Goal: Task Accomplishment & Management: Complete application form

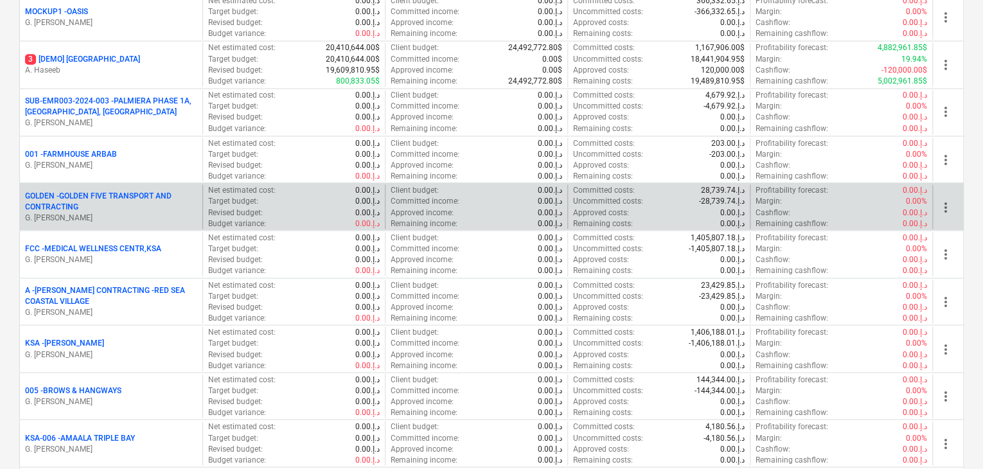
scroll to position [1156, 0]
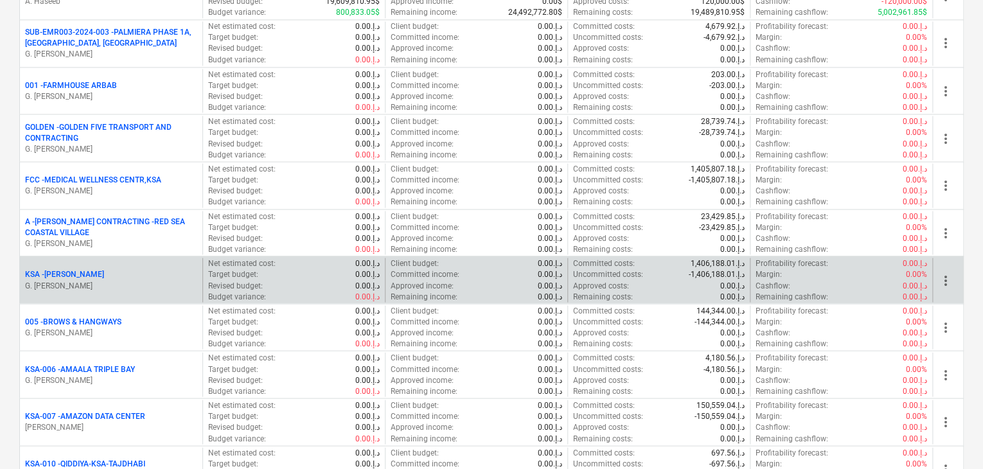
click at [95, 280] on p "G. [PERSON_NAME]" at bounding box center [111, 285] width 172 height 11
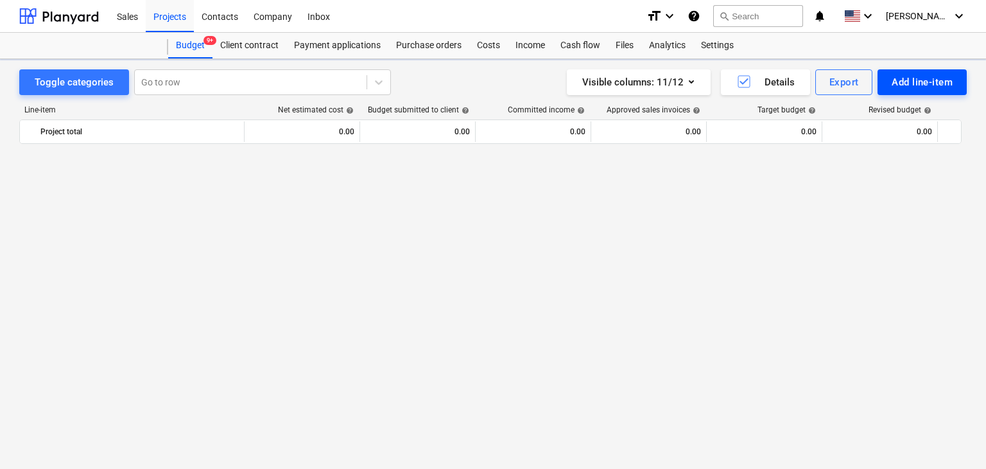
scroll to position [4521, 0]
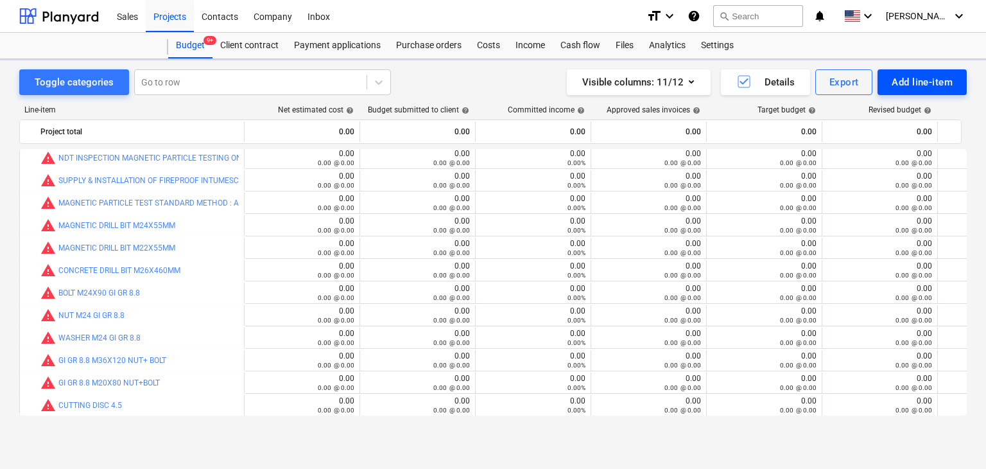
click at [918, 80] on div "Add line-item" at bounding box center [922, 82] width 61 height 17
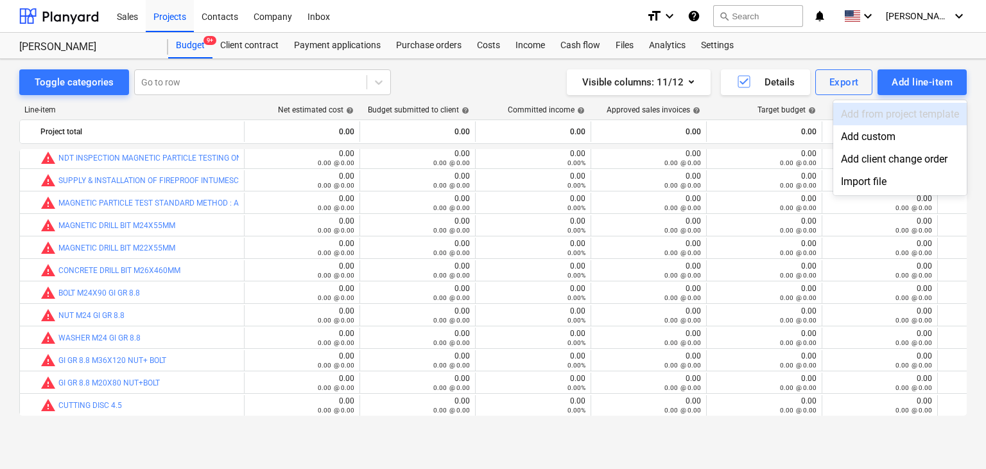
click at [853, 136] on div "Add custom" at bounding box center [901, 136] width 134 height 22
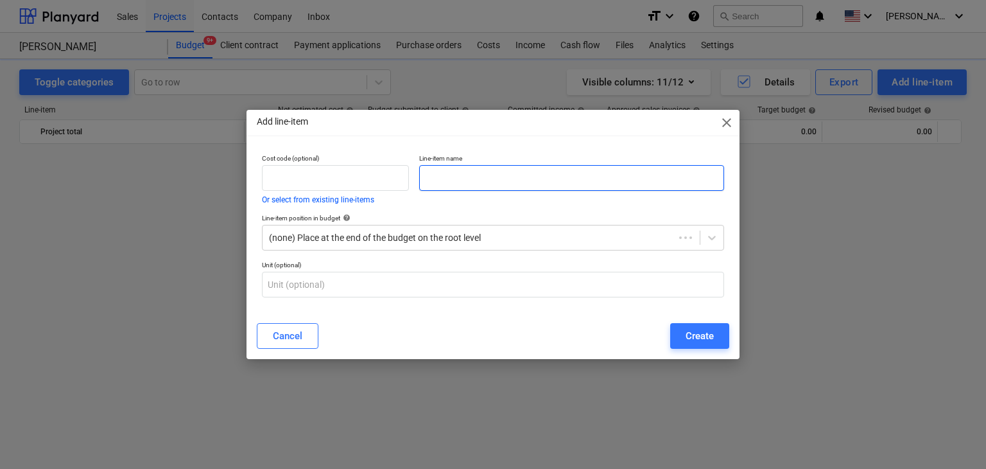
scroll to position [4521, 0]
click at [538, 164] on p "Line-item name" at bounding box center [571, 159] width 305 height 11
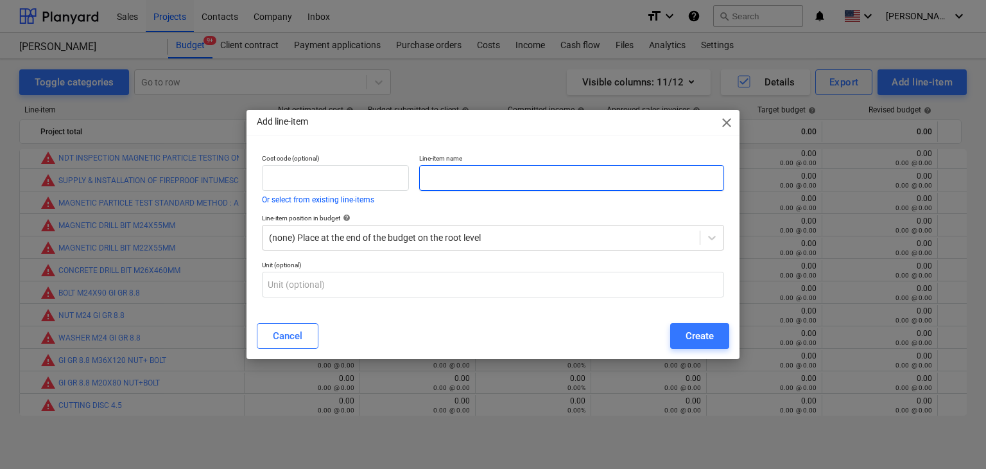
click at [493, 178] on input "text" at bounding box center [571, 178] width 305 height 26
paste input "DOTTED GLOVES (DOUBLE DOTTED BLUE)"
type input "DOTTED GLOVES (DOUBLE DOTTED BLUE)"
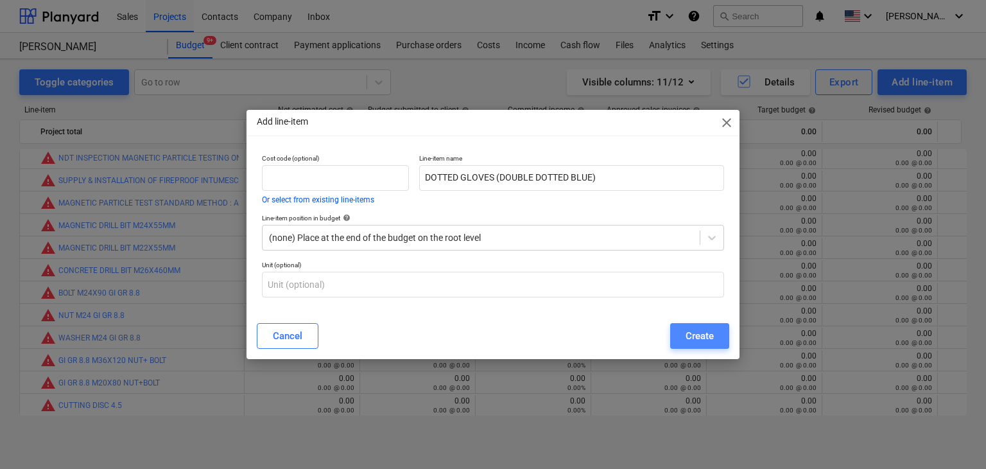
click at [688, 339] on div "Create" at bounding box center [700, 336] width 28 height 17
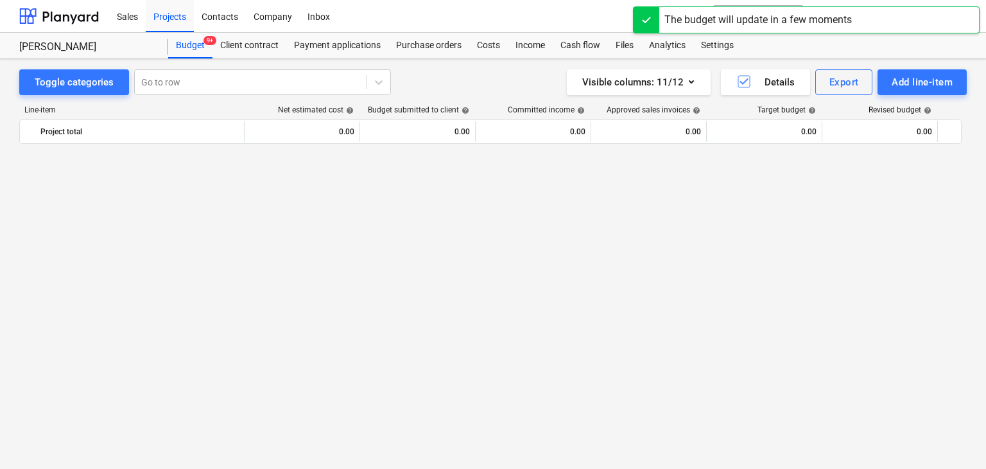
scroll to position [4521, 0]
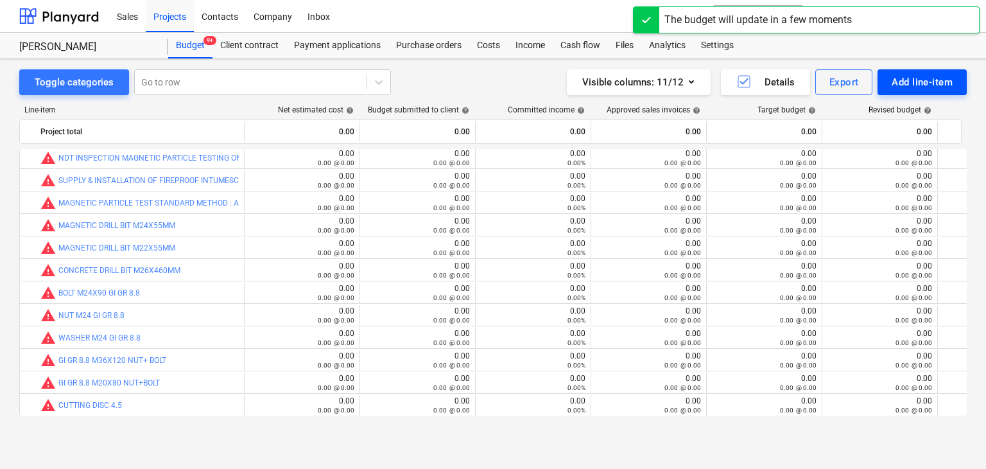
click at [911, 85] on div "Add line-item" at bounding box center [922, 82] width 61 height 17
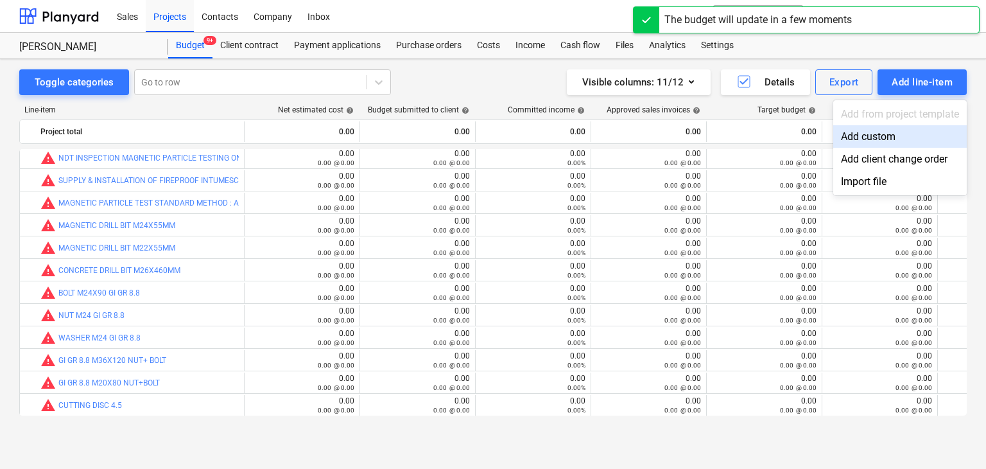
click at [857, 137] on div "Add custom" at bounding box center [901, 136] width 134 height 22
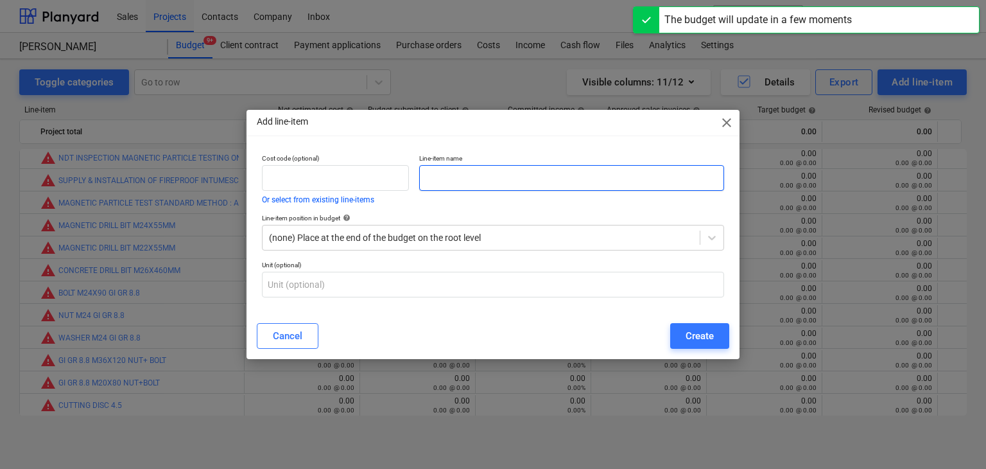
click at [428, 182] on input "text" at bounding box center [571, 178] width 305 height 26
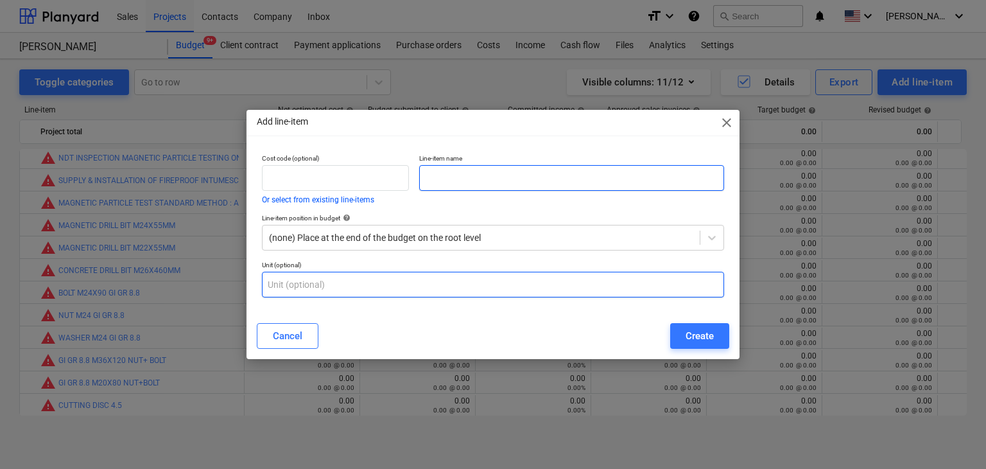
paste input "SAFETY GOOGLES VAULTEX BLACK"
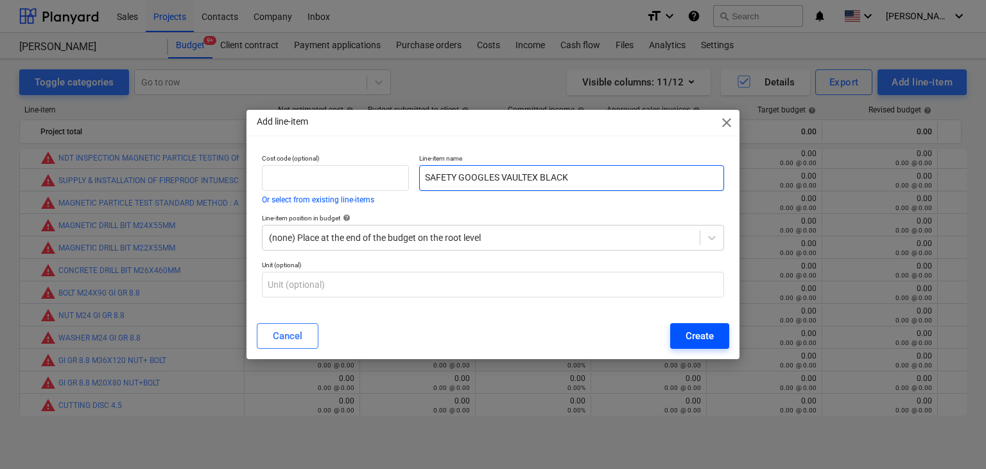
type input "SAFETY GOOGLES VAULTEX BLACK"
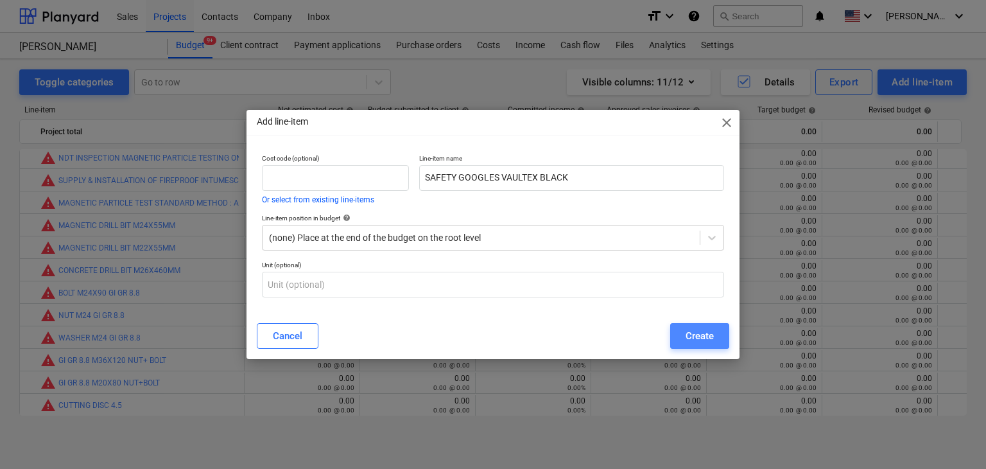
click at [688, 335] on div "Create" at bounding box center [700, 336] width 28 height 17
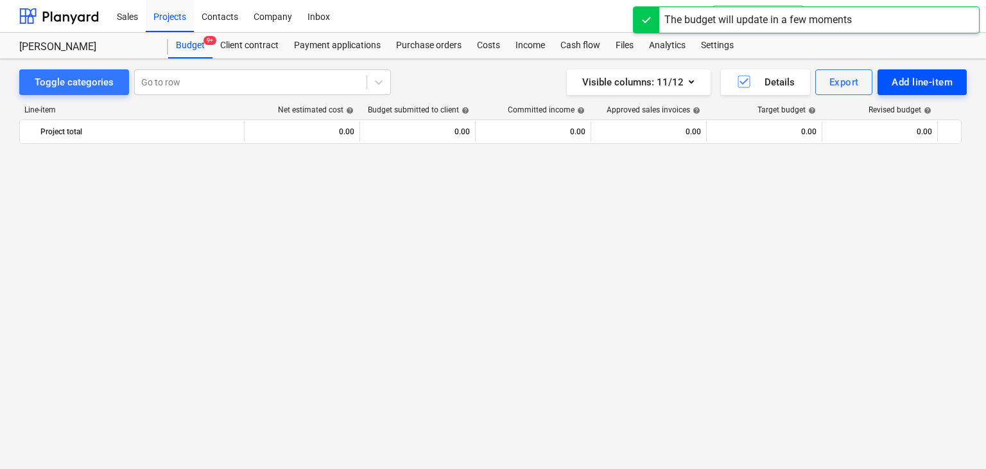
click at [890, 85] on button "Add line-item" at bounding box center [922, 82] width 89 height 26
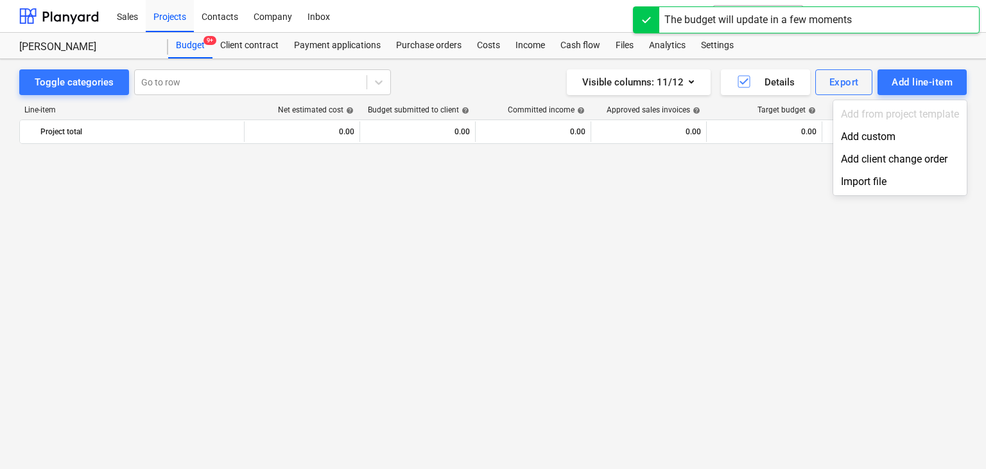
scroll to position [4521, 0]
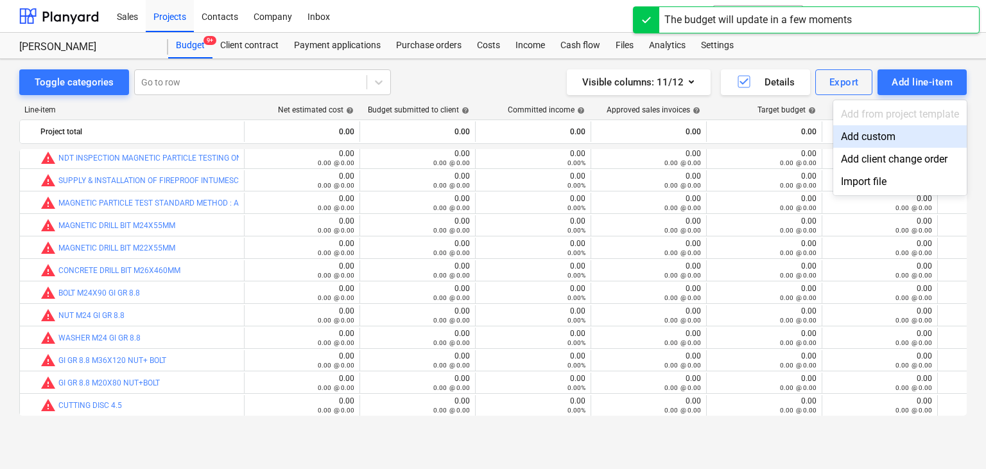
click at [864, 132] on div "Add custom" at bounding box center [901, 136] width 134 height 22
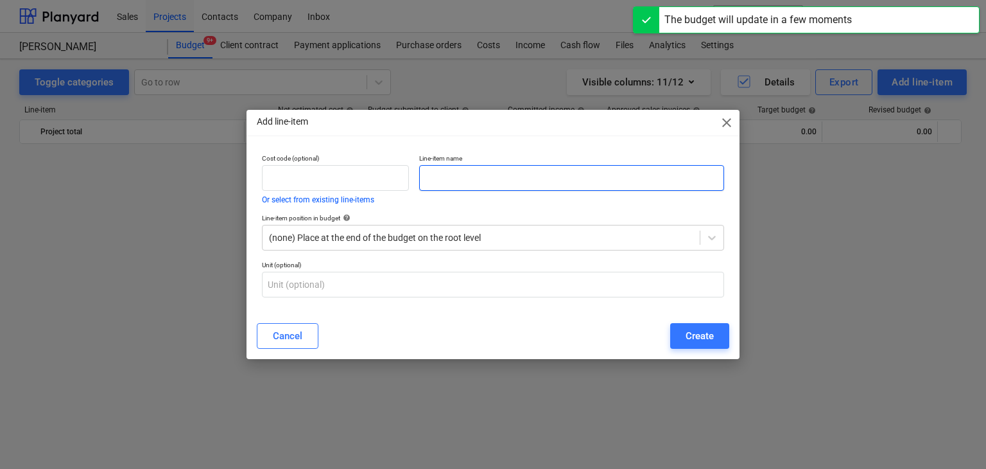
click at [435, 171] on input "text" at bounding box center [571, 178] width 305 height 26
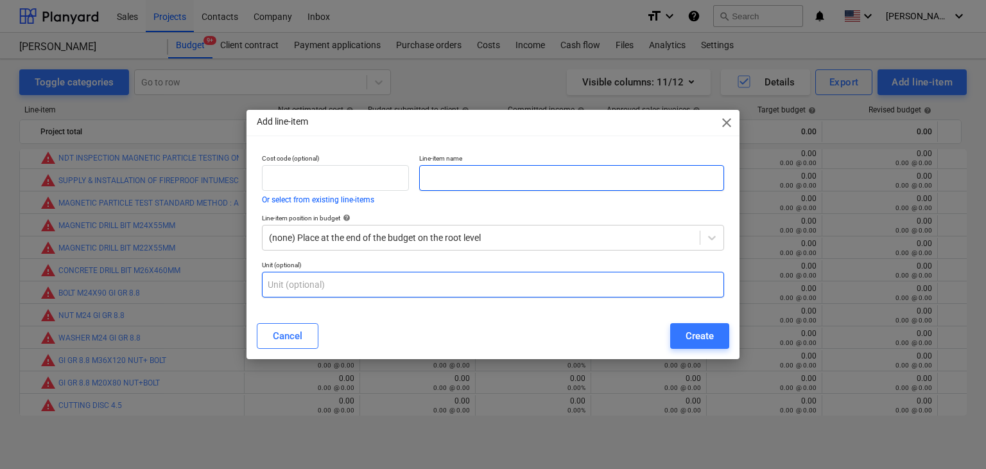
paste input "WELDING GLASS CLEAR"
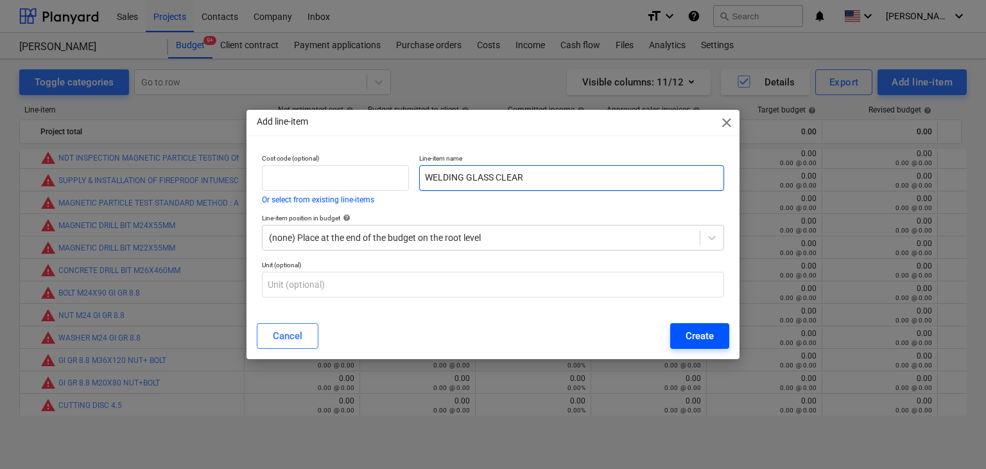
type input "WELDING GLASS CLEAR"
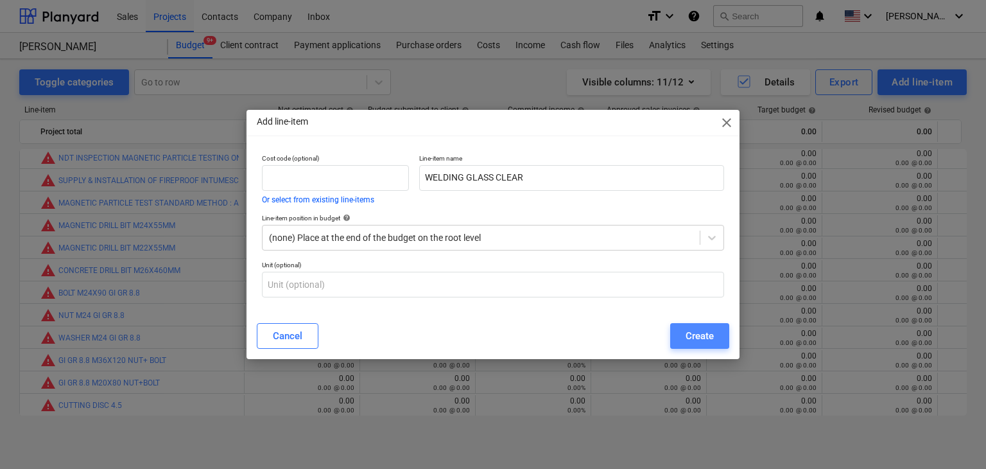
click at [714, 345] on button "Create" at bounding box center [699, 336] width 59 height 26
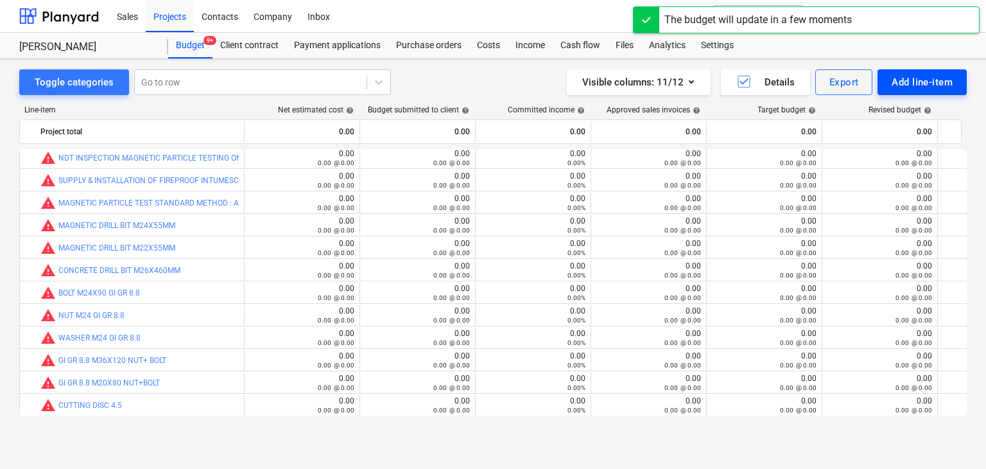
click at [914, 80] on div "Add line-item" at bounding box center [922, 82] width 61 height 17
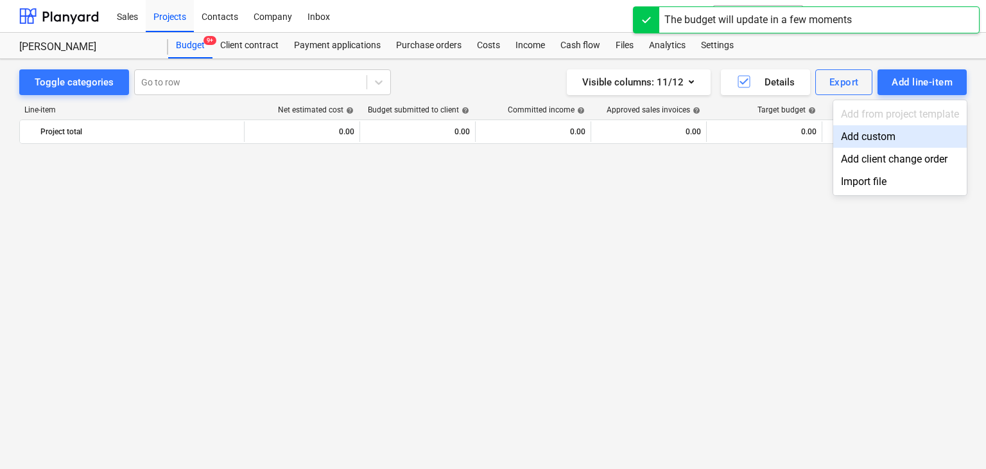
scroll to position [4521, 0]
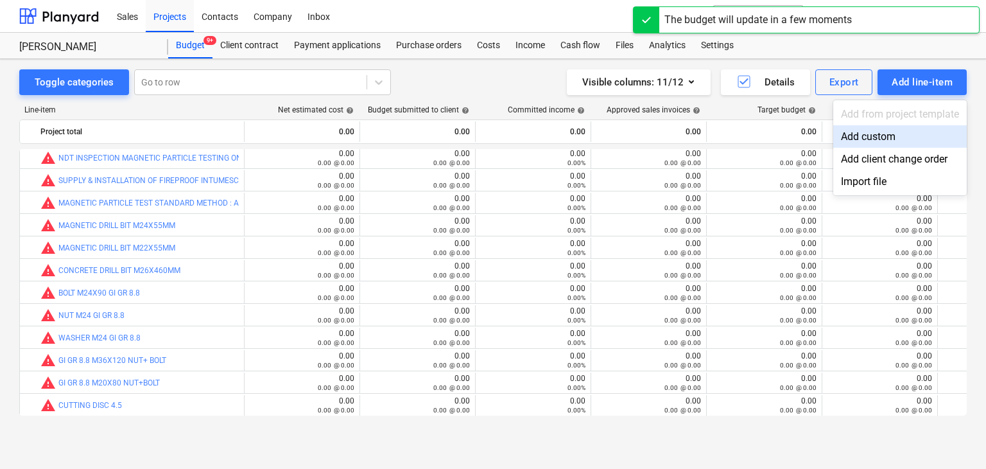
click at [858, 132] on div "Add custom" at bounding box center [901, 136] width 134 height 22
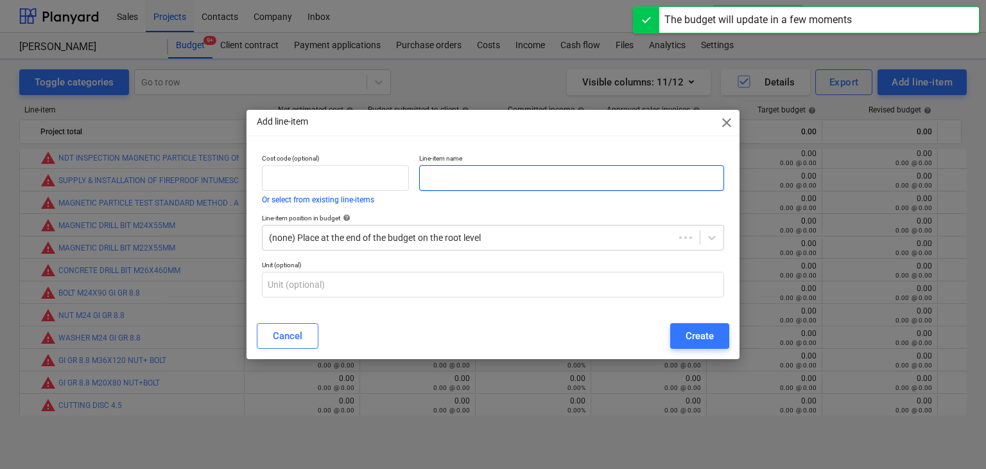
click at [445, 186] on input "text" at bounding box center [571, 178] width 305 height 26
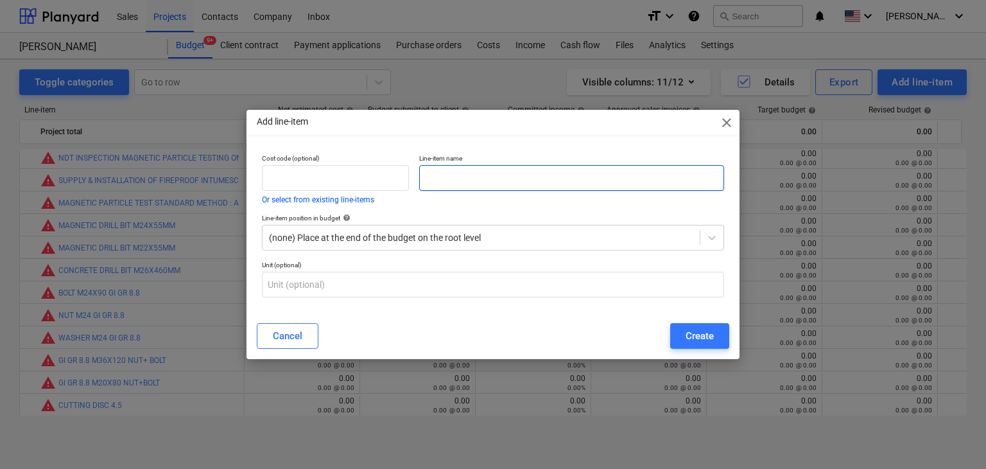
paste input "WELDING GLASS NO 10 BLACK"
type input "WELDING GLASS NO 10 BLACK"
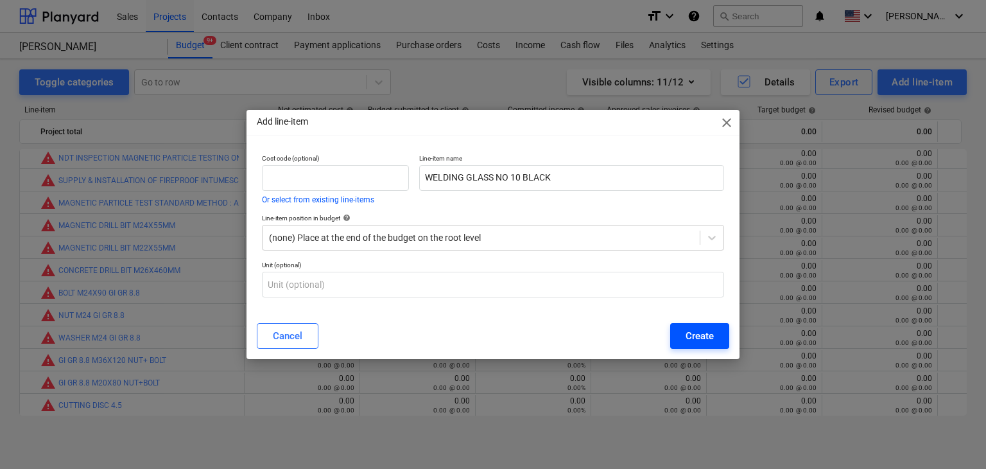
click at [705, 328] on div "Create" at bounding box center [700, 336] width 28 height 17
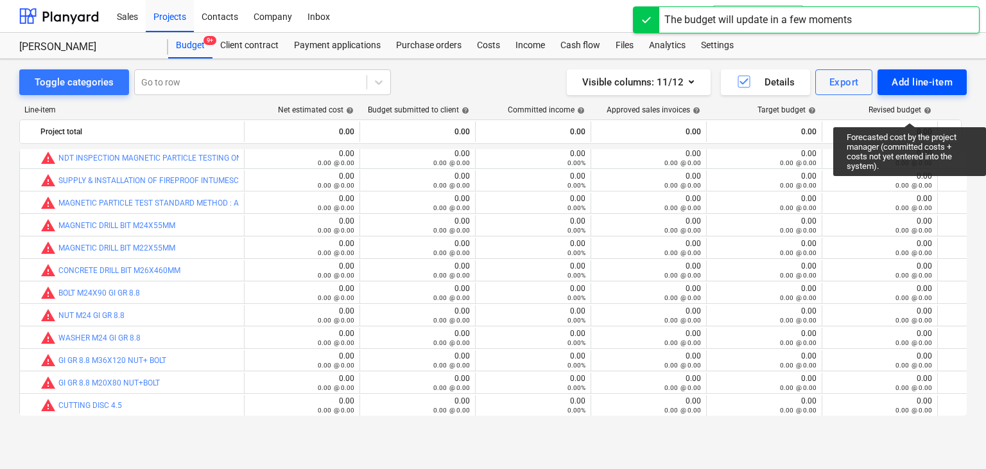
click at [926, 89] on div "Add line-item" at bounding box center [922, 82] width 61 height 17
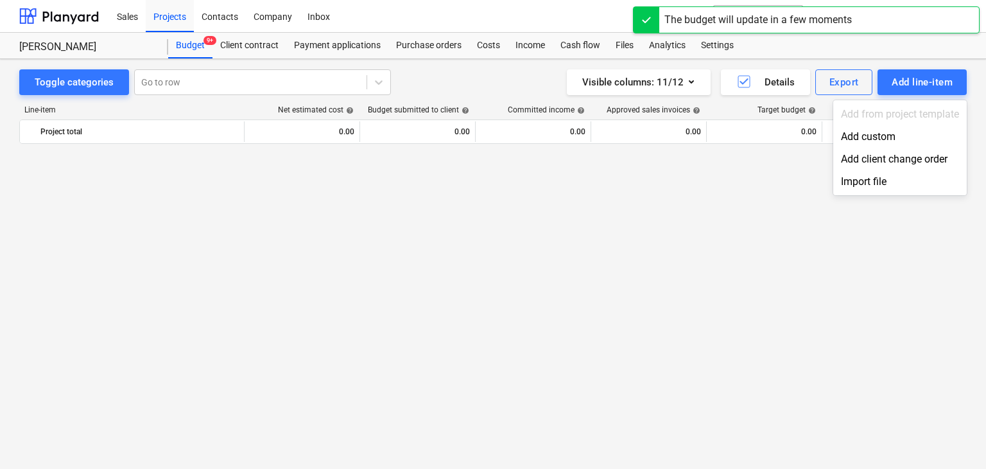
scroll to position [4521, 0]
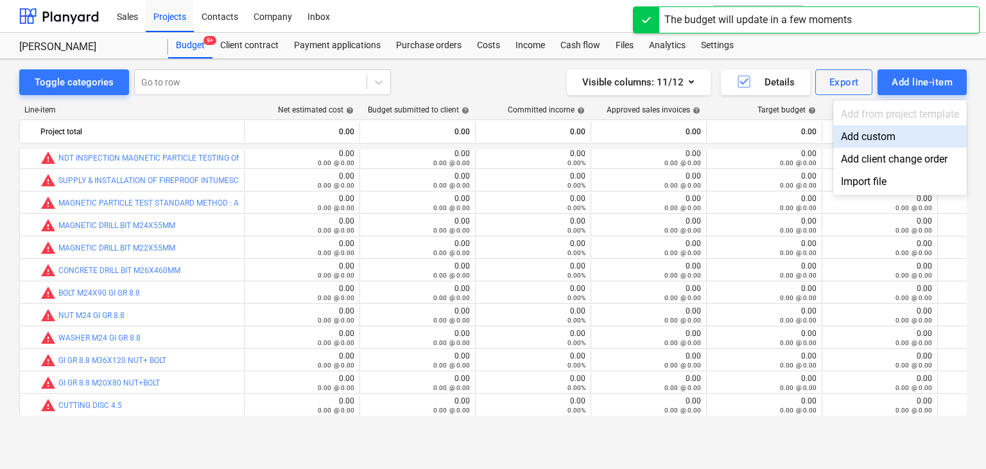
click at [872, 131] on div "Add custom" at bounding box center [901, 136] width 134 height 22
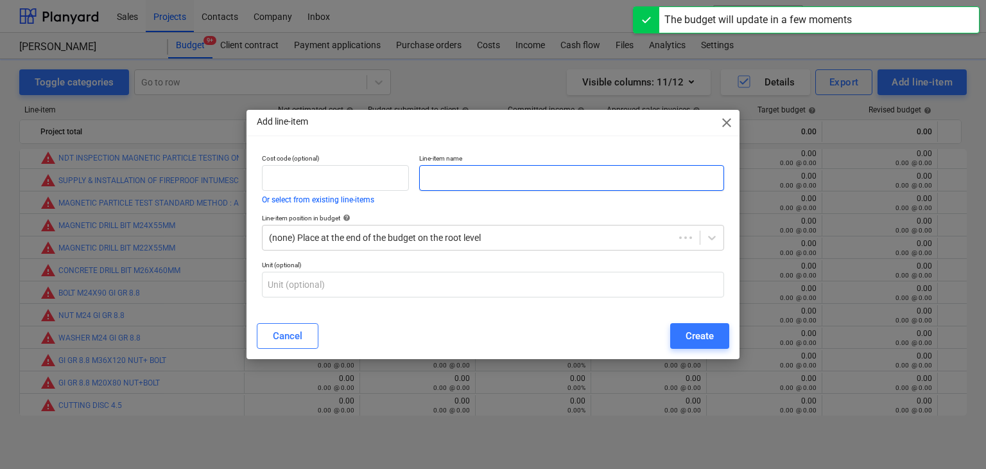
click at [441, 178] on input "text" at bounding box center [571, 178] width 305 height 26
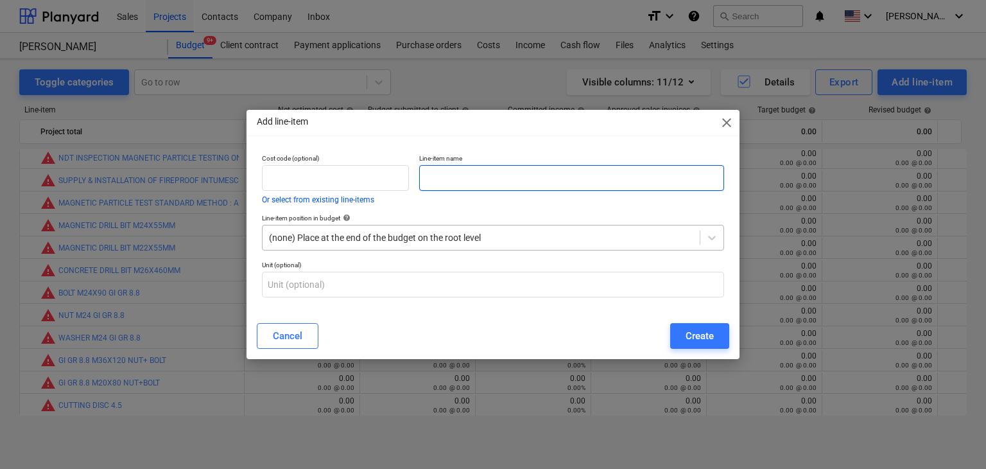
paste input "MIG TIP M6X1.2MM"
type input "MIG TIP M6X1.2MM"
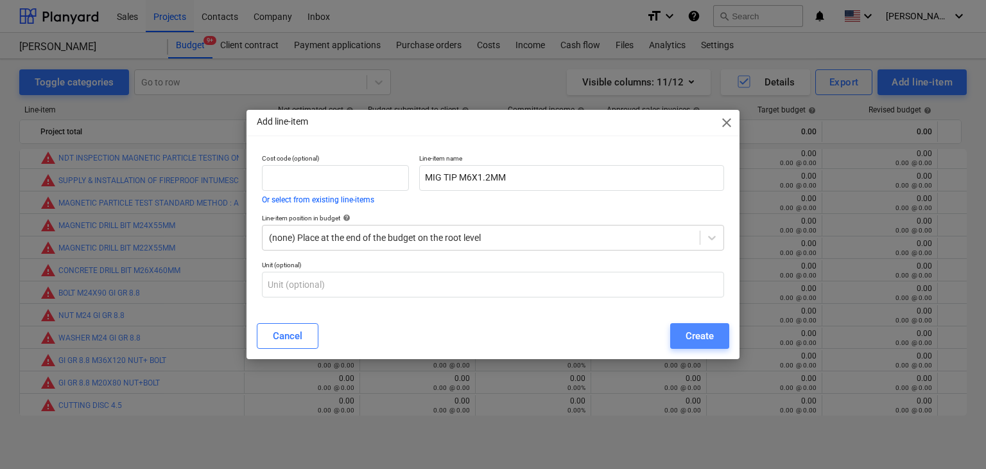
click at [710, 334] on div "Create" at bounding box center [700, 336] width 28 height 17
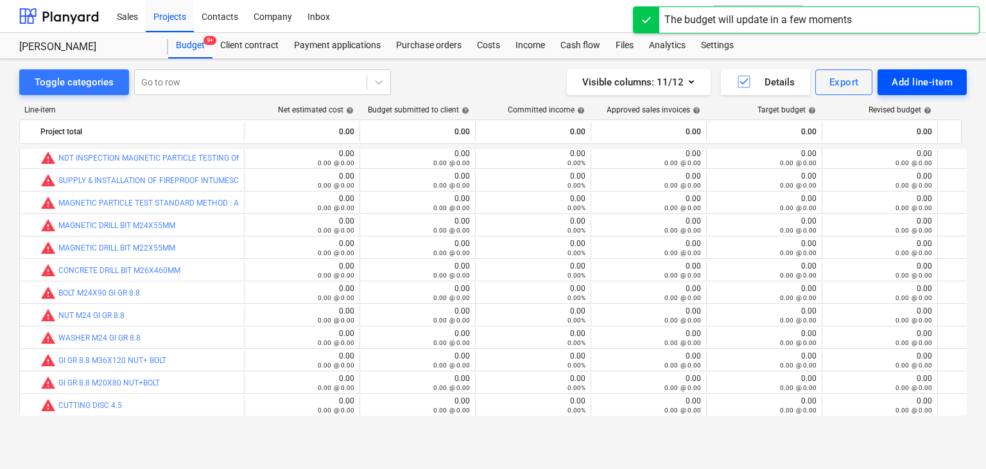
click at [901, 84] on div "Add line-item" at bounding box center [922, 82] width 61 height 17
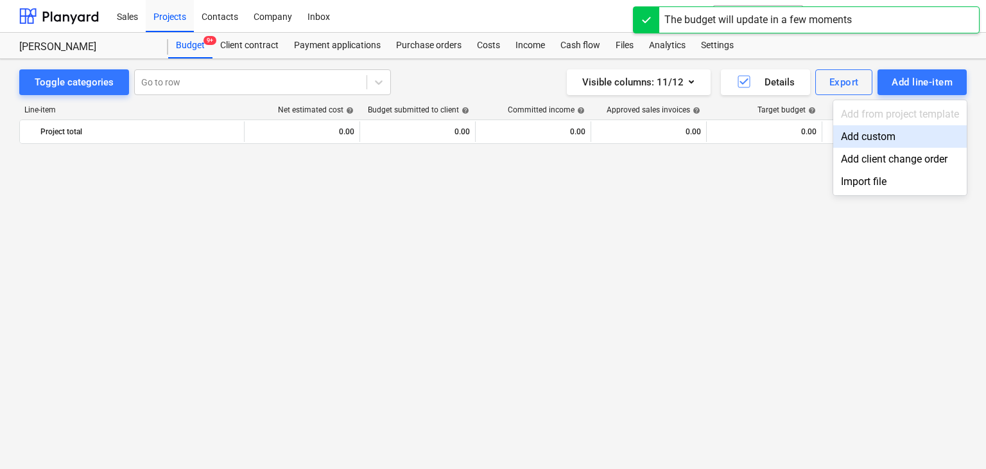
scroll to position [4521, 0]
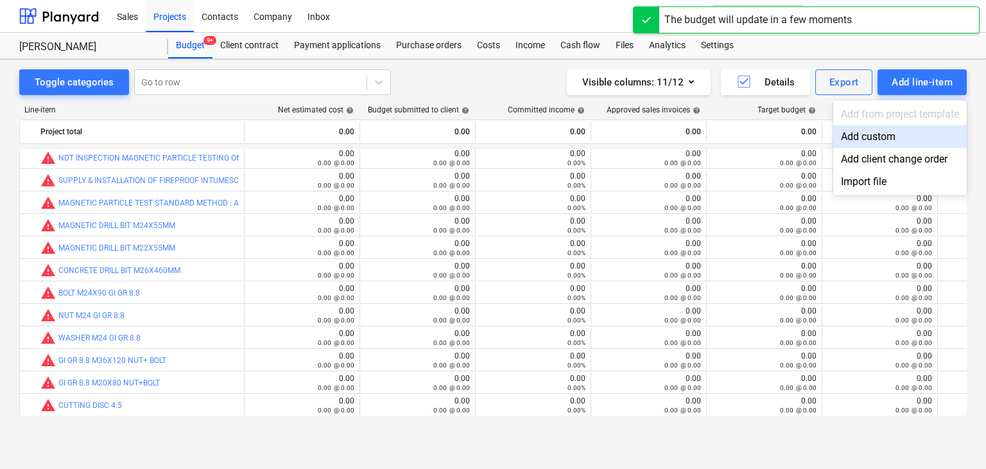
click at [861, 135] on div "Add custom" at bounding box center [901, 136] width 134 height 22
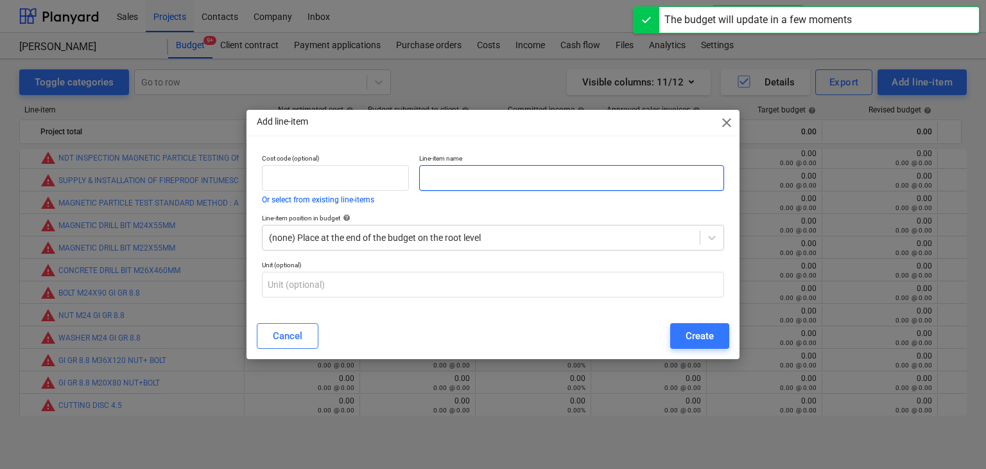
click at [467, 182] on input "text" at bounding box center [571, 178] width 305 height 26
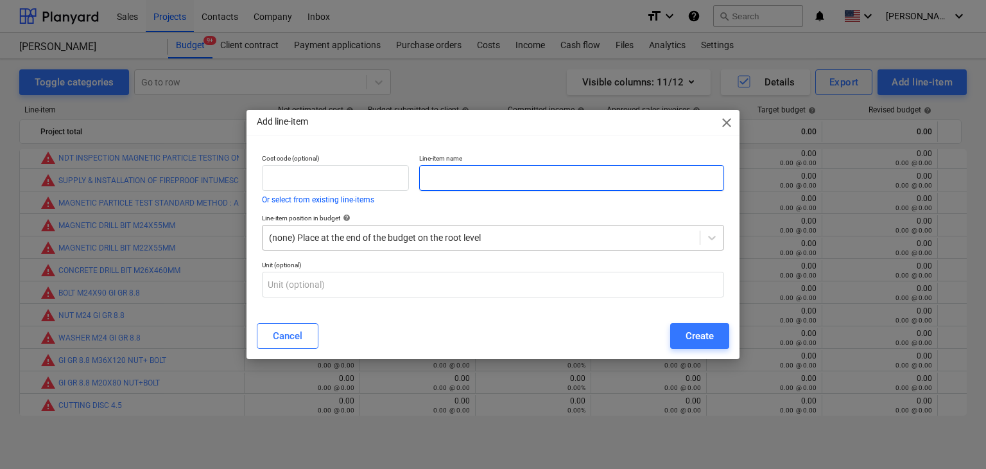
paste input "WELDING APRON CHEST"
type input "WELDING APRON CHEST"
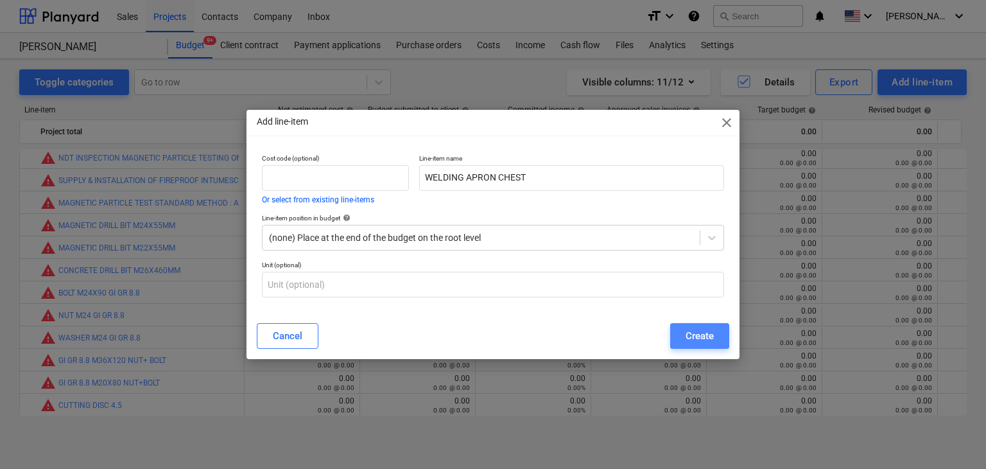
click at [694, 344] on div "Create" at bounding box center [700, 336] width 28 height 17
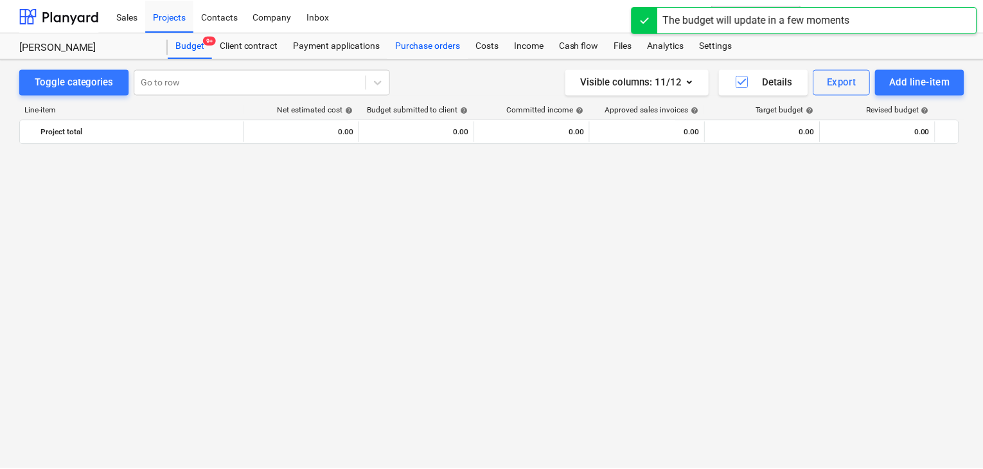
scroll to position [4521, 0]
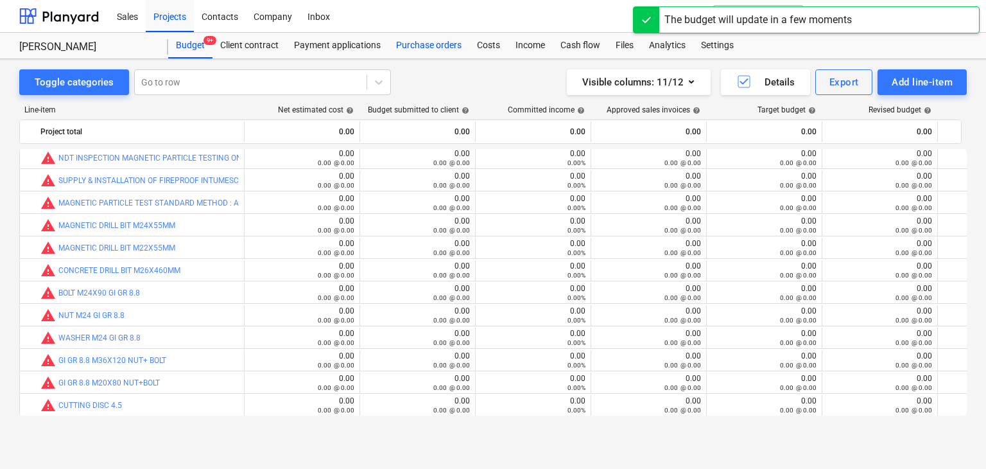
click at [416, 48] on div "Purchase orders" at bounding box center [429, 46] width 81 height 26
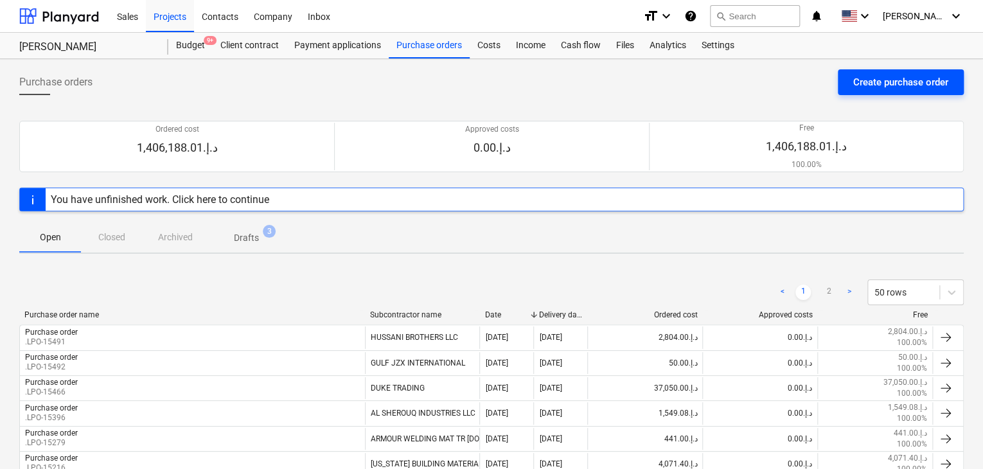
click at [879, 77] on div "Create purchase order" at bounding box center [900, 82] width 95 height 17
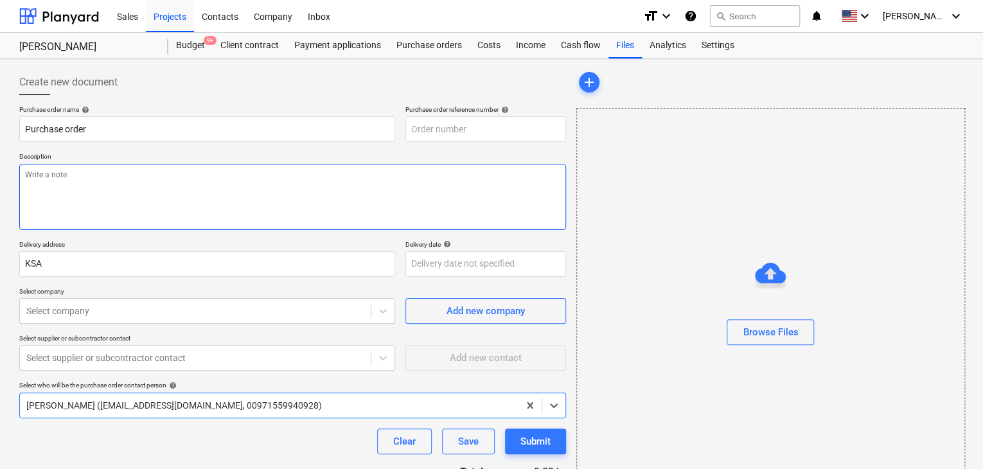
type textarea "x"
type input "KSA-PO-098"
click at [352, 202] on textarea at bounding box center [292, 197] width 547 height 66
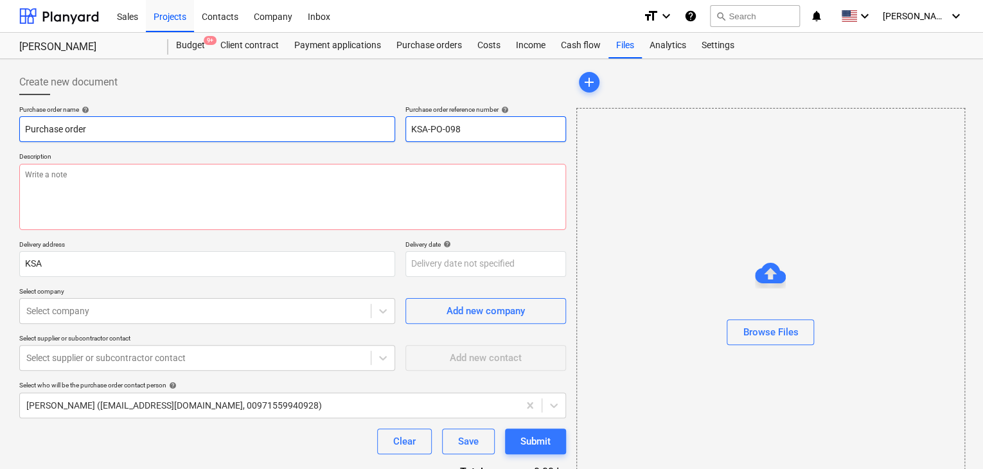
drag, startPoint x: 466, startPoint y: 136, endPoint x: 388, endPoint y: 129, distance: 78.0
click at [388, 129] on div "Purchase order name help Purchase order Purchase order reference number help KS…" at bounding box center [292, 123] width 547 height 37
type textarea "x"
type input "."
type textarea "x"
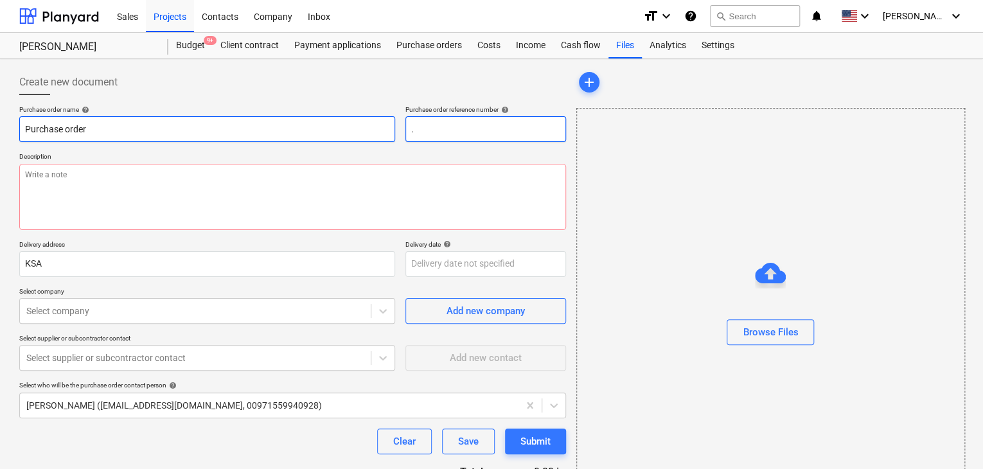
type input ".L"
type textarea "x"
type input ".LP"
type textarea "x"
type input ".LPO"
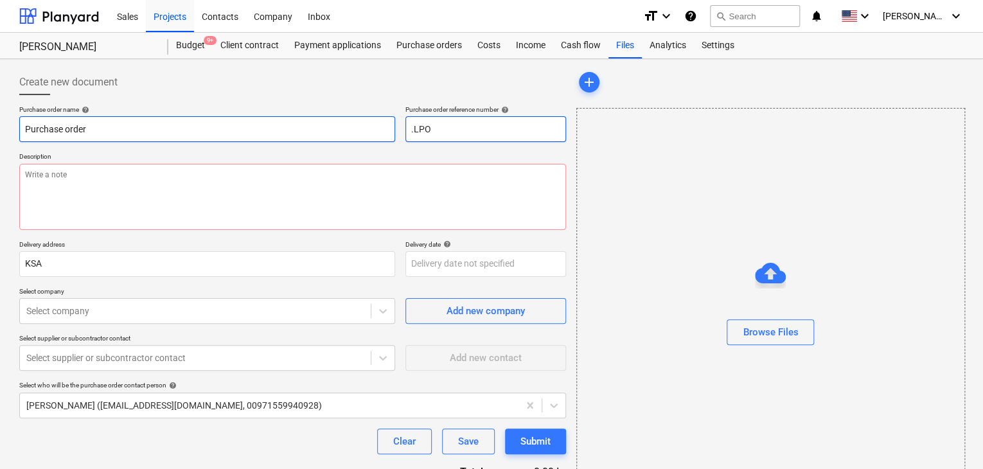
type textarea "x"
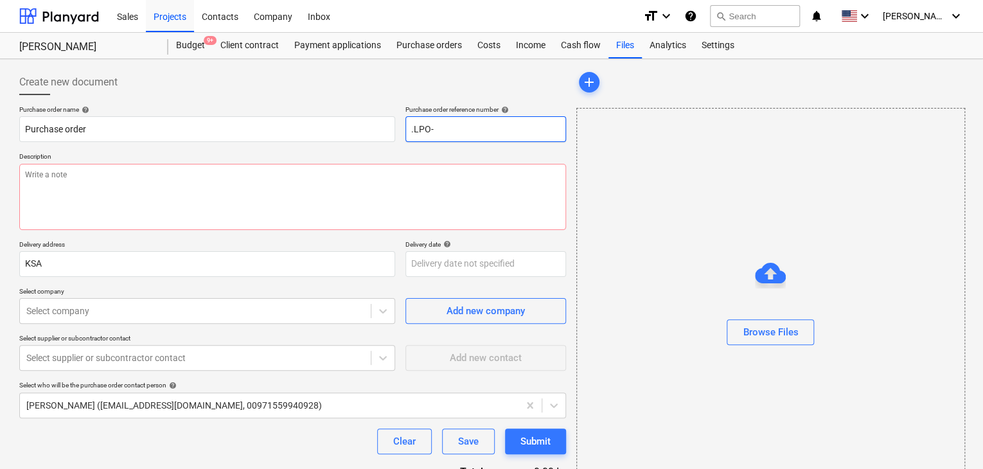
type input ".LPO-"
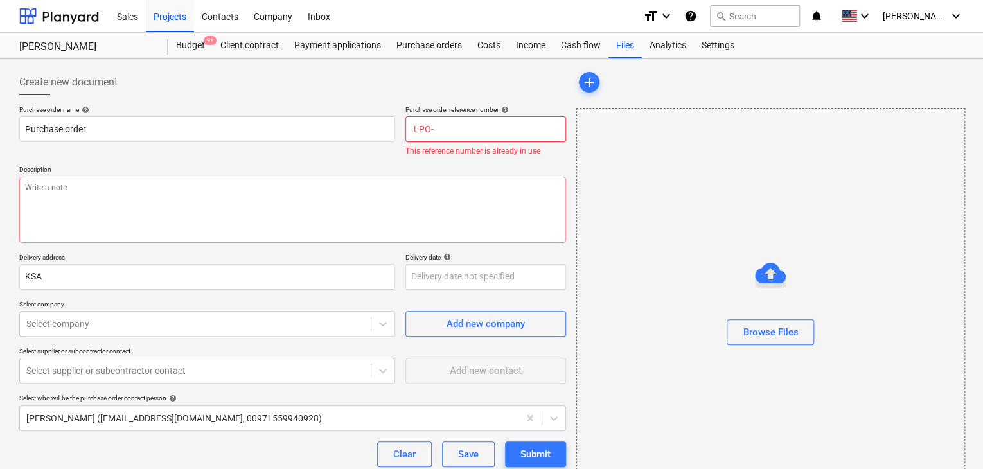
type textarea "x"
type input ".LPO-1"
type textarea "x"
type input ".LPO-15"
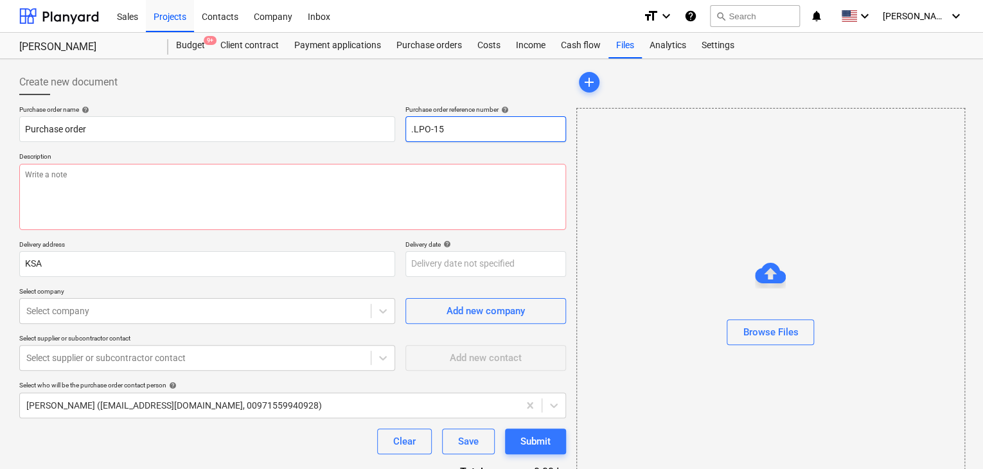
type textarea "x"
type input ".LPO-154"
type textarea "x"
type input ".LPO-1549"
type textarea "x"
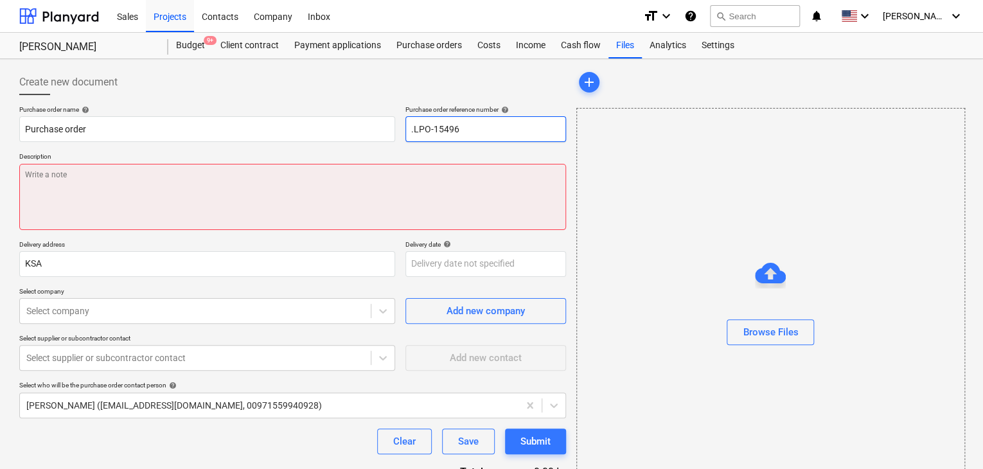
type input ".LPO-15496"
type textarea "x"
click at [173, 179] on textarea at bounding box center [292, 197] width 547 height 66
type textarea "0"
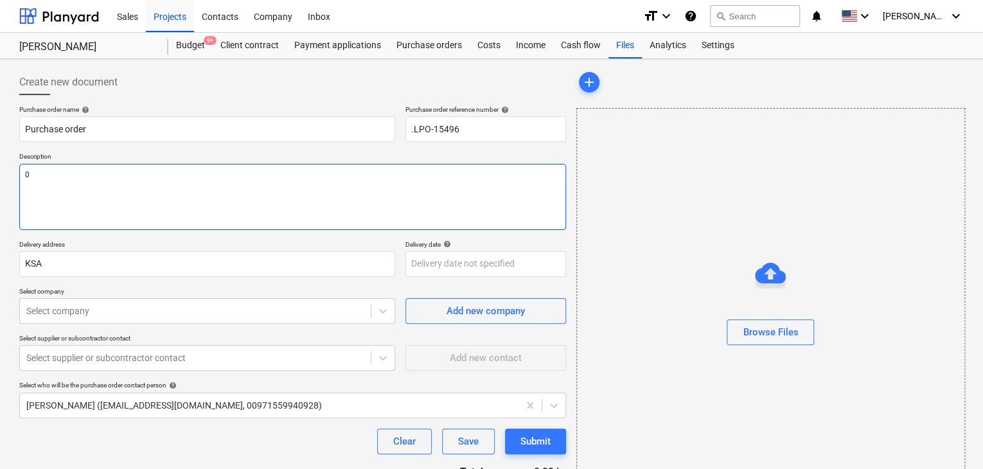
type textarea "x"
type textarea "08"
type textarea "x"
type textarea "08/"
type textarea "x"
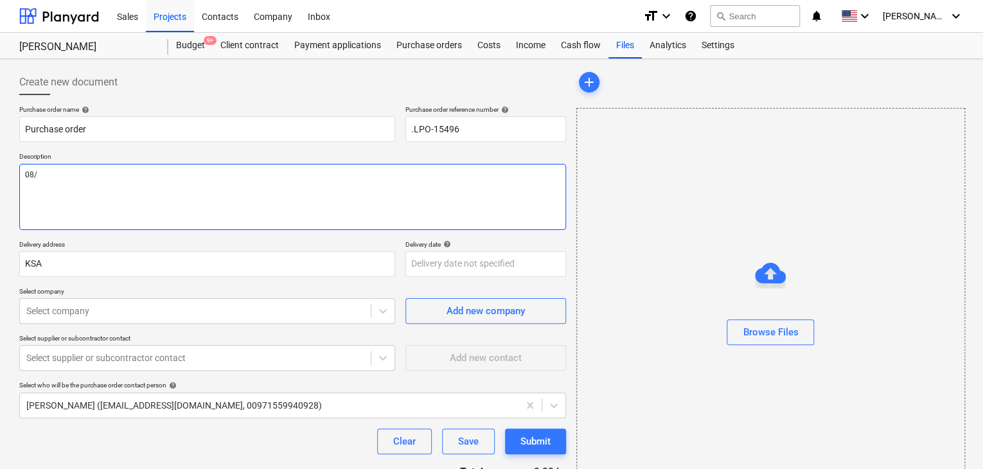
type textarea "08/S"
type textarea "x"
type textarea "08/SE"
type textarea "x"
type textarea "08/SEP"
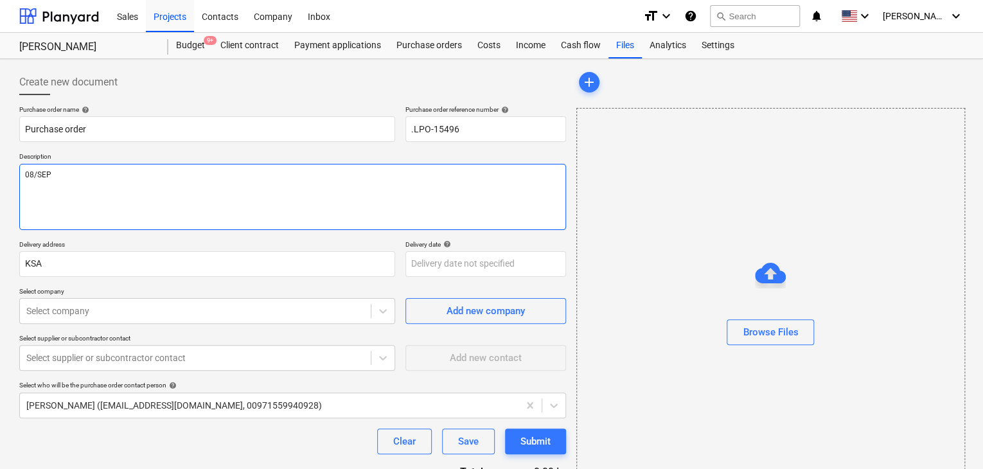
type textarea "x"
type textarea "08/SEP/"
type textarea "x"
type textarea "08/[DATE]"
type textarea "x"
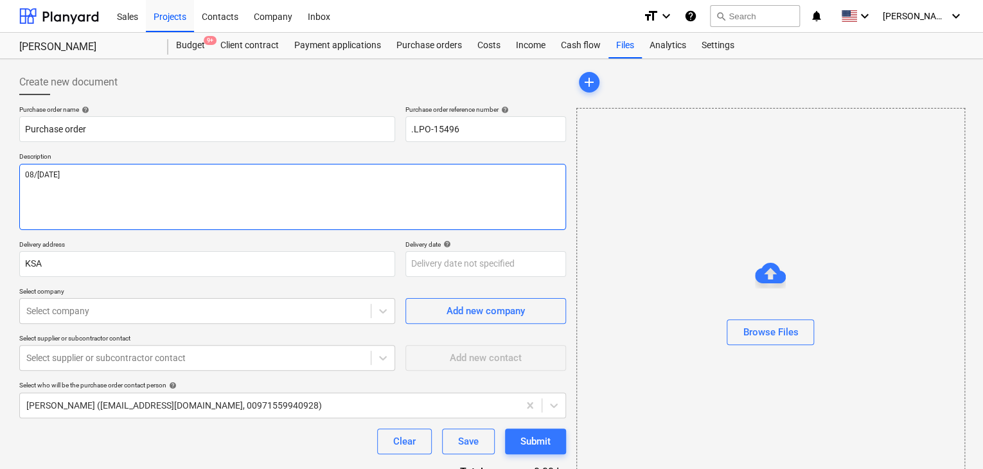
type textarea "[DATE]"
type textarea "x"
type textarea "[DATE]"
type textarea "x"
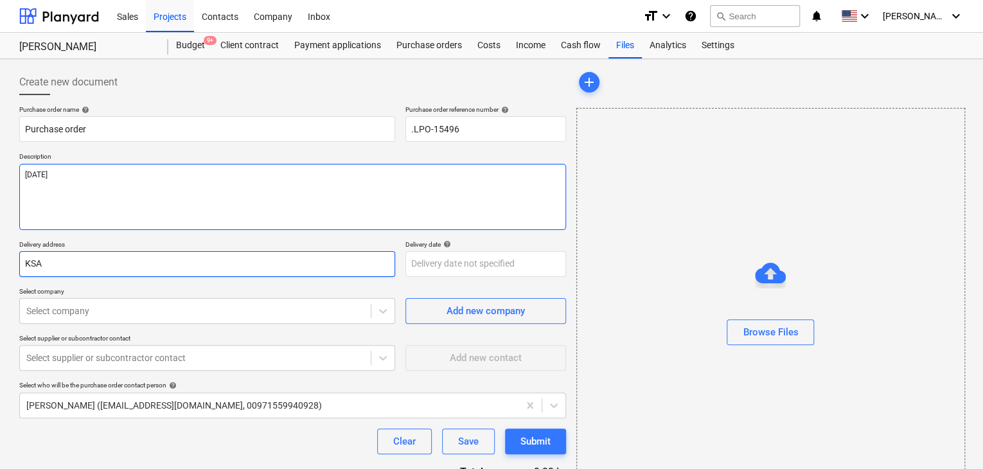
type textarea "[DATE]"
drag, startPoint x: 51, startPoint y: 265, endPoint x: 0, endPoint y: 255, distance: 52.4
click at [0, 255] on div "Create new document Purchase order name help Purchase order Purchase order refe…" at bounding box center [491, 297] width 983 height 477
type textarea "x"
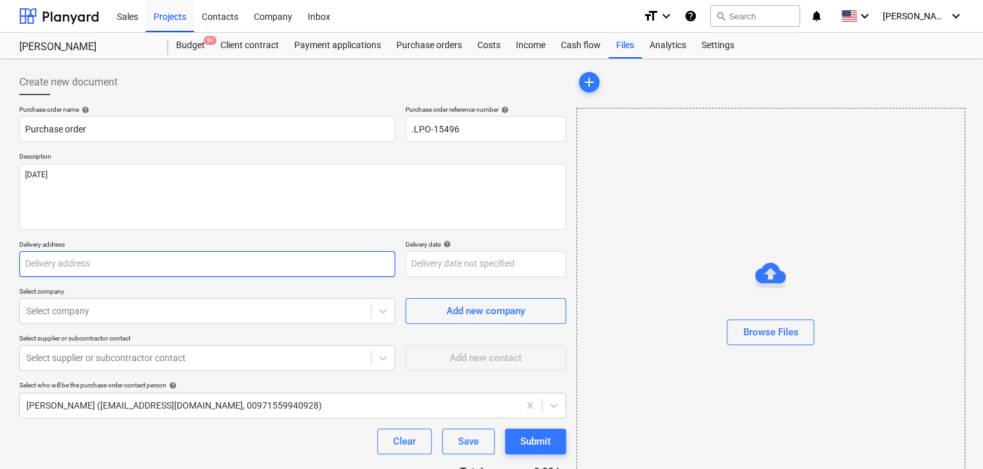
type input "L"
type textarea "x"
type input "LU"
type textarea "x"
type input "LUC"
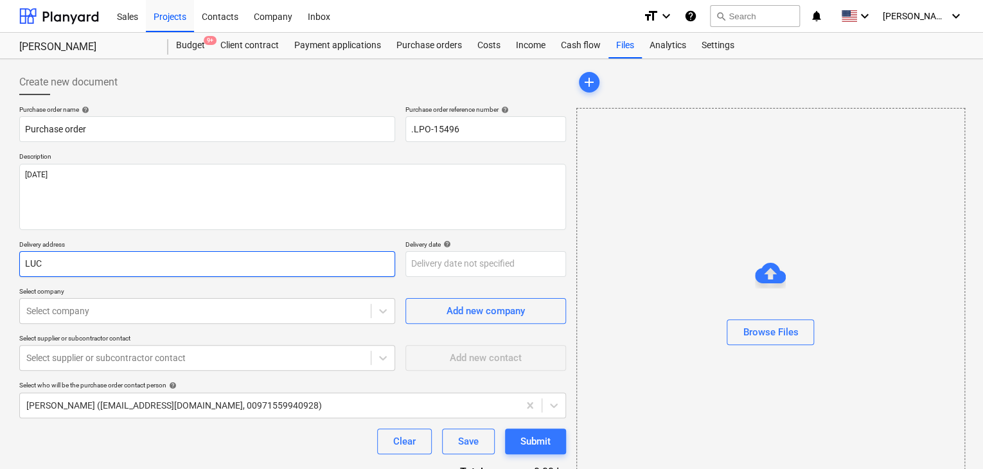
type textarea "x"
type input "LUCK"
type textarea "x"
type input "LUCKY"
type textarea "x"
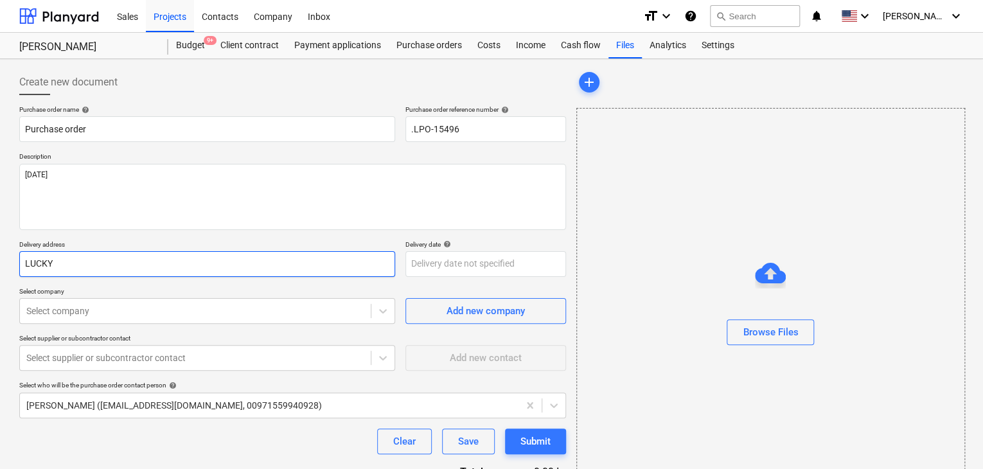
type input "LUCKY"
type textarea "x"
type input "LUCKY E"
type textarea "x"
type input "LUCKY ENG"
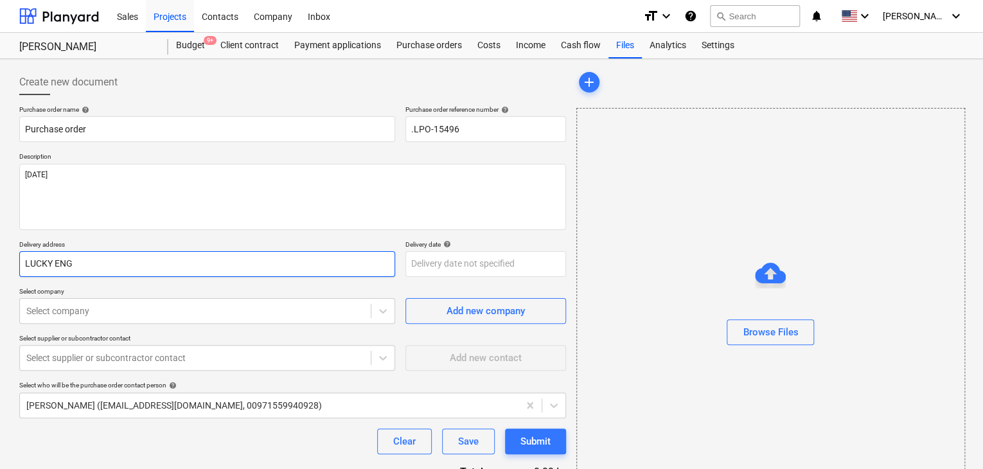
type textarea "x"
type input "LUCKY ENGI"
type textarea "x"
type input "LUCKY ENGIN"
type textarea "x"
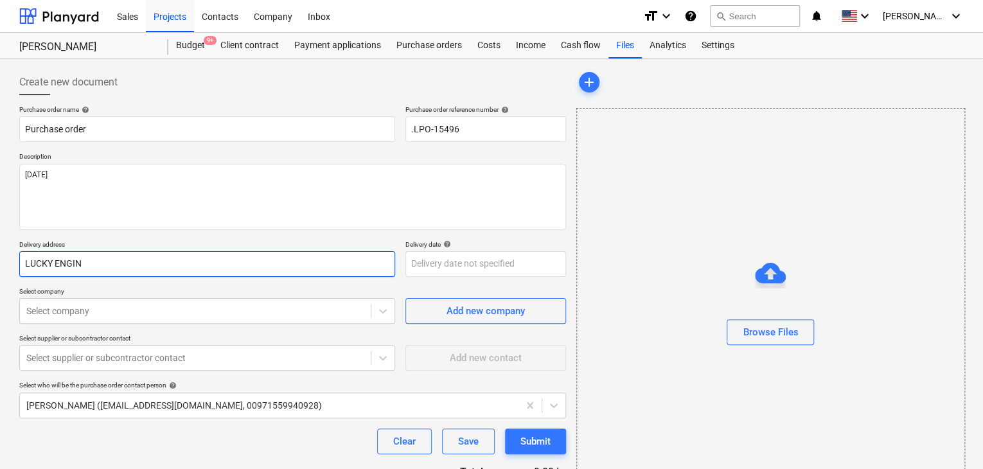
type input "LUCKY ENGINE"
type textarea "x"
type input "LUCKY ENGINEE"
type textarea "x"
type input "LUCKY ENGINEER"
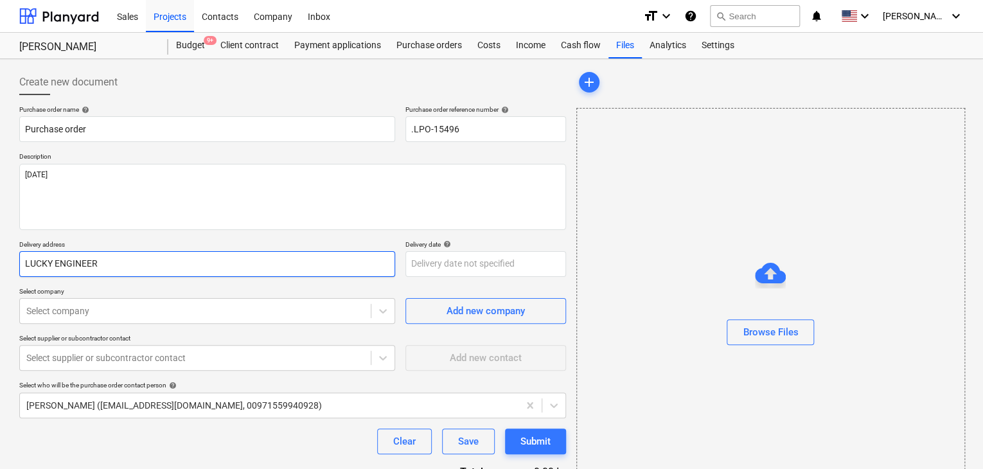
type textarea "x"
type input "LUCKY ENGINEERI"
type textarea "x"
type input "LUCKY ENGINEERIN"
type textarea "x"
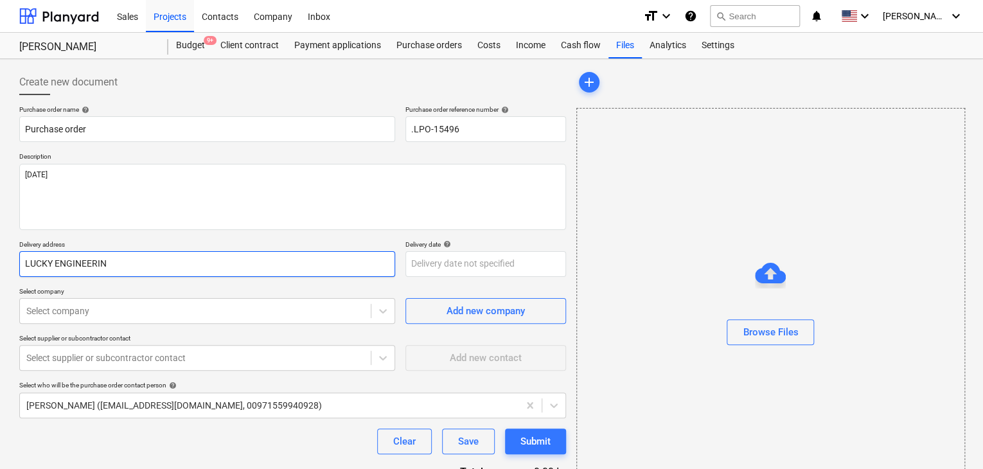
type input "LUCKY ENGINEERING"
type textarea "x"
type input "LUCKY ENGINEERING"
type textarea "x"
type input "LUCKY ENGINEERING S"
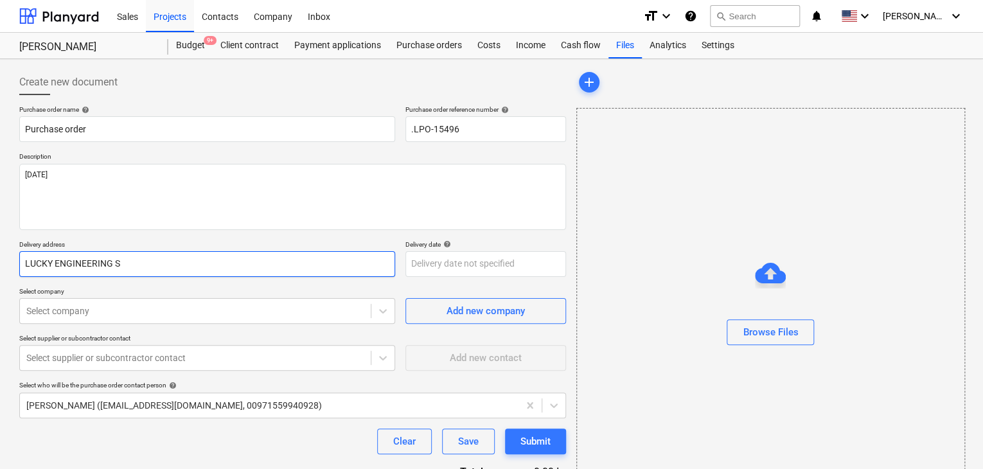
type textarea "x"
type input "LUCKY ENGINEERING SE"
type textarea "x"
type input "LUCKY ENGINEERING SER"
type textarea "x"
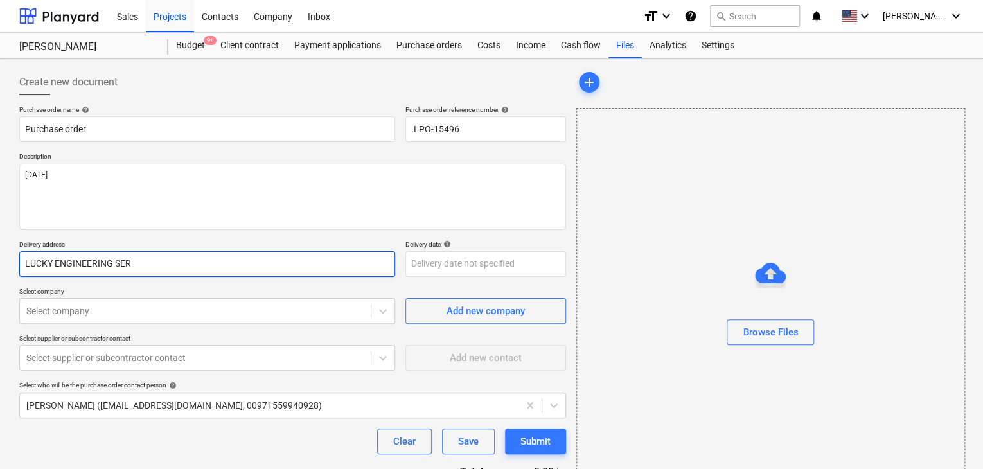
type input "LUCKY ENGINEERING SERV"
type textarea "x"
type input "LUCKY ENGINEERING SERVI"
type textarea "x"
type input "LUCKY ENGINEERING SERVIC"
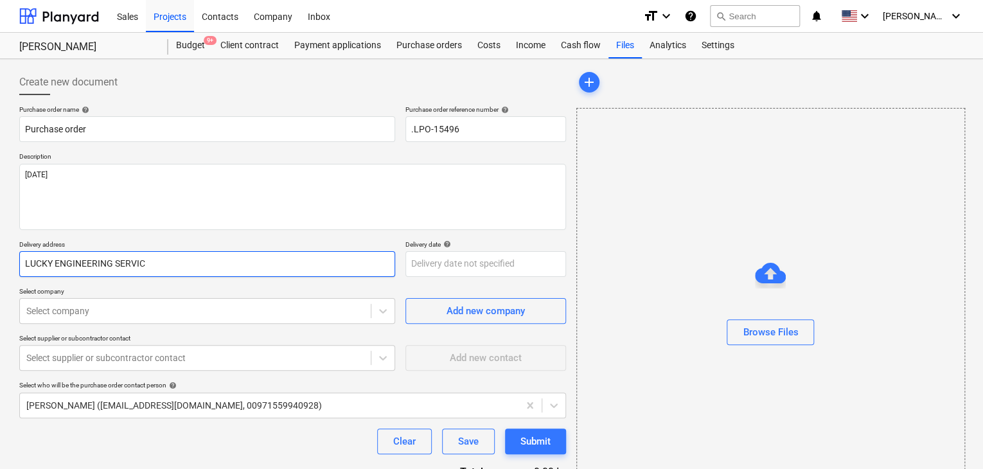
type textarea "x"
type input "LUCKY ENGINEERING SERVICE"
type textarea "x"
type input "LUCKY ENGINEERING SERVICES"
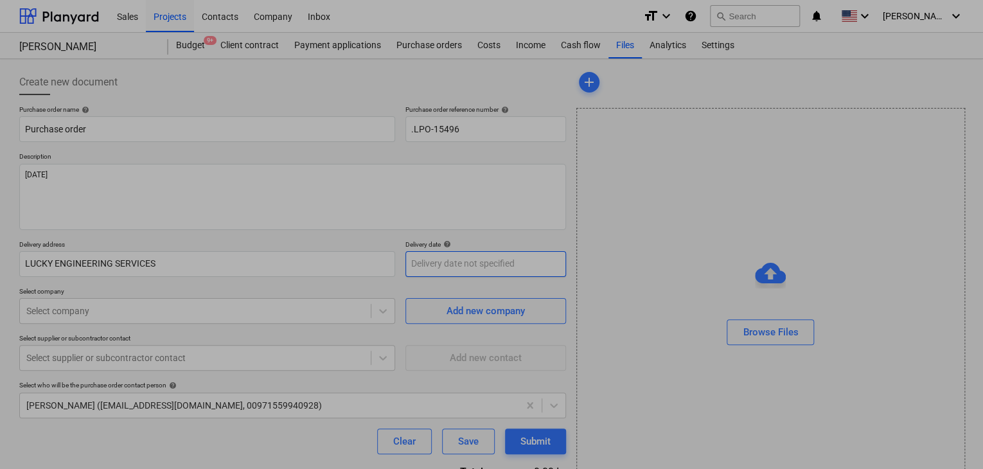
click at [441, 252] on body "Sales Projects Contacts Company Inbox format_size keyboard_arrow_down help sear…" at bounding box center [491, 234] width 983 height 469
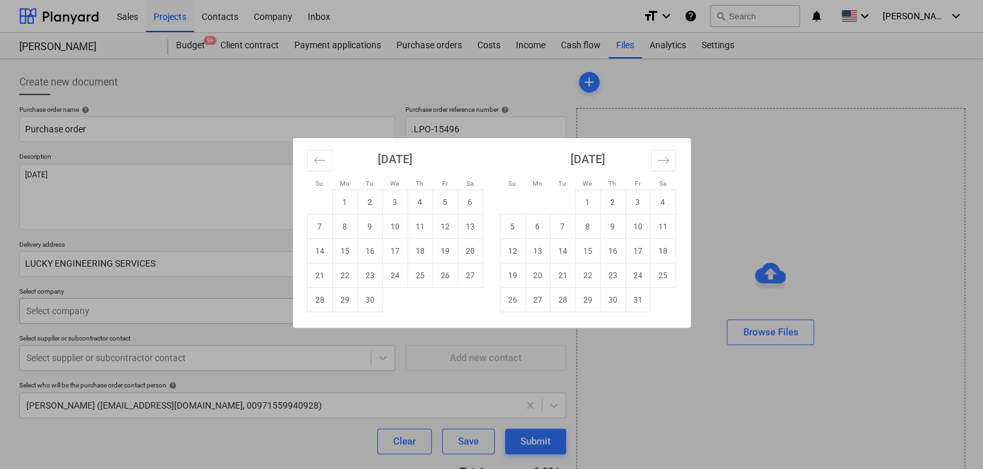
drag, startPoint x: 371, startPoint y: 304, endPoint x: 154, endPoint y: 313, distance: 217.2
click at [369, 305] on td "30" at bounding box center [369, 300] width 25 height 24
type textarea "x"
type input "[DATE]"
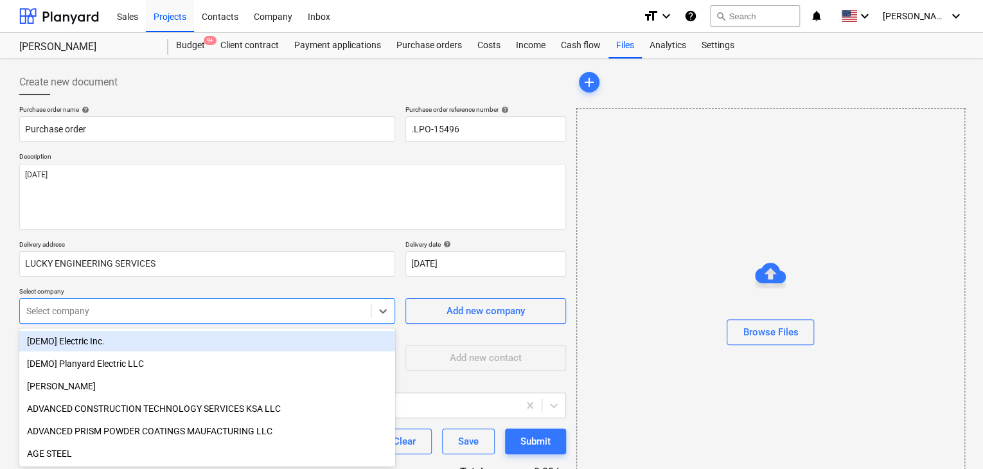
scroll to position [60, 0]
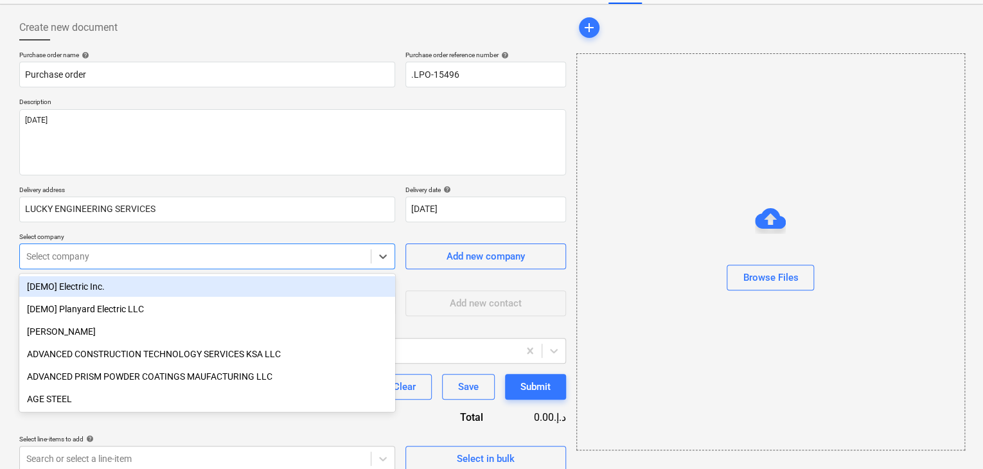
click at [151, 311] on body "Sales Projects Contacts Company Inbox format_size keyboard_arrow_down help sear…" at bounding box center [491, 179] width 983 height 469
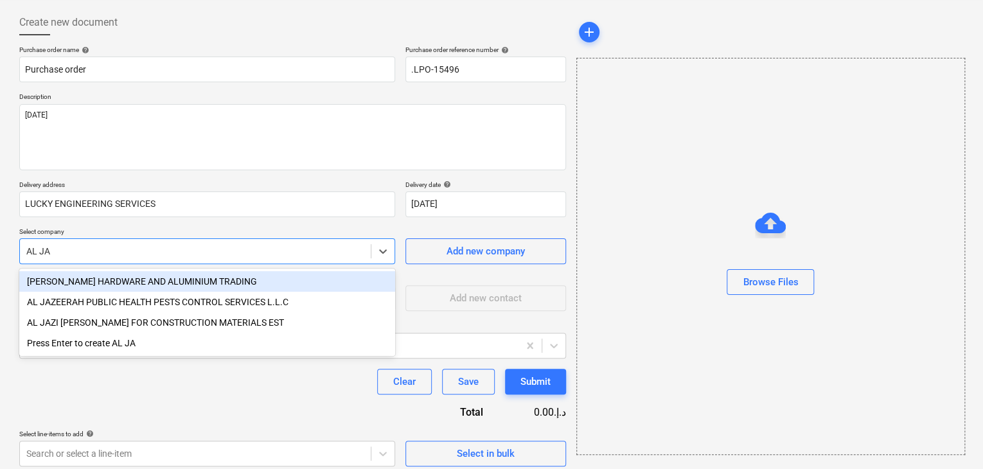
type input "AL JAW"
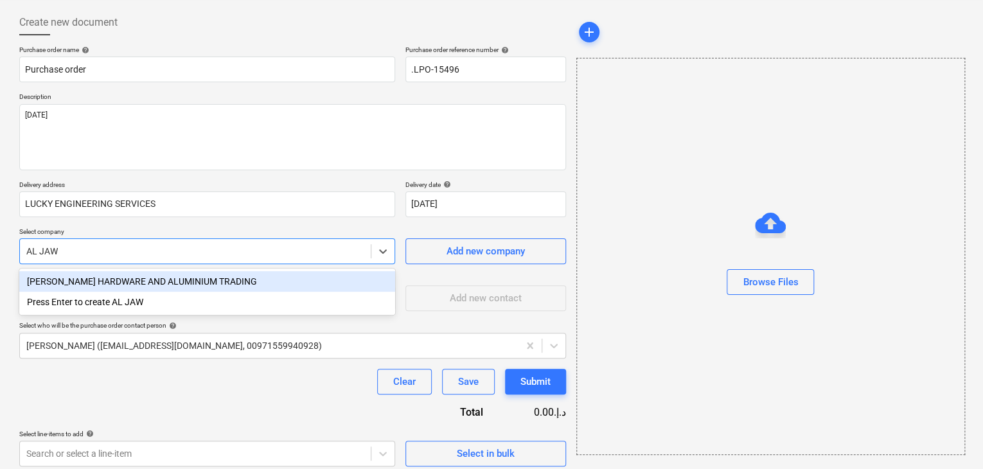
click at [151, 276] on div "[PERSON_NAME] HARDWARE AND ALUMINIUM TRADING" at bounding box center [207, 281] width 376 height 21
type textarea "x"
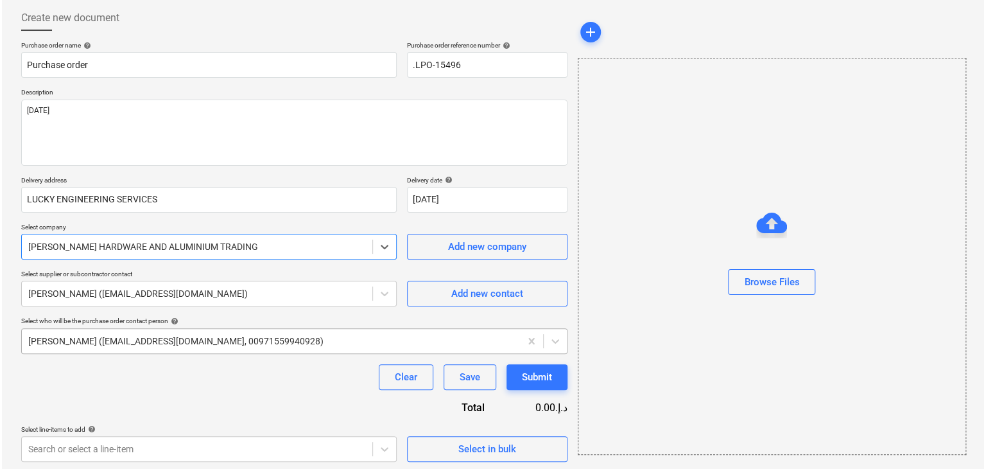
scroll to position [67, 0]
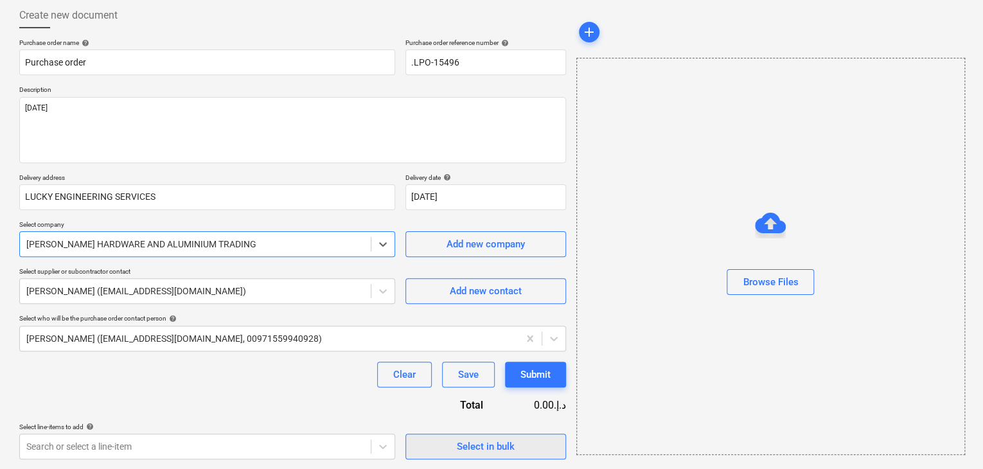
click at [432, 445] on span "Select in bulk" at bounding box center [485, 446] width 128 height 17
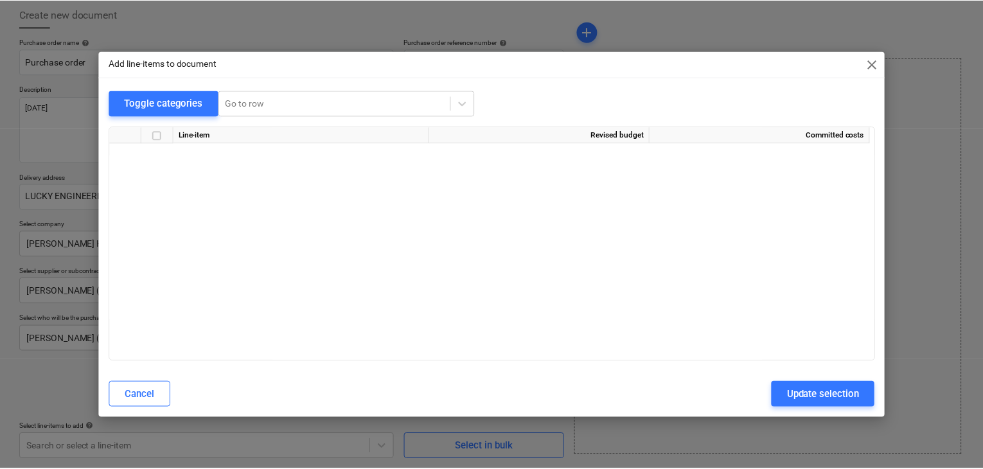
scroll to position [3299, 0]
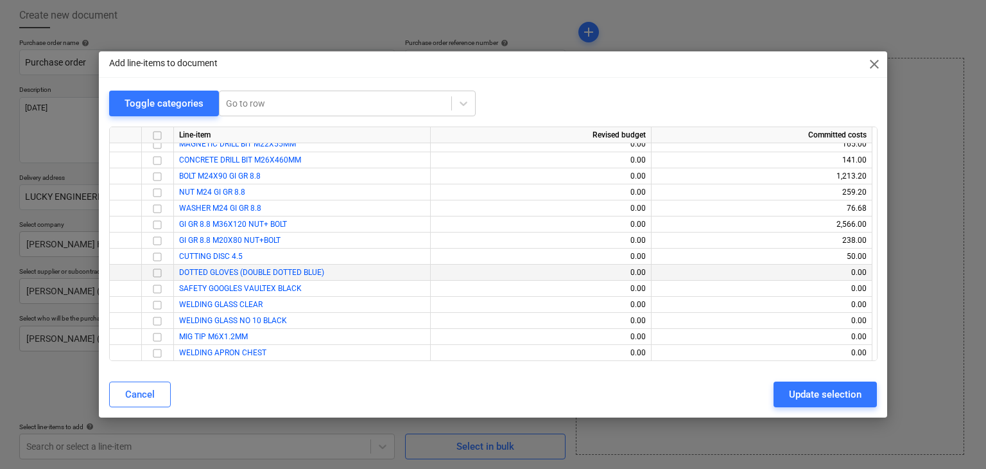
click at [153, 273] on input "checkbox" at bounding box center [157, 272] width 15 height 15
click at [157, 288] on input "checkbox" at bounding box center [157, 288] width 15 height 15
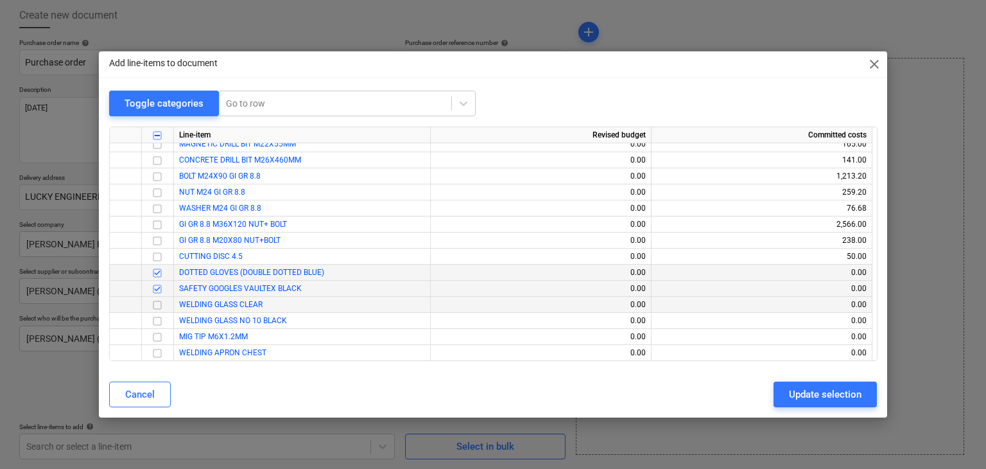
click at [157, 304] on input "checkbox" at bounding box center [157, 304] width 15 height 15
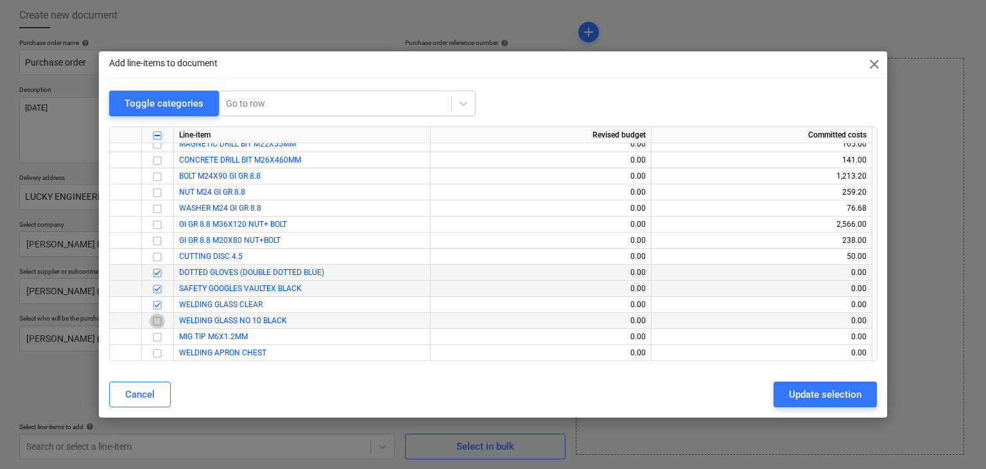
click at [155, 320] on input "checkbox" at bounding box center [157, 320] width 15 height 15
drag, startPoint x: 155, startPoint y: 320, endPoint x: 155, endPoint y: 335, distance: 14.8
click at [155, 335] on input "checkbox" at bounding box center [157, 336] width 15 height 15
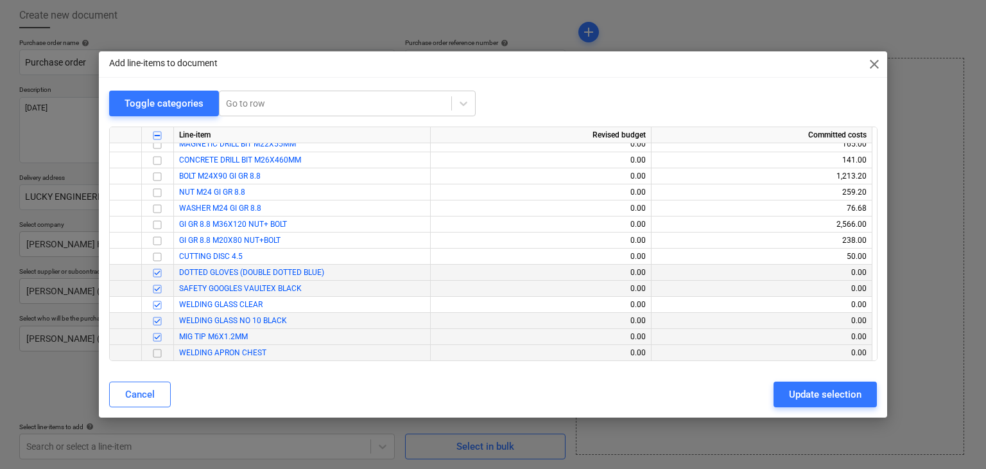
click at [154, 351] on input "checkbox" at bounding box center [157, 353] width 15 height 15
drag, startPoint x: 837, startPoint y: 399, endPoint x: 741, endPoint y: 396, distance: 97.0
click at [836, 399] on div "Update selection" at bounding box center [825, 394] width 73 height 17
type textarea "x"
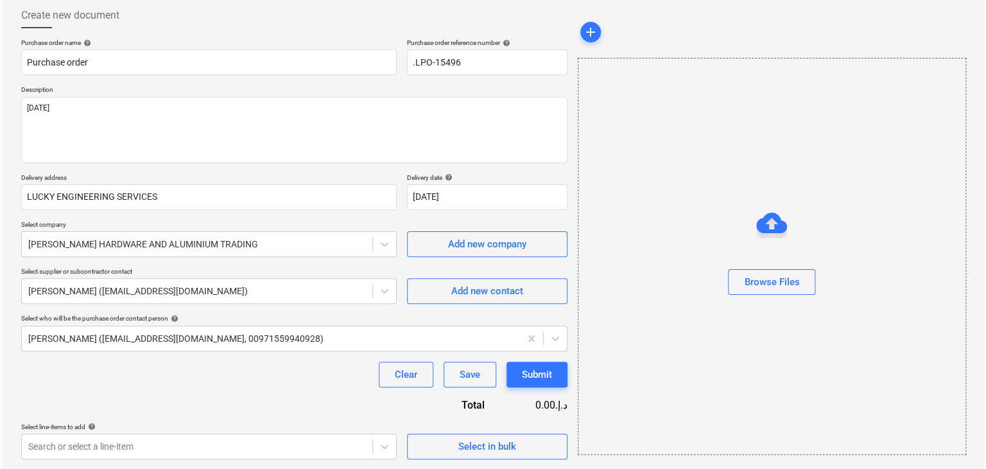
scroll to position [259, 0]
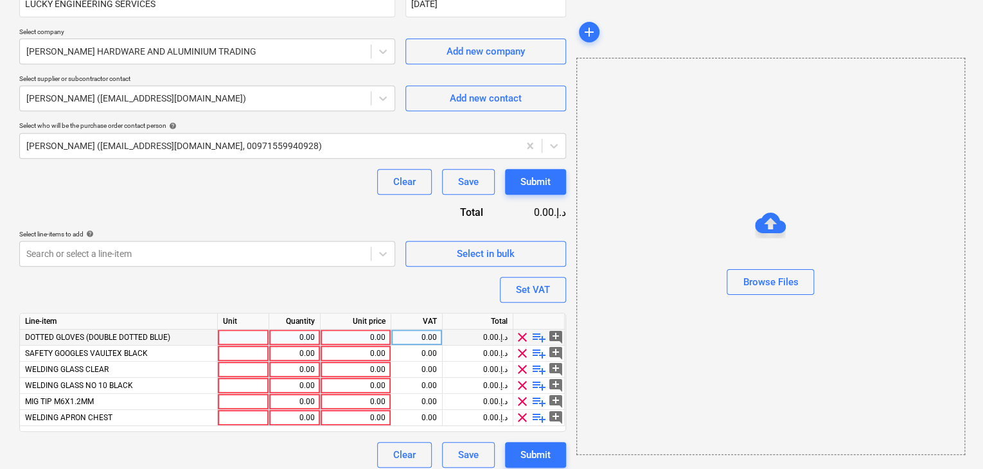
click at [222, 335] on div at bounding box center [243, 337] width 51 height 16
type input "DOZ"
type textarea "x"
type input "PCS"
type textarea "x"
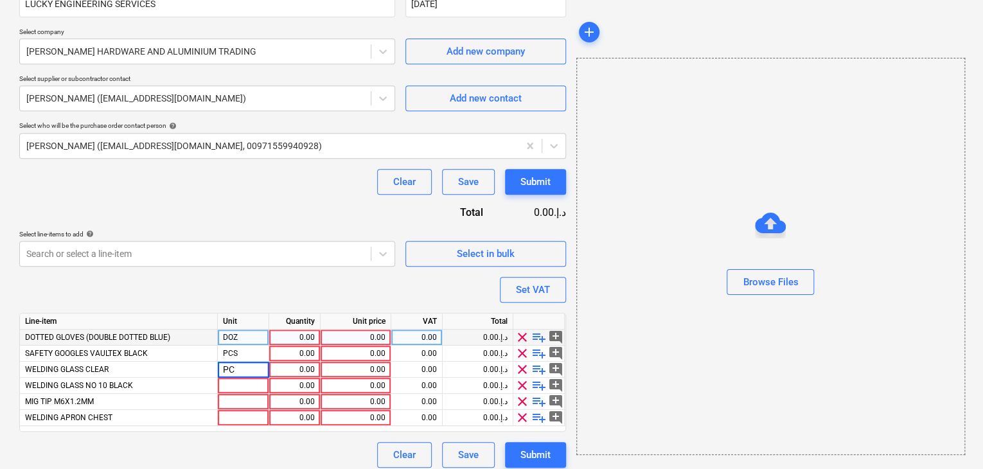
type input "PCS"
type textarea "x"
type input "PCS"
type textarea "x"
type input "PCS"
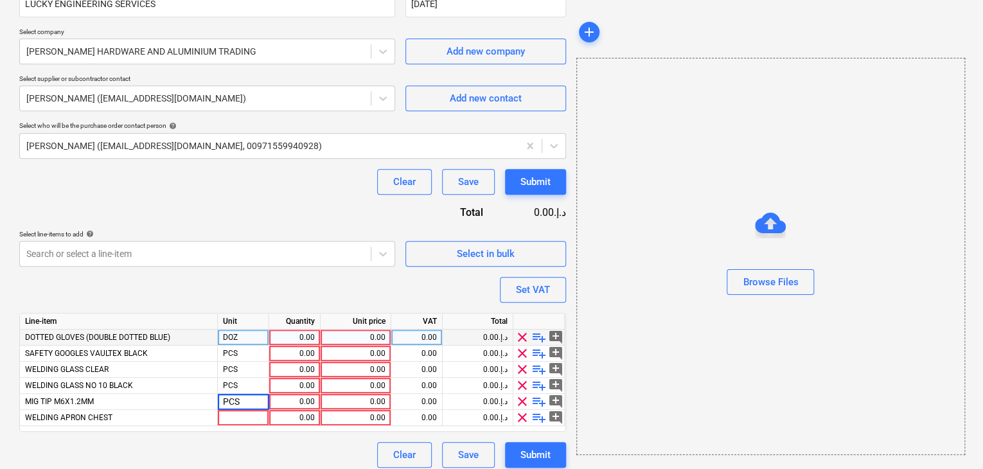
type textarea "x"
type input "PCS"
type textarea "x"
click at [275, 331] on div "0.00" at bounding box center [294, 337] width 40 height 16
type input "10"
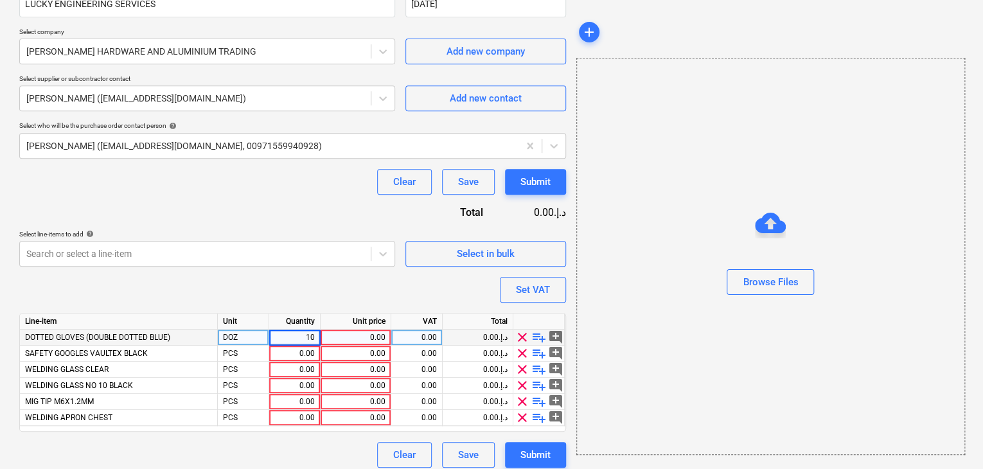
type textarea "x"
type input "24"
type textarea "x"
type input "20"
type textarea "x"
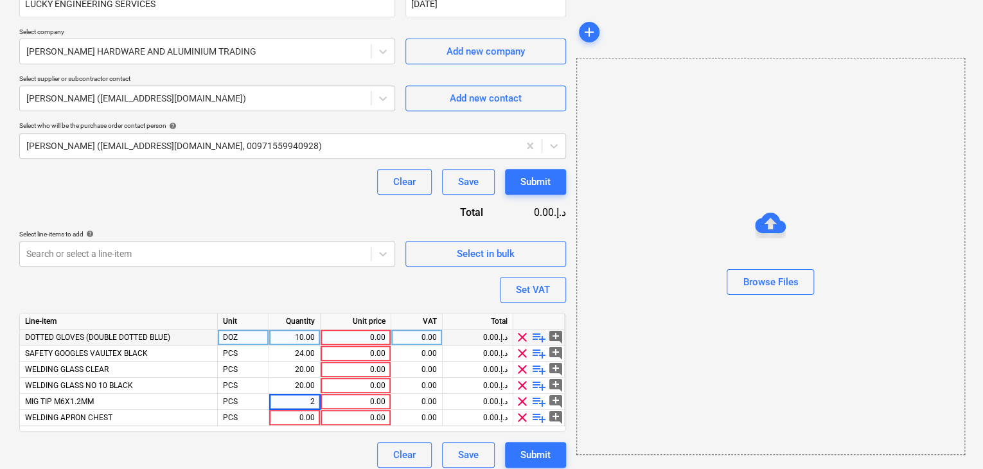
type input "20"
type textarea "x"
click at [337, 338] on div "0.00" at bounding box center [356, 337] width 60 height 16
type input "8.40"
type textarea "x"
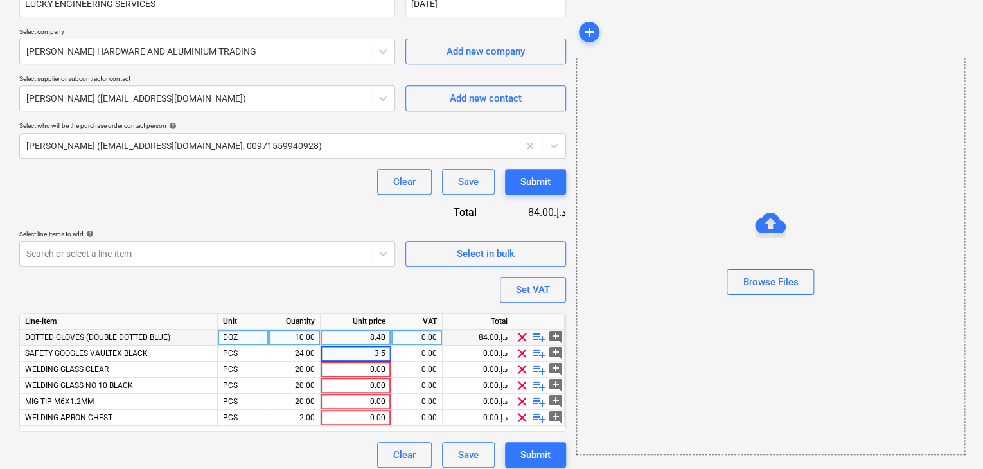
type input "3.50"
type textarea "x"
type input "0.50"
type textarea "x"
type input "0.75"
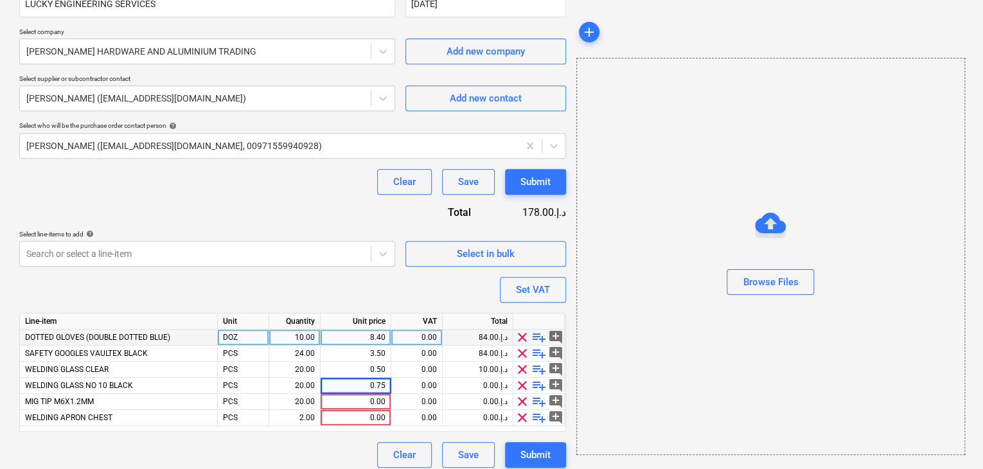
type textarea "x"
type input "2.50"
type textarea "x"
click at [647, 295] on div at bounding box center [770, 300] width 387 height 10
click at [544, 291] on div "Set VAT" at bounding box center [533, 289] width 34 height 17
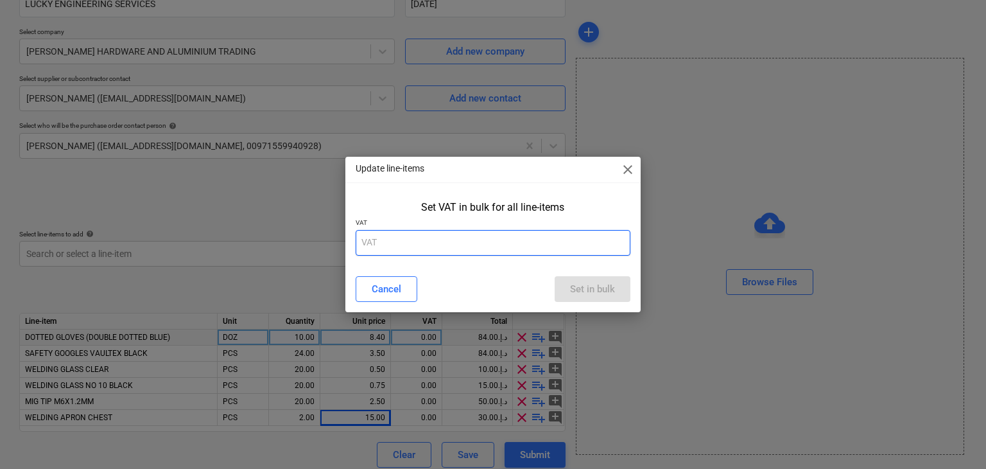
click at [454, 235] on input "text" at bounding box center [494, 243] width 276 height 26
type input "5"
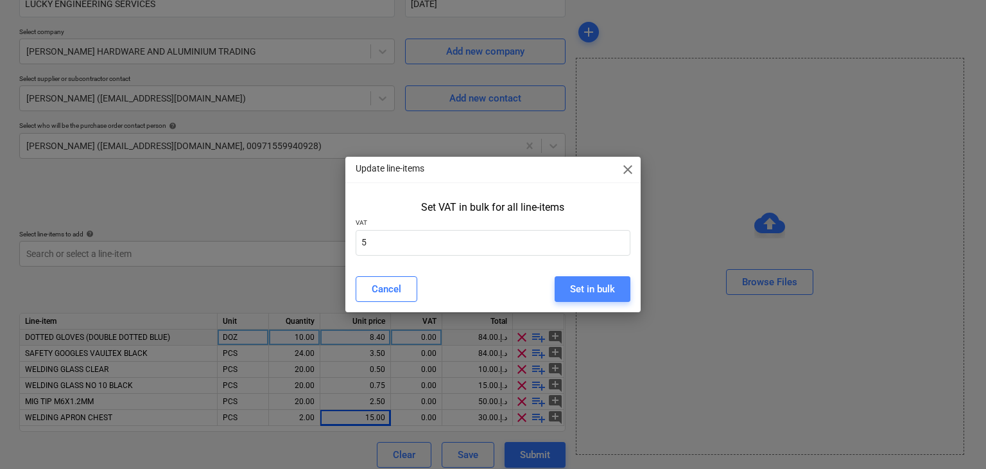
click at [585, 291] on div "Set in bulk" at bounding box center [592, 289] width 45 height 17
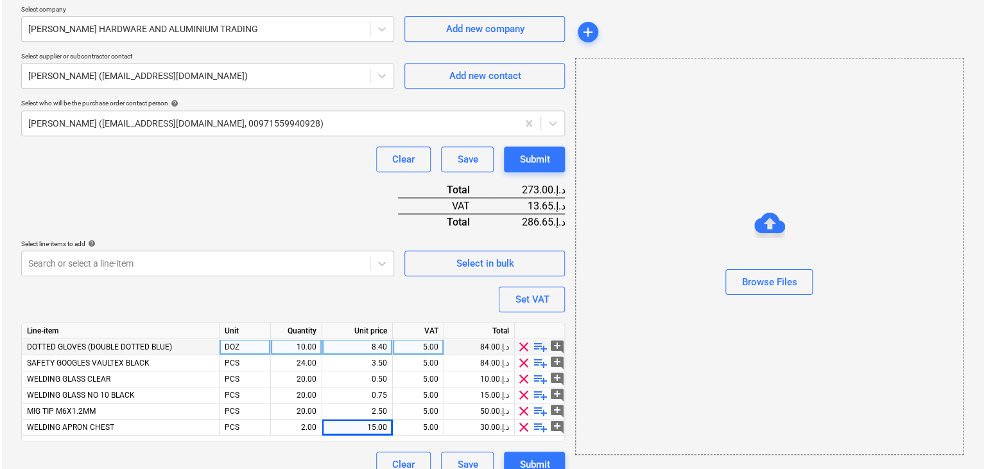
scroll to position [300, 0]
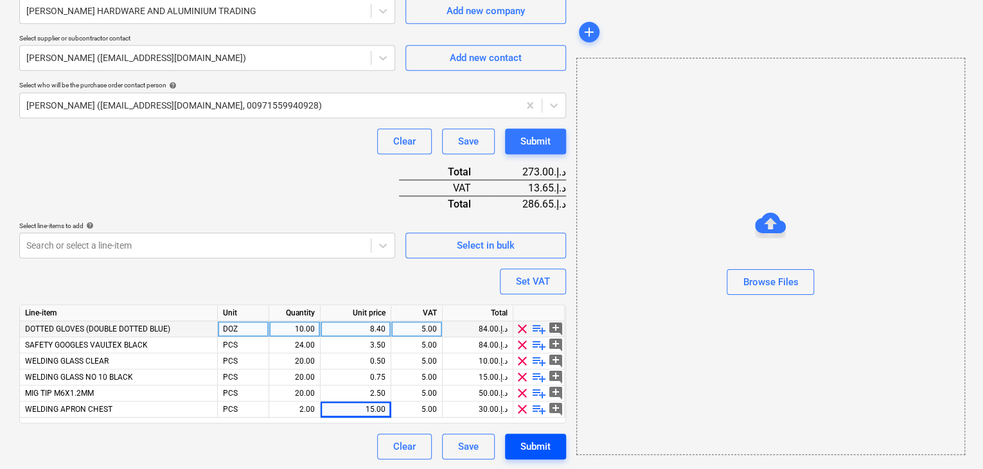
click at [531, 444] on div "Submit" at bounding box center [535, 446] width 30 height 17
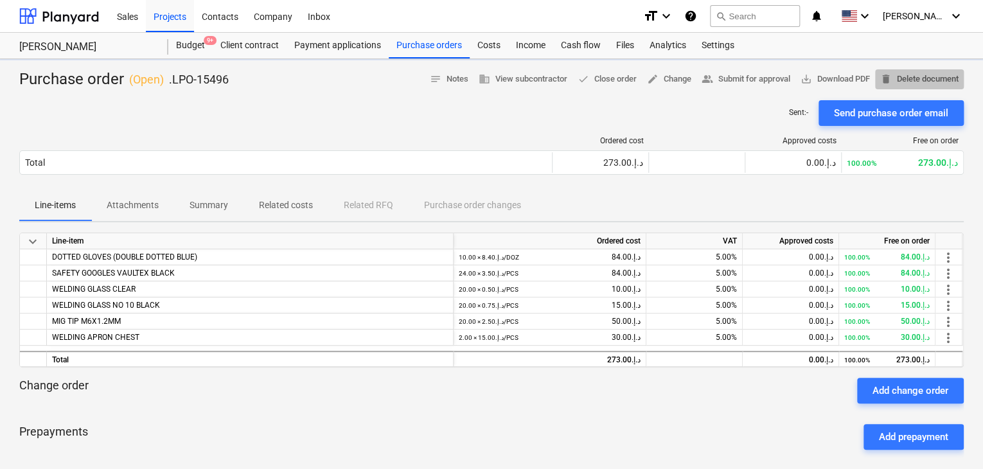
click at [876, 70] on button "delete Delete document" at bounding box center [919, 79] width 89 height 20
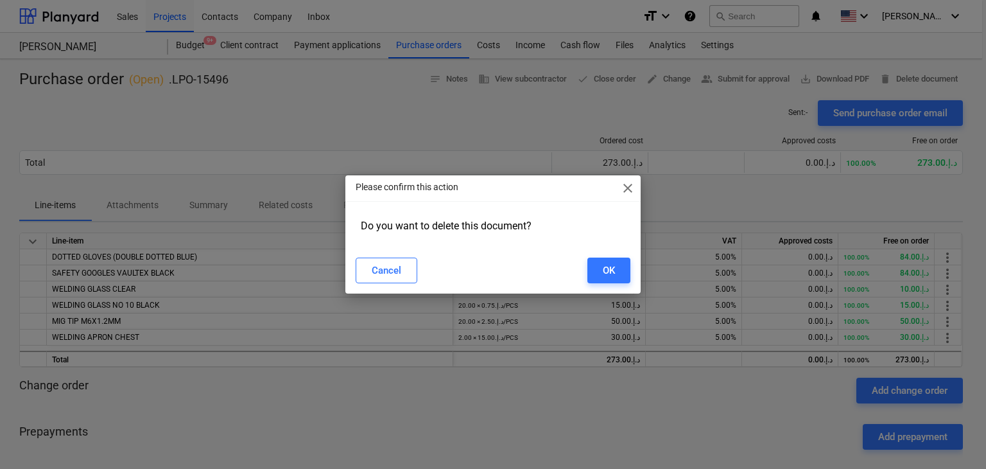
click at [839, 79] on div "Please confirm this action close Do you want to delete this document? Cancel OK" at bounding box center [493, 234] width 986 height 469
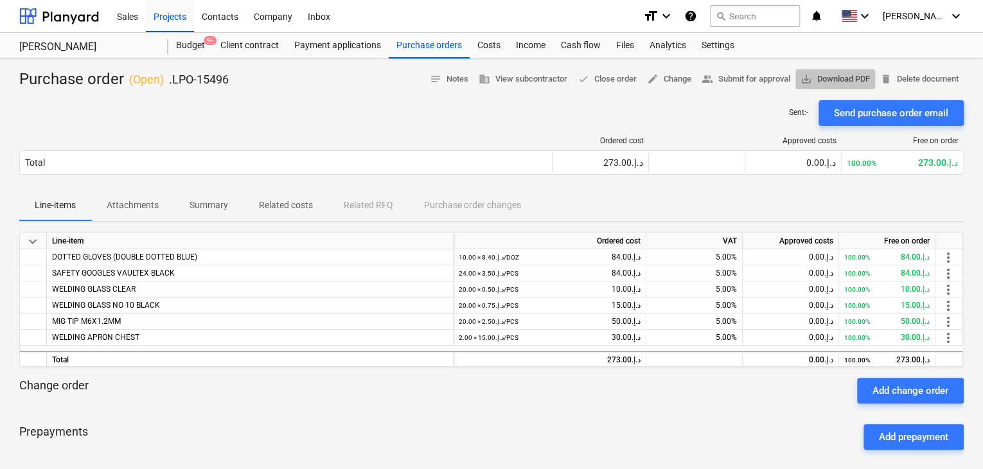
click at [866, 74] on span "save_alt Download PDF" at bounding box center [834, 79] width 69 height 15
click at [179, 24] on div "Projects" at bounding box center [170, 15] width 48 height 33
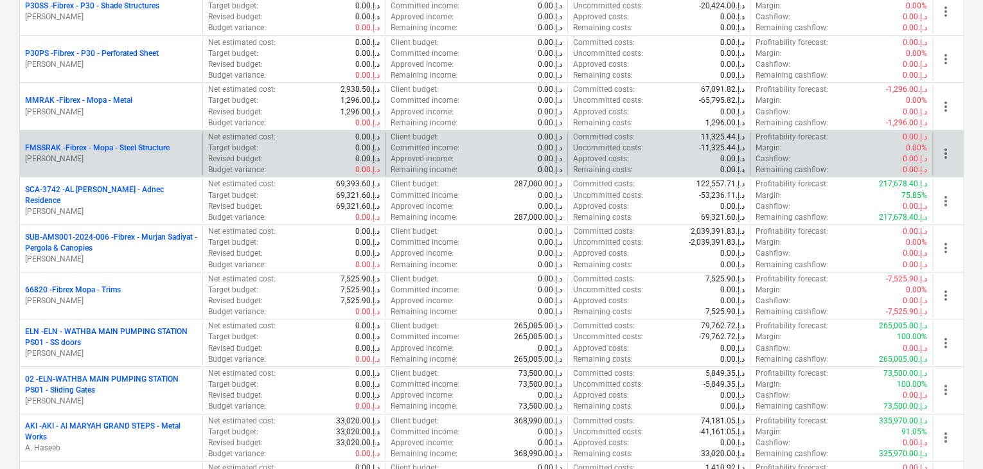
scroll to position [578, 0]
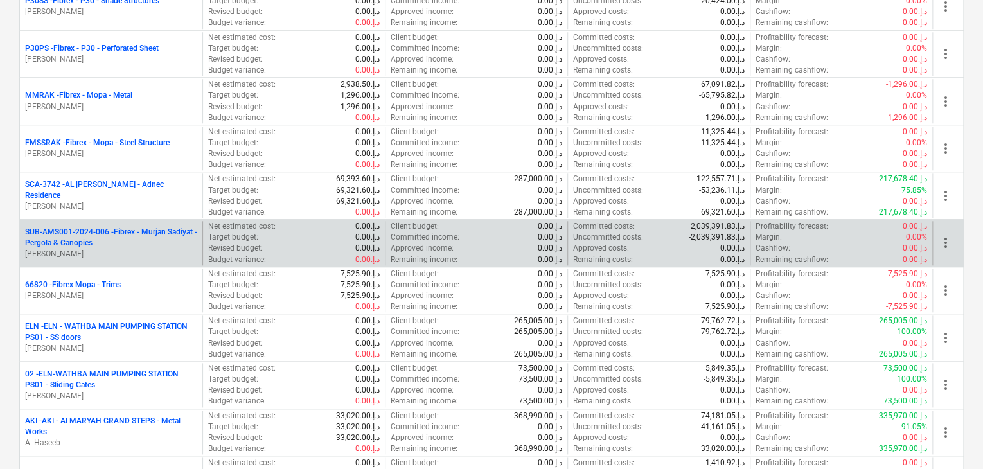
click at [143, 245] on p "SUB-AMS001-2024-006 - Fibrex - Murjan Sadiyat - Pergola & Canopies" at bounding box center [111, 238] width 172 height 22
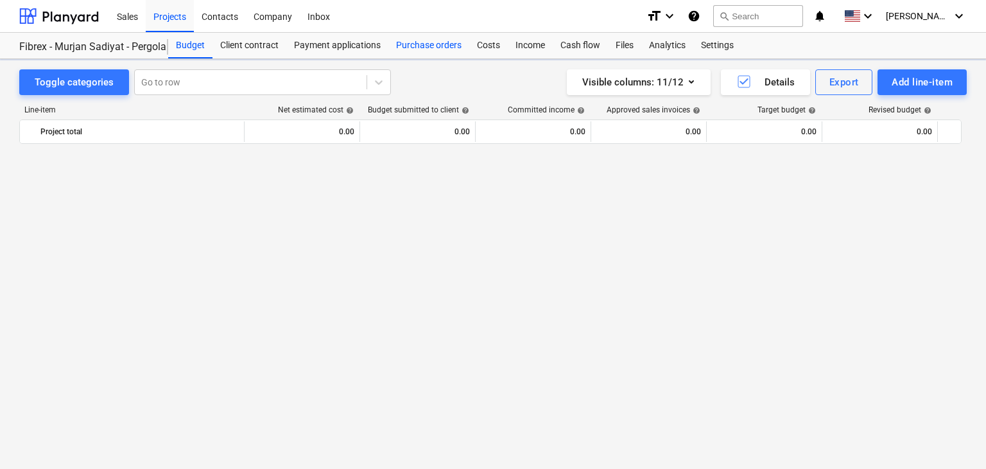
click at [425, 49] on div "Purchase orders" at bounding box center [429, 46] width 81 height 26
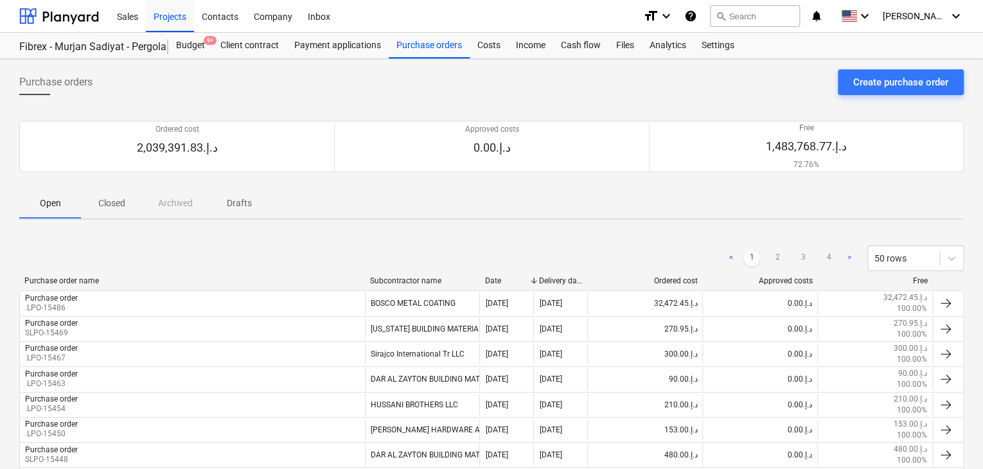
click at [900, 78] on div "Create purchase order" at bounding box center [900, 82] width 95 height 17
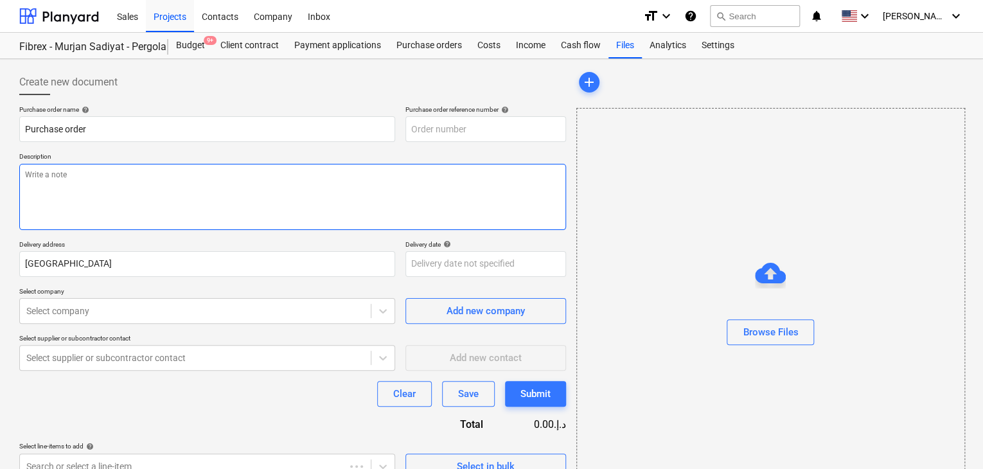
click at [465, 179] on textarea at bounding box center [292, 197] width 547 height 66
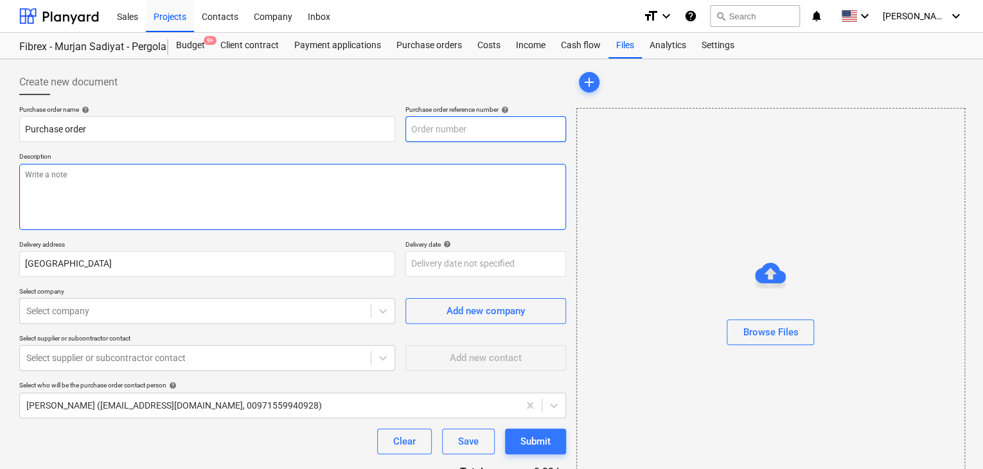
type textarea "x"
type input "SUB-AMS001-2024-006-PO-245"
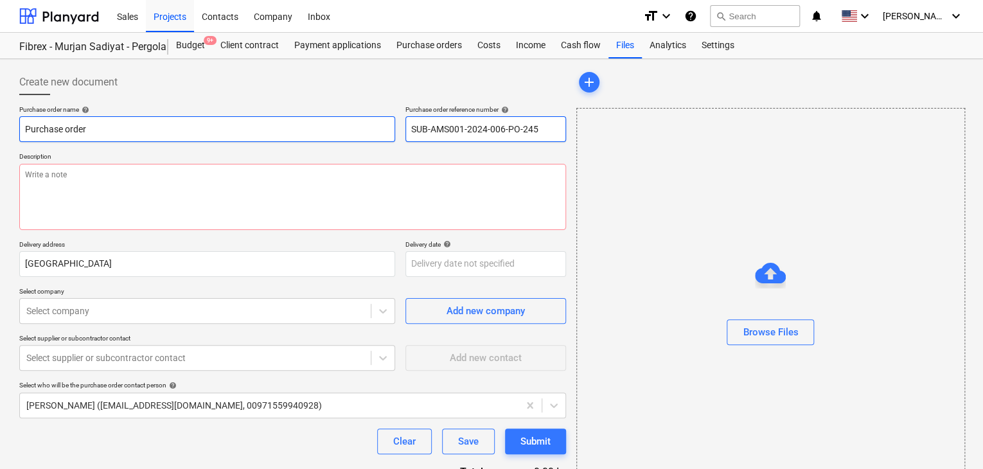
drag, startPoint x: 547, startPoint y: 132, endPoint x: 379, endPoint y: 132, distance: 167.6
click at [379, 132] on div "Purchase order name help Purchase order Purchase order reference number help SU…" at bounding box center [292, 123] width 547 height 37
type textarea "x"
type input "."
type textarea "x"
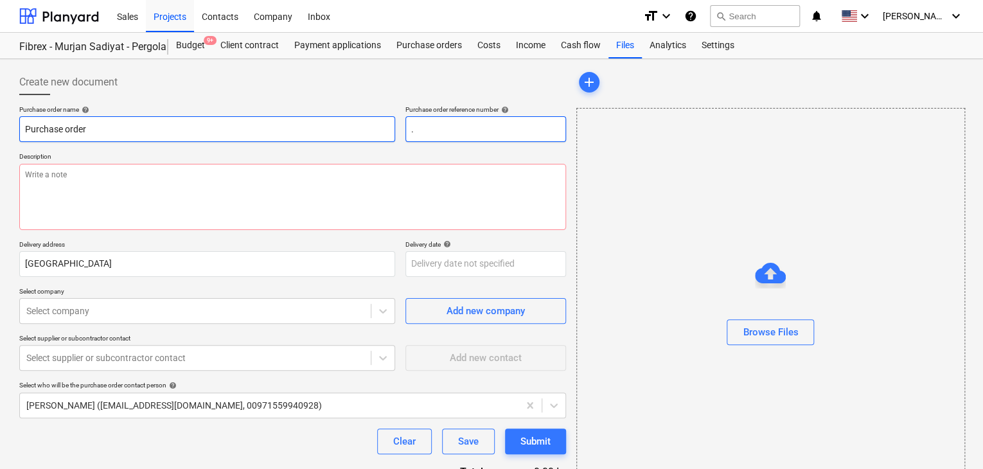
type input ".L"
type textarea "x"
type input ".LP"
type textarea "x"
type input ".LPO"
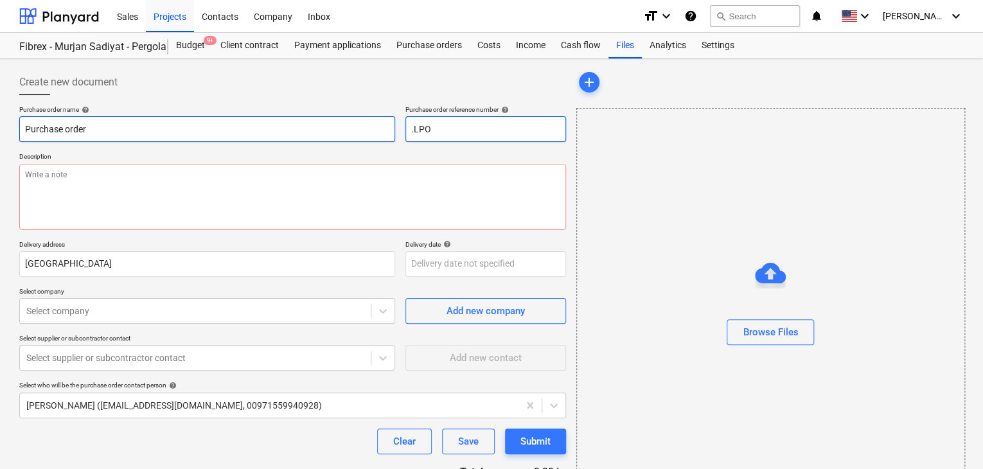
type textarea "x"
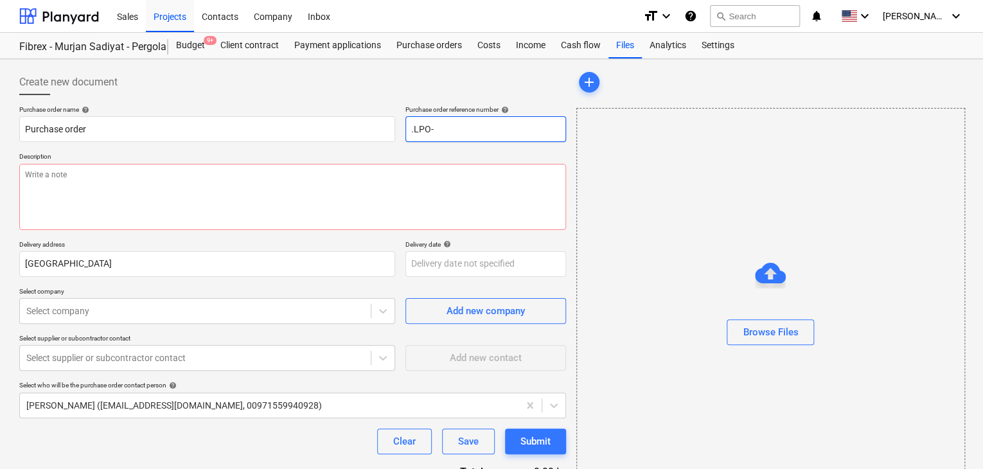
type input ".LPO-"
type textarea "x"
type input ".LPO-1"
type textarea "x"
type input ".LPO-15"
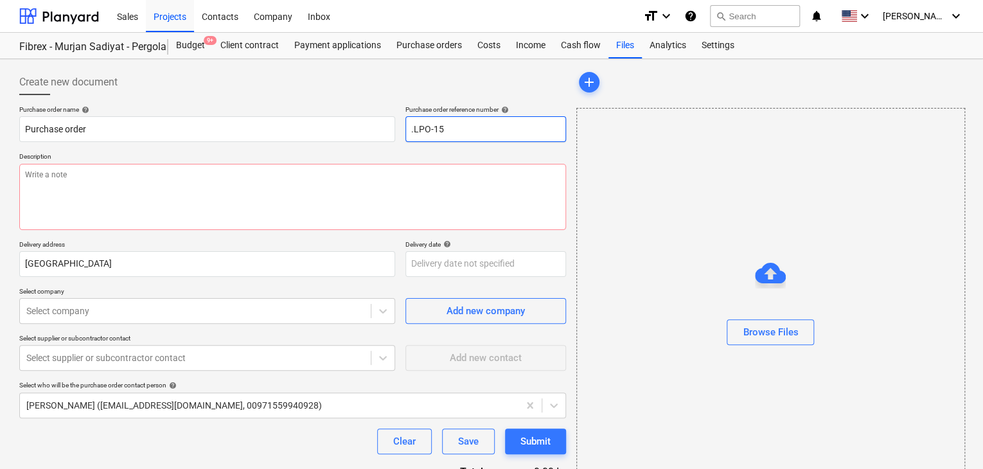
type textarea "x"
type input ".LPO-154"
type textarea "x"
type input ".LPO-1549"
type textarea "x"
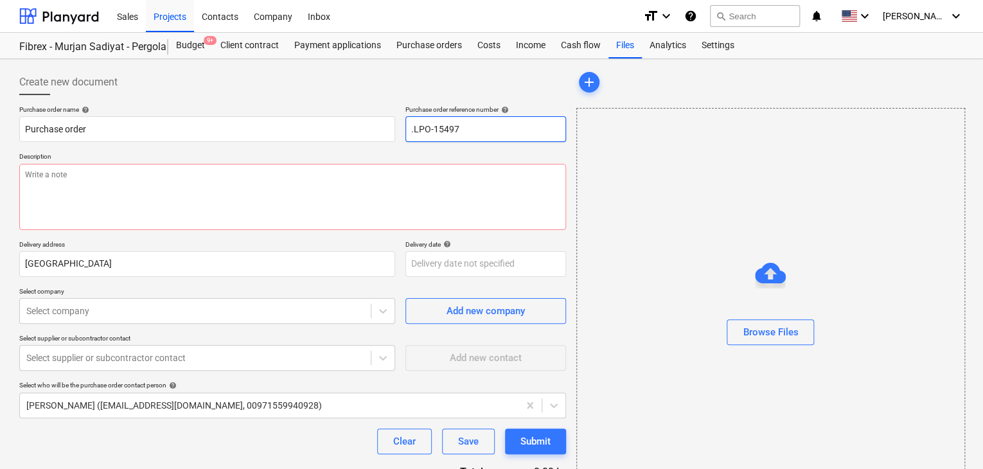
type input ".LPO-15497"
click at [227, 157] on p "Description" at bounding box center [292, 157] width 547 height 11
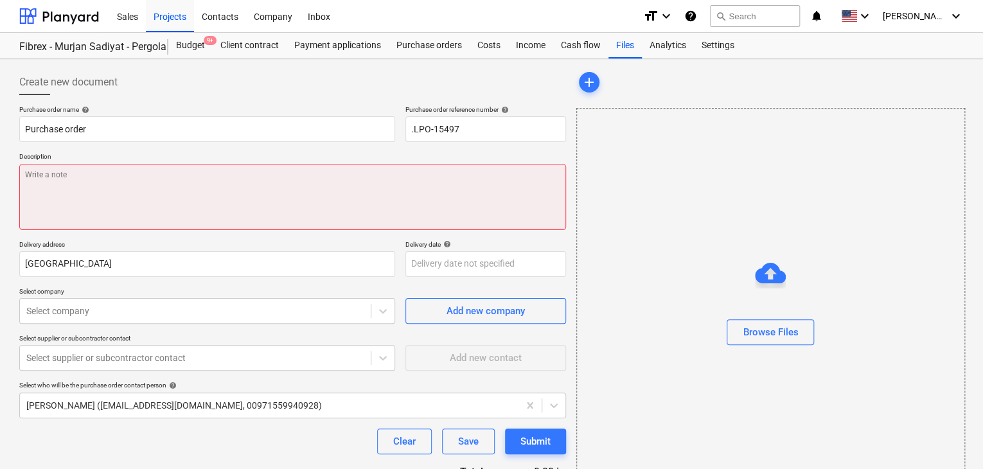
click at [204, 190] on textarea at bounding box center [292, 197] width 547 height 66
type textarea "x"
type textarea "0"
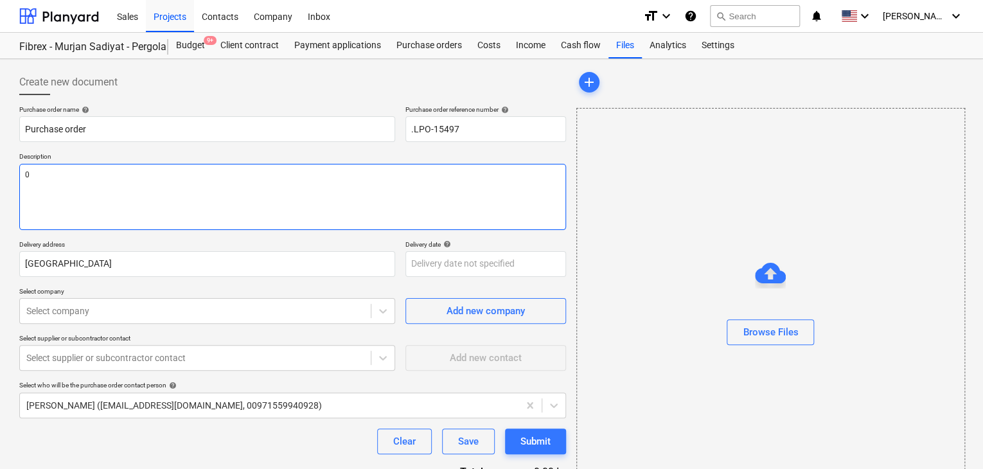
type textarea "x"
type textarea "08"
type textarea "x"
type textarea "08/"
type textarea "x"
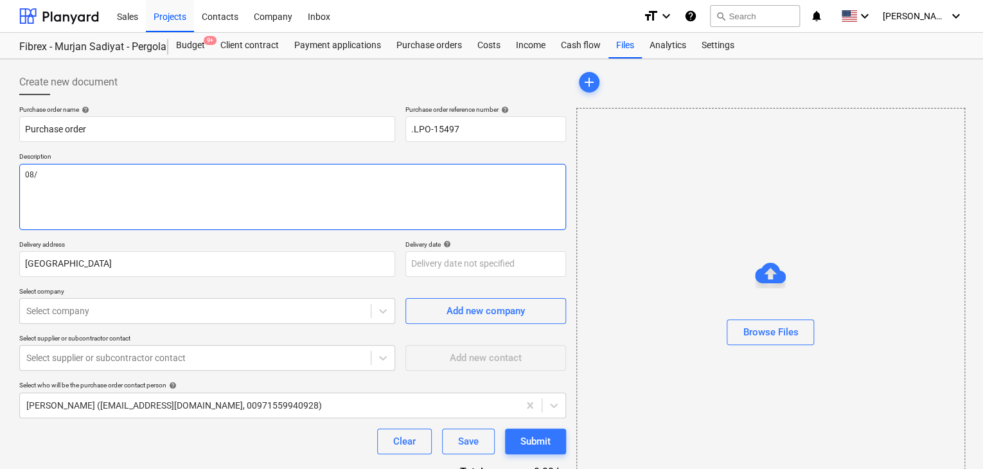
type textarea "08/S"
type textarea "x"
type textarea "08/SE"
type textarea "x"
type textarea "08/SEP"
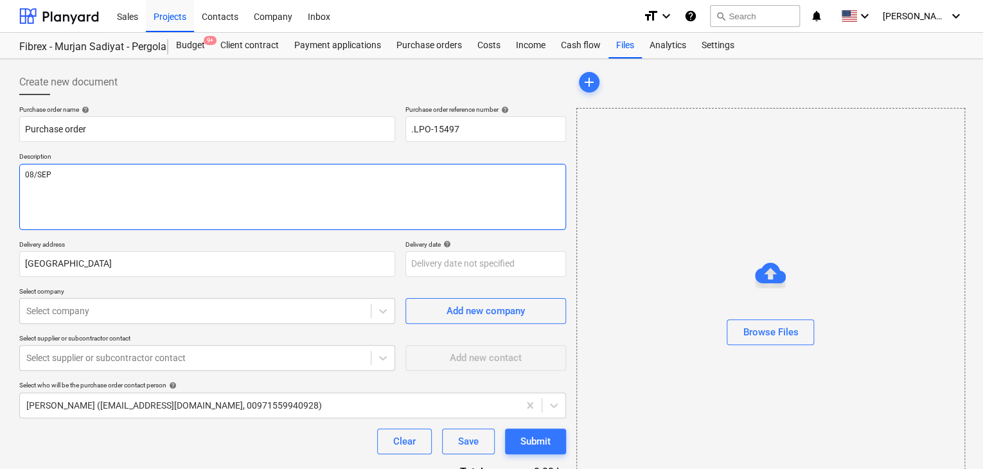
type textarea "x"
type textarea "08/SEP/"
type textarea "x"
type textarea "08/[DATE]"
type textarea "x"
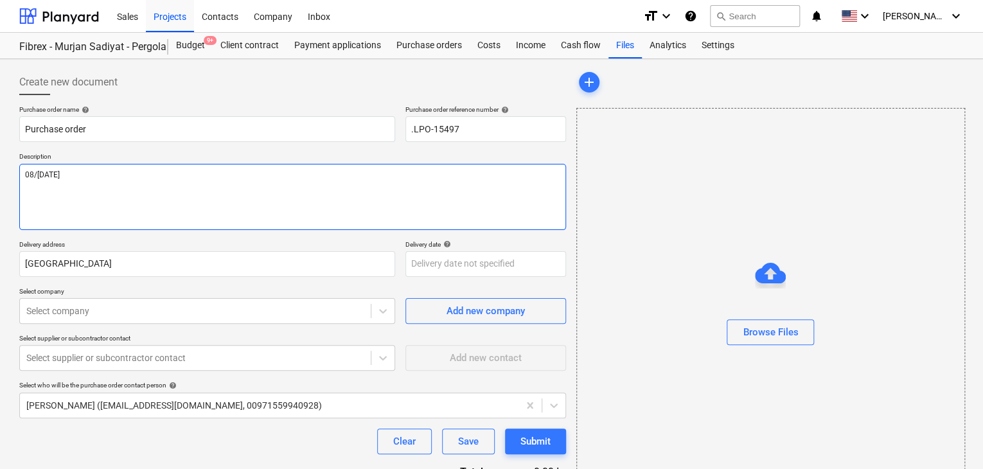
type textarea "[DATE]"
type textarea "x"
type textarea "[DATE]"
type textarea "x"
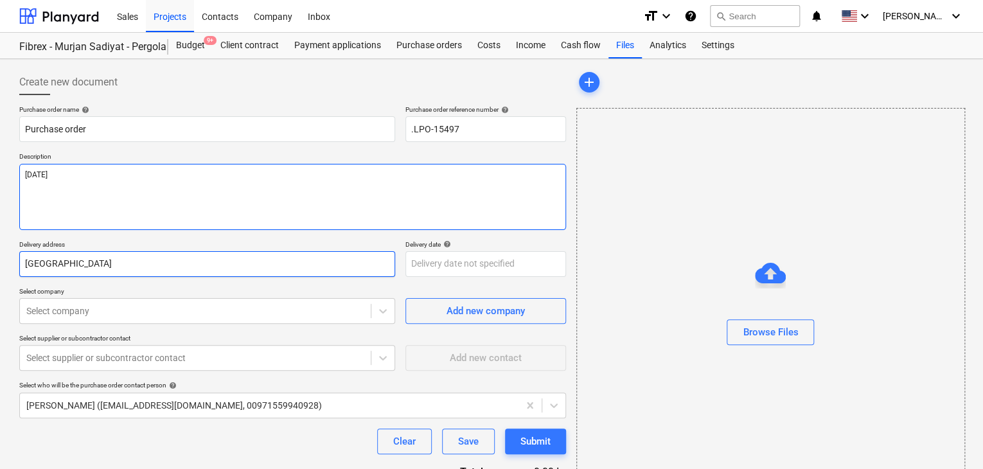
type textarea "[DATE]"
drag, startPoint x: 68, startPoint y: 270, endPoint x: 0, endPoint y: 258, distance: 69.1
click at [0, 258] on div "Create new document Purchase order name help Purchase order Purchase order refe…" at bounding box center [491, 297] width 983 height 477
type textarea "x"
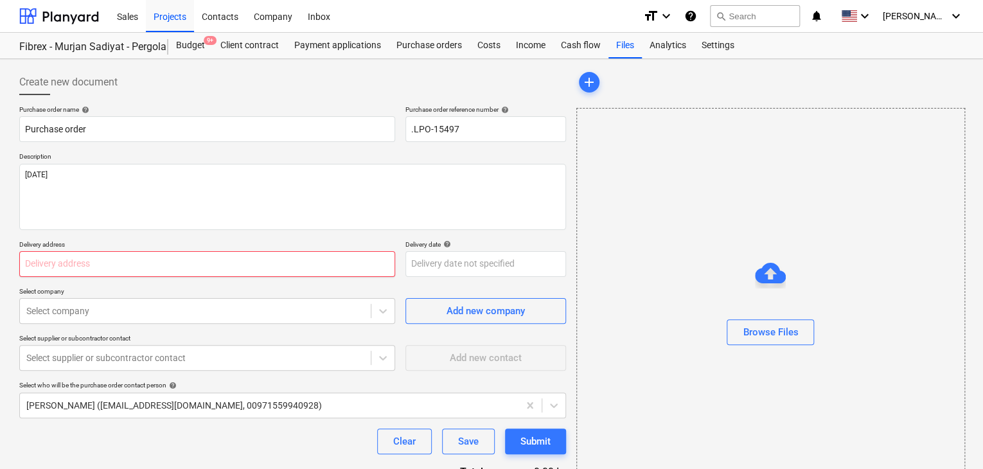
type textarea "x"
type input "L"
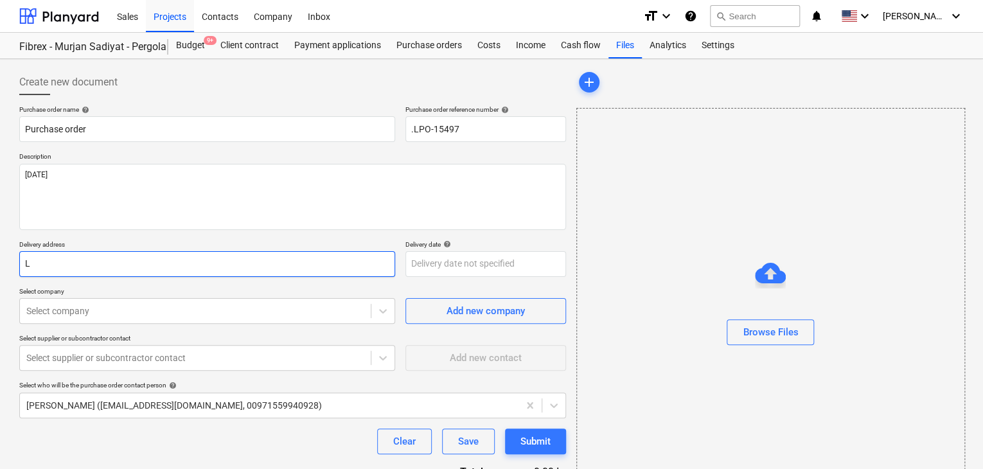
type textarea "x"
type input "LU"
type textarea "x"
type input "LUC"
type textarea "x"
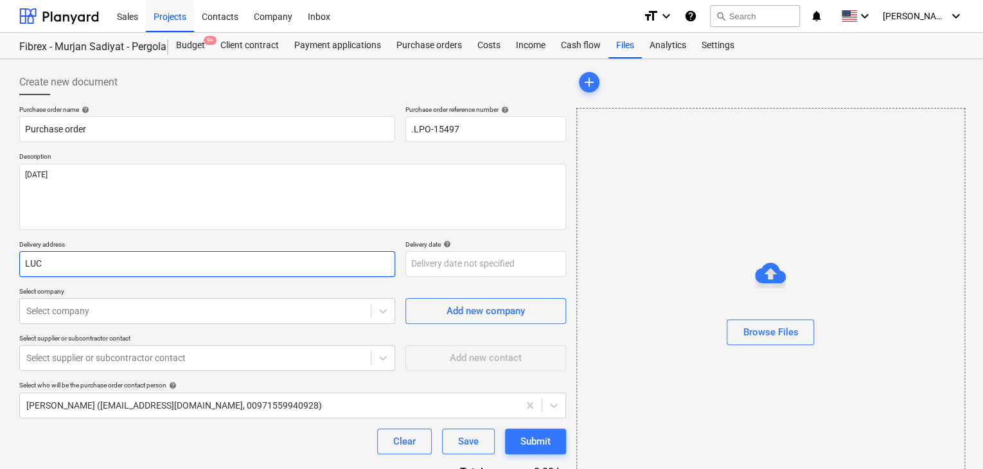
type input "LUCK"
type textarea "x"
type input "LUCKY"
type textarea "x"
type input "LUCKY"
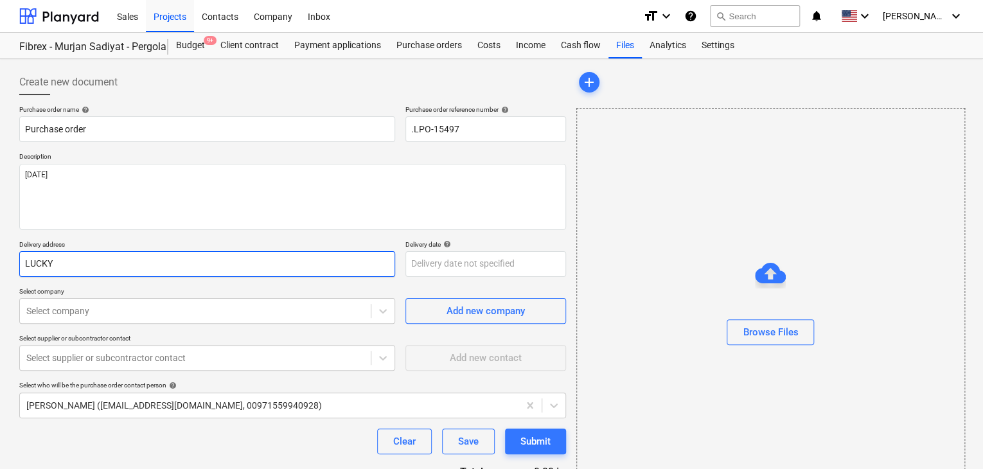
type textarea "x"
type input "LUCKY E"
type textarea "x"
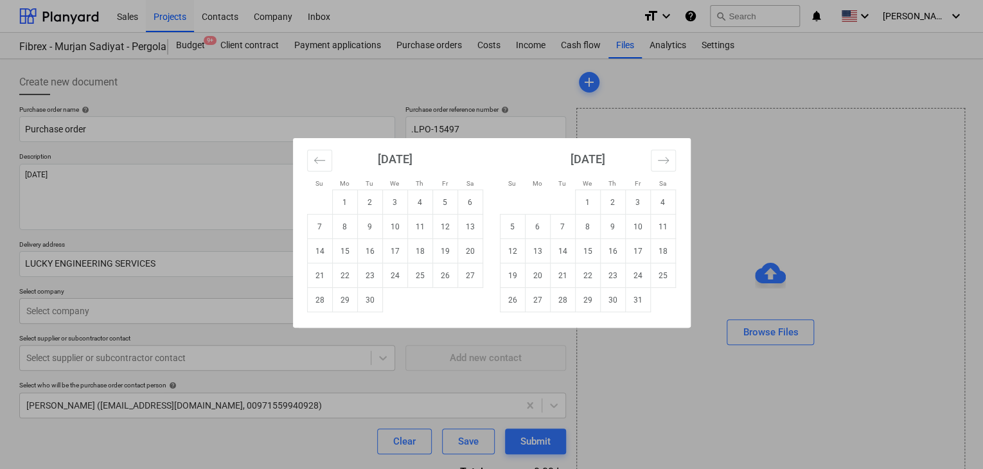
click at [421, 258] on body "Sales Projects Contacts Company Inbox format_size keyboard_arrow_down help sear…" at bounding box center [491, 234] width 983 height 469
click at [374, 302] on td "30" at bounding box center [369, 300] width 25 height 24
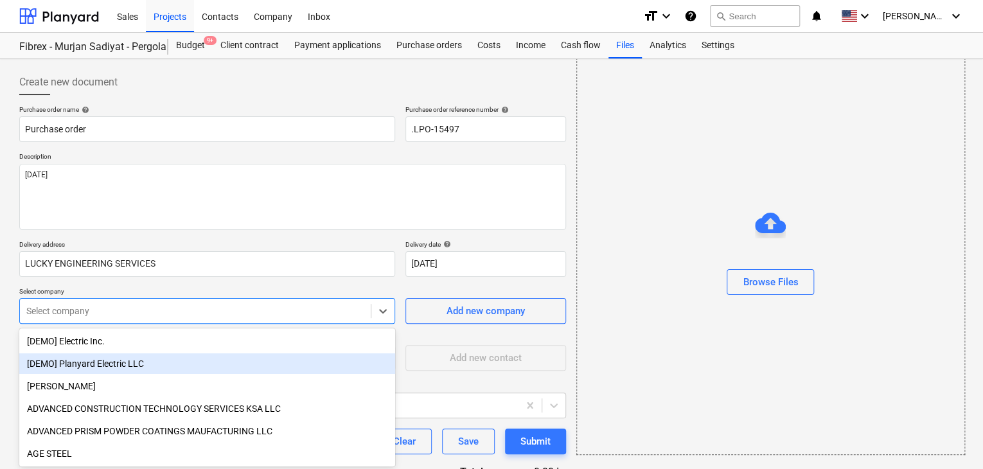
scroll to position [60, 0]
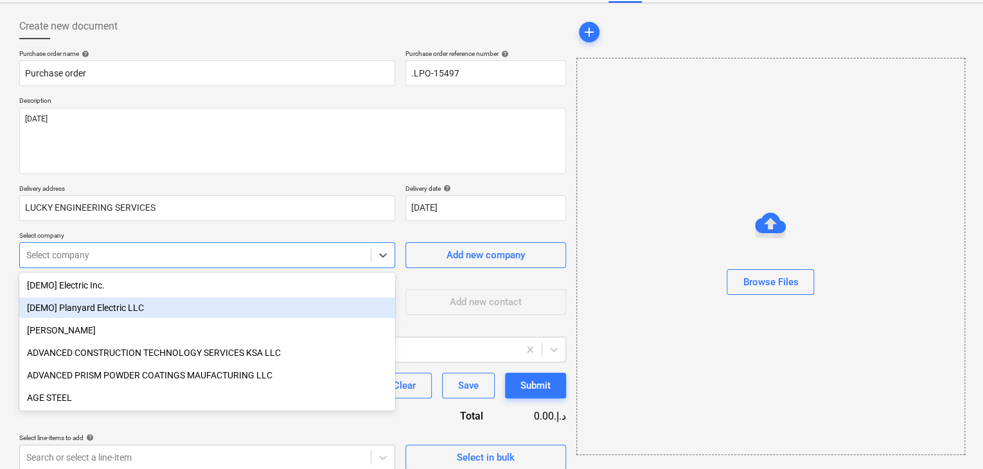
click at [133, 306] on body "Sales Projects Contacts Company Inbox format_size keyboard_arrow_down help sear…" at bounding box center [491, 178] width 983 height 469
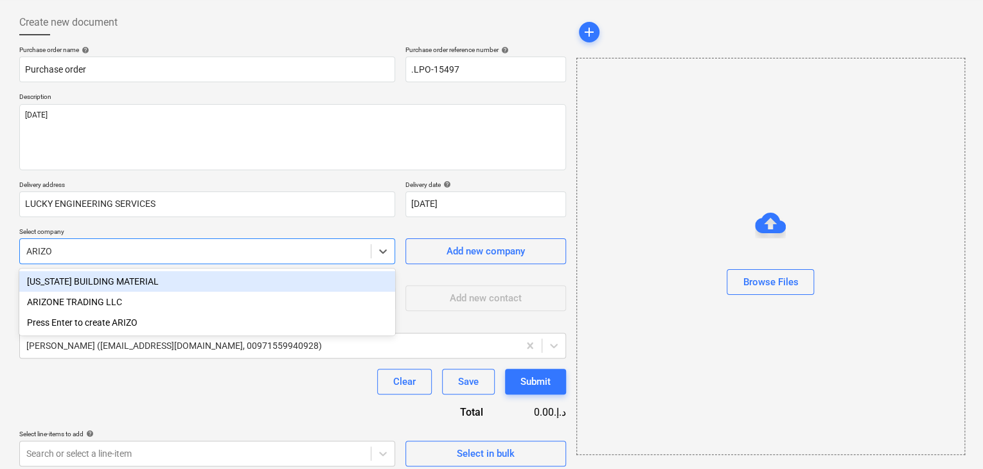
click at [157, 283] on div "[US_STATE] BUILDING MATERIAL" at bounding box center [207, 281] width 376 height 21
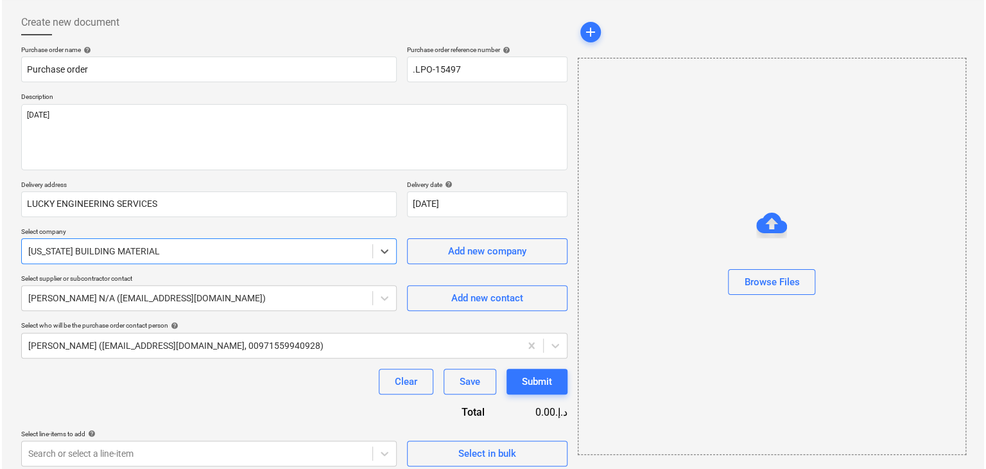
scroll to position [67, 0]
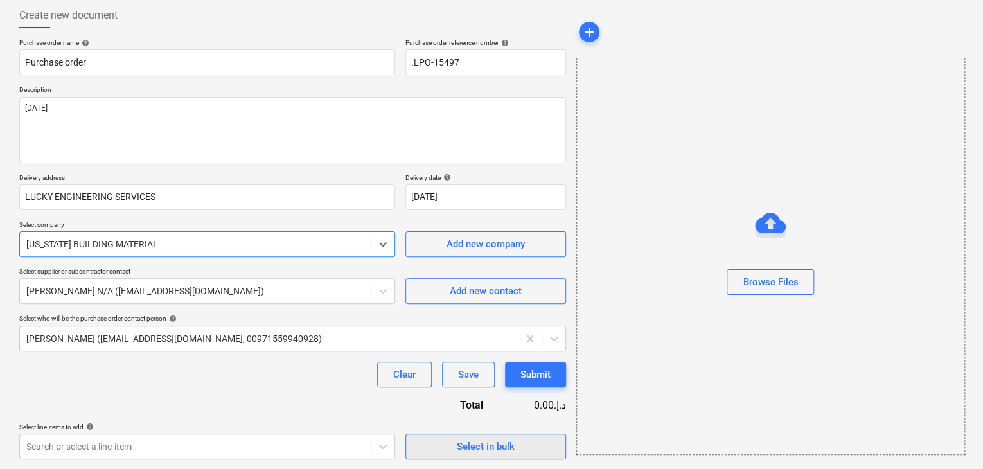
click at [446, 440] on span "Select in bulk" at bounding box center [485, 446] width 128 height 17
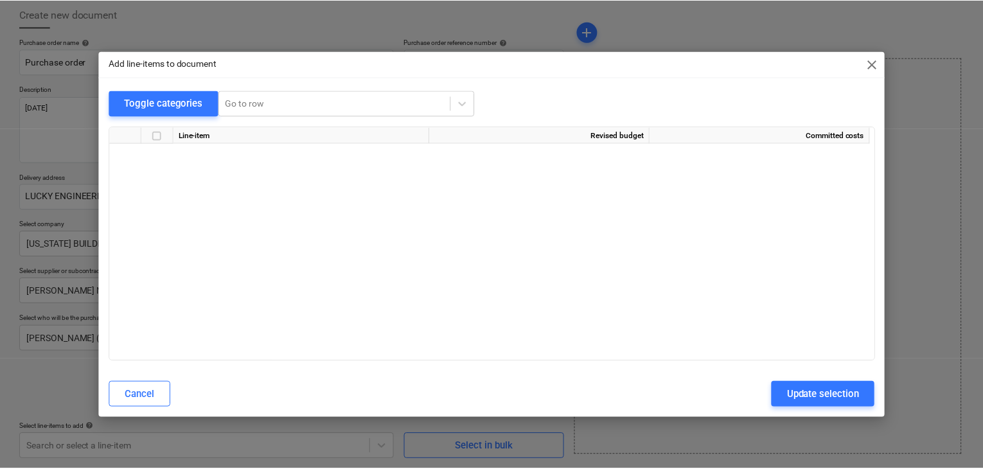
scroll to position [6173, 0]
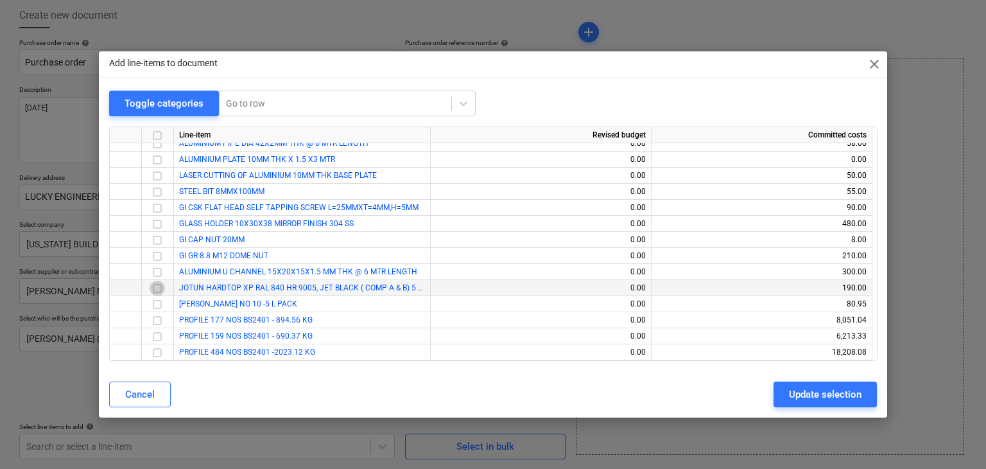
click at [159, 284] on input "checkbox" at bounding box center [157, 288] width 15 height 15
click at [155, 302] on input "checkbox" at bounding box center [157, 304] width 15 height 15
drag, startPoint x: 796, startPoint y: 393, endPoint x: 704, endPoint y: 396, distance: 92.5
click at [792, 394] on div "Update selection" at bounding box center [825, 394] width 73 height 17
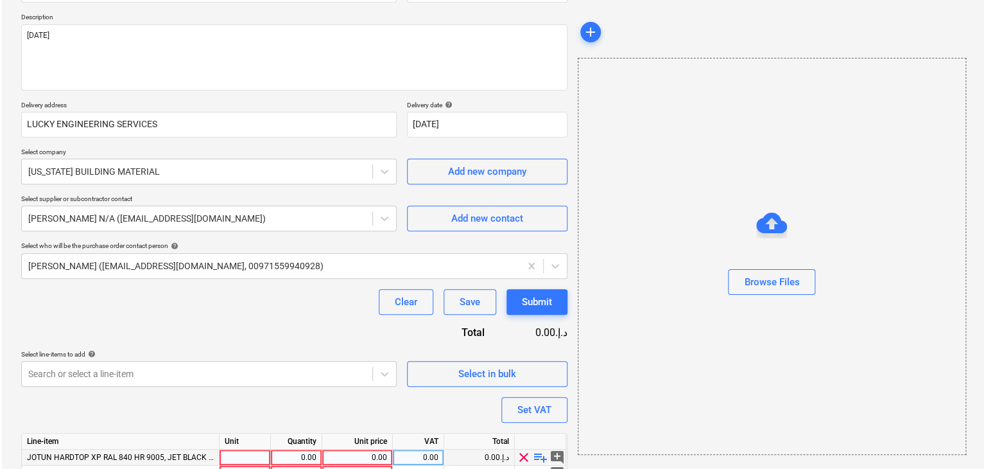
scroll to position [195, 0]
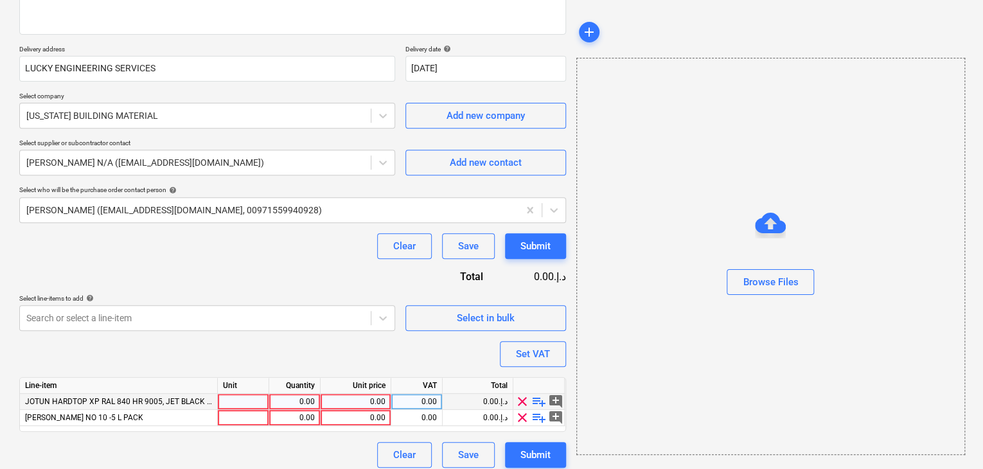
click at [241, 399] on div at bounding box center [243, 402] width 51 height 16
click at [288, 404] on div "0.00" at bounding box center [294, 402] width 40 height 16
click at [338, 392] on div "Unit price" at bounding box center [355, 386] width 71 height 16
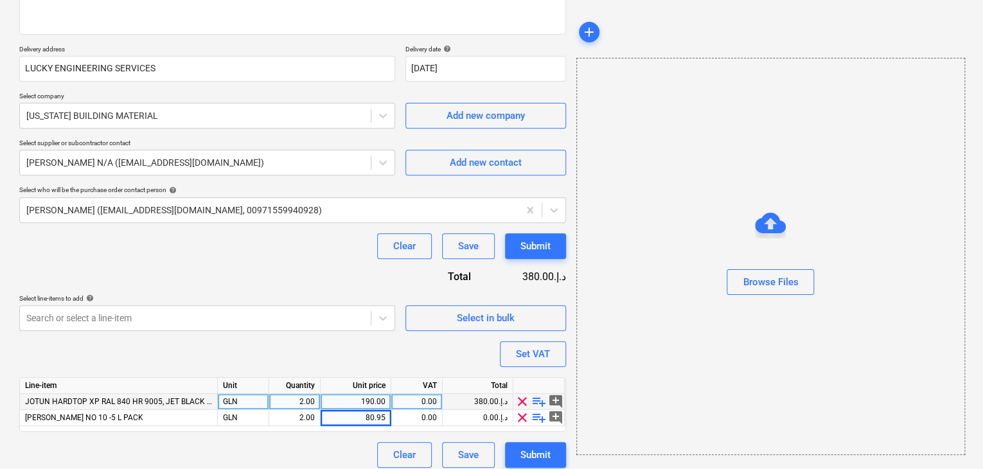
drag, startPoint x: 704, startPoint y: 356, endPoint x: 545, endPoint y: 337, distance: 160.4
click at [701, 356] on div "Browse Files" at bounding box center [770, 256] width 389 height 397
click at [529, 353] on div "Set VAT" at bounding box center [533, 354] width 34 height 17
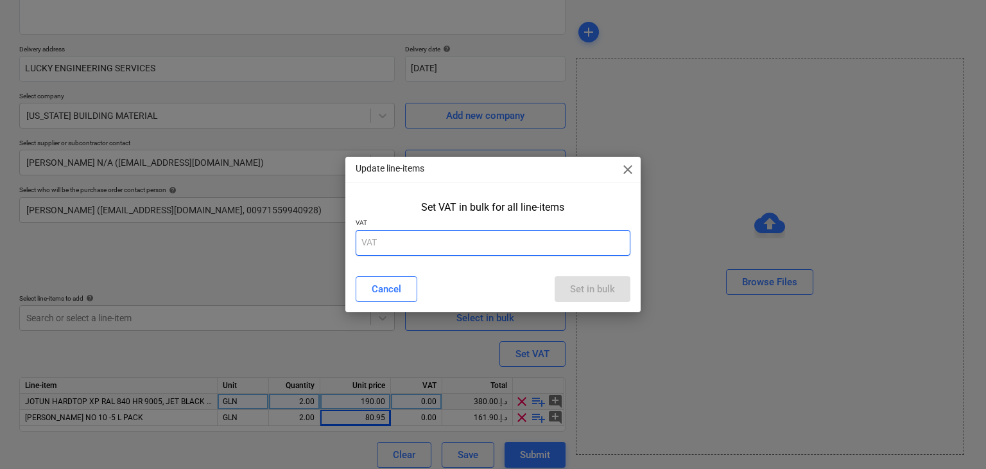
click at [500, 247] on input "text" at bounding box center [494, 243] width 276 height 26
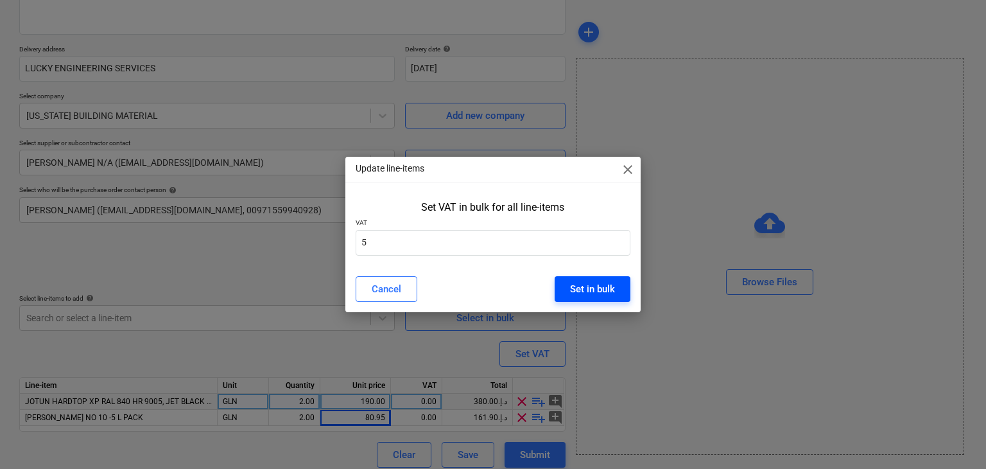
click at [603, 282] on div "Set in bulk" at bounding box center [592, 289] width 45 height 17
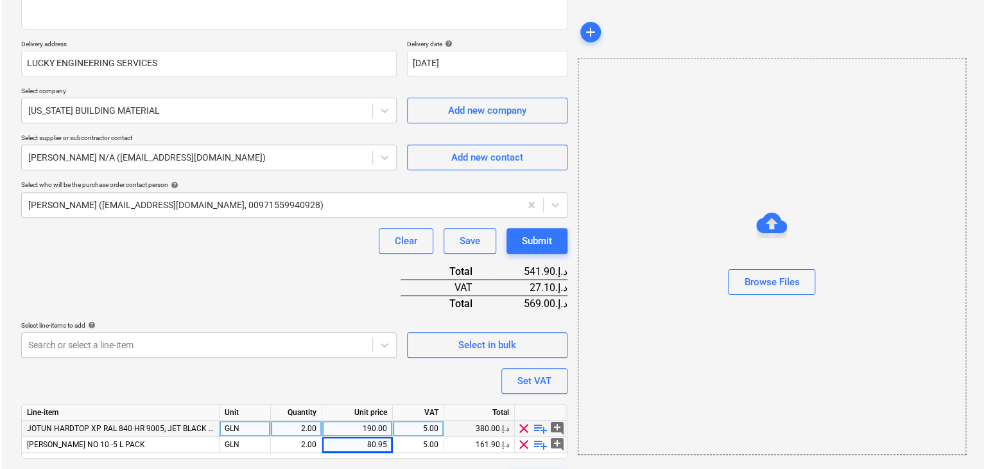
scroll to position [236, 0]
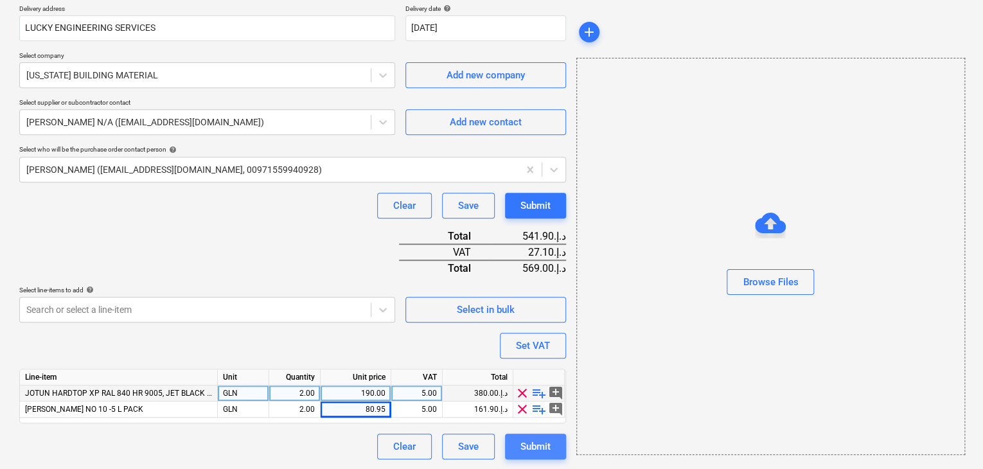
click at [532, 449] on div "Submit" at bounding box center [535, 446] width 30 height 17
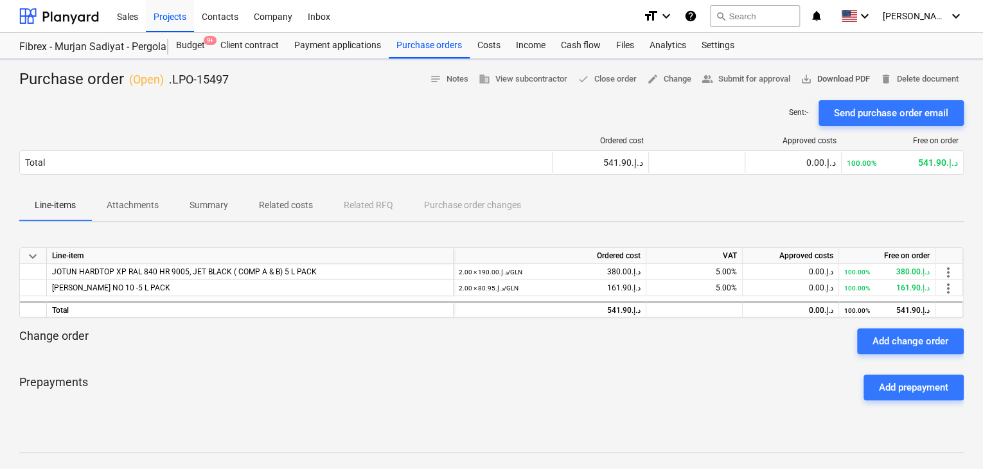
click at [843, 75] on span "save_alt Download PDF" at bounding box center [834, 79] width 69 height 15
click at [170, 22] on div "Projects" at bounding box center [170, 15] width 48 height 33
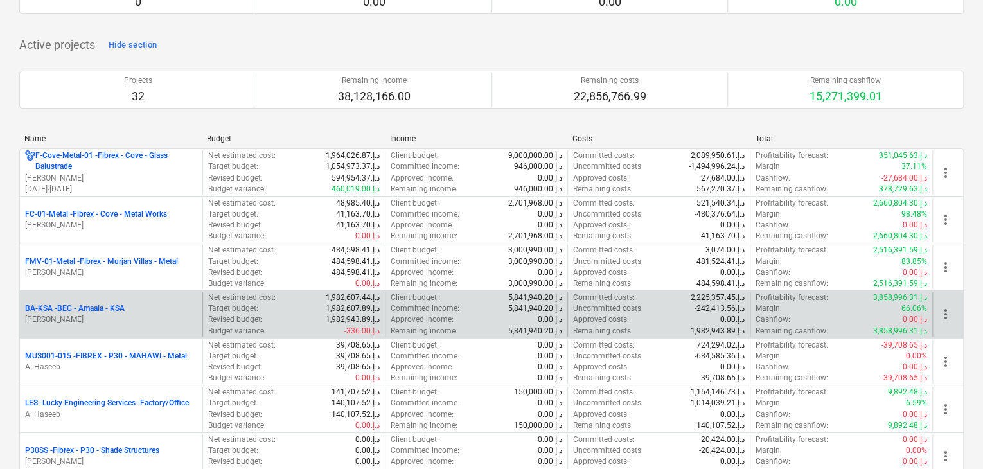
scroll to position [257, 0]
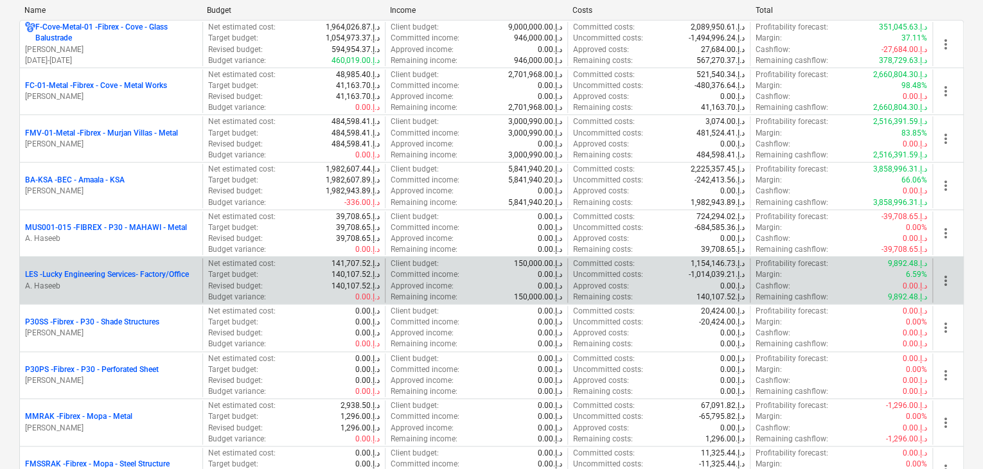
click at [105, 287] on p "A. Haseeb" at bounding box center [111, 286] width 172 height 11
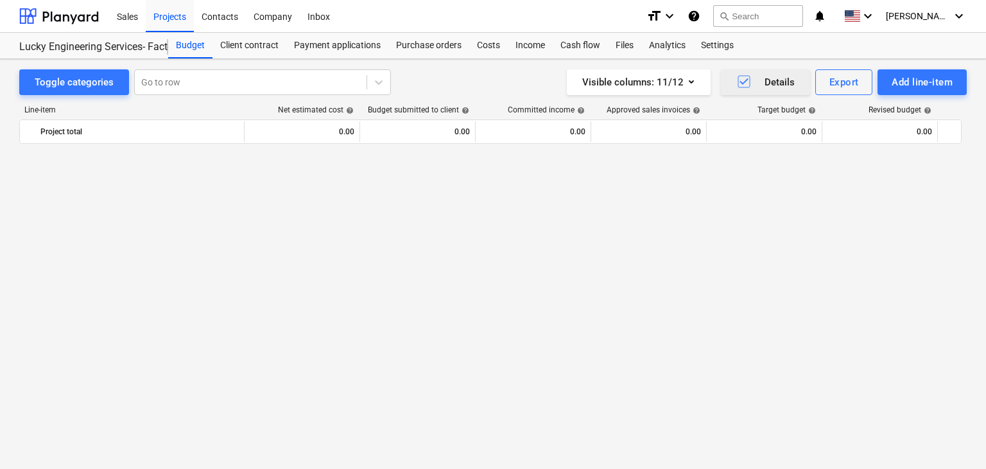
scroll to position [31090, 0]
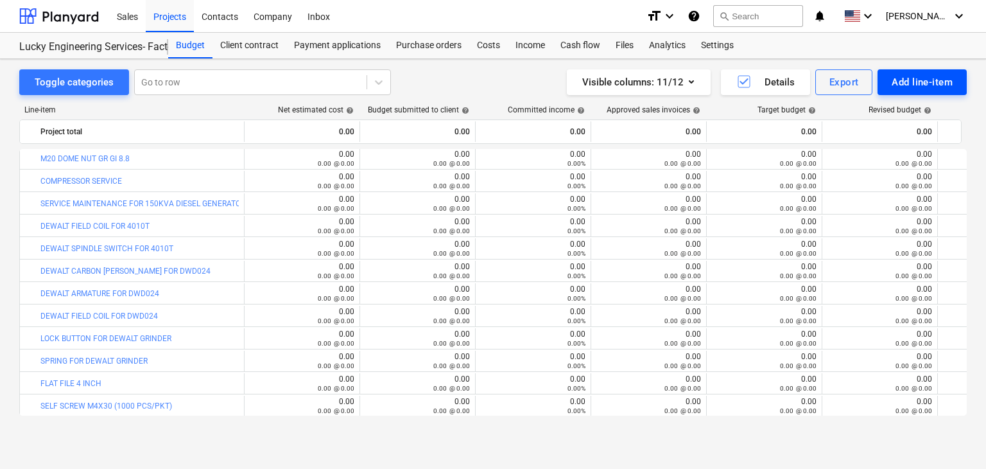
click at [904, 75] on div "Add line-item" at bounding box center [922, 82] width 61 height 17
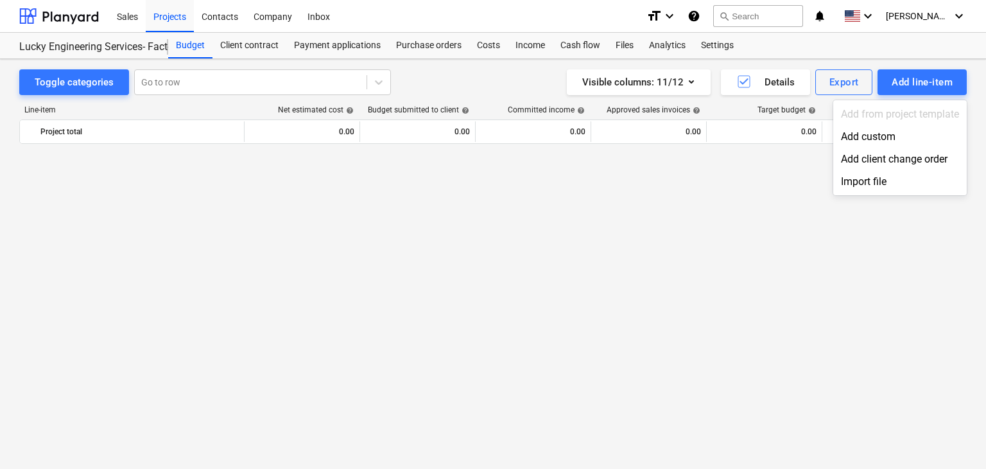
click at [869, 136] on div "Add custom" at bounding box center [901, 136] width 134 height 22
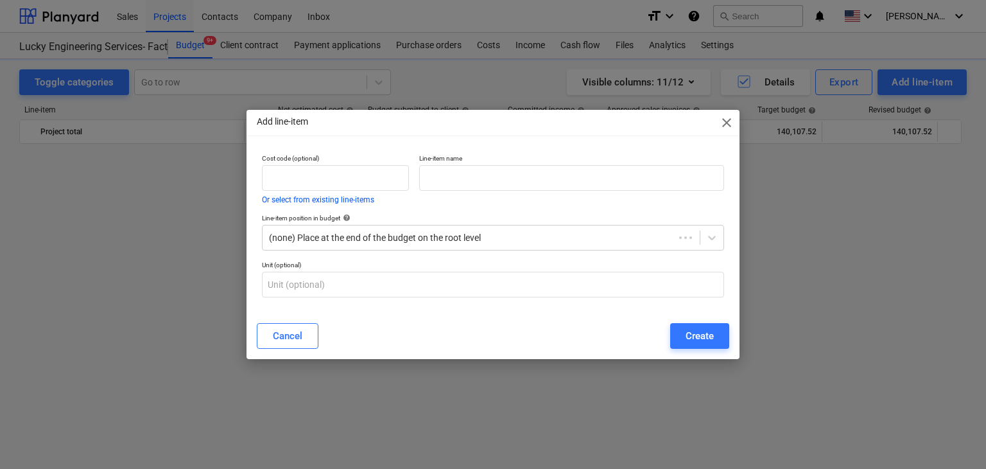
scroll to position [31090, 0]
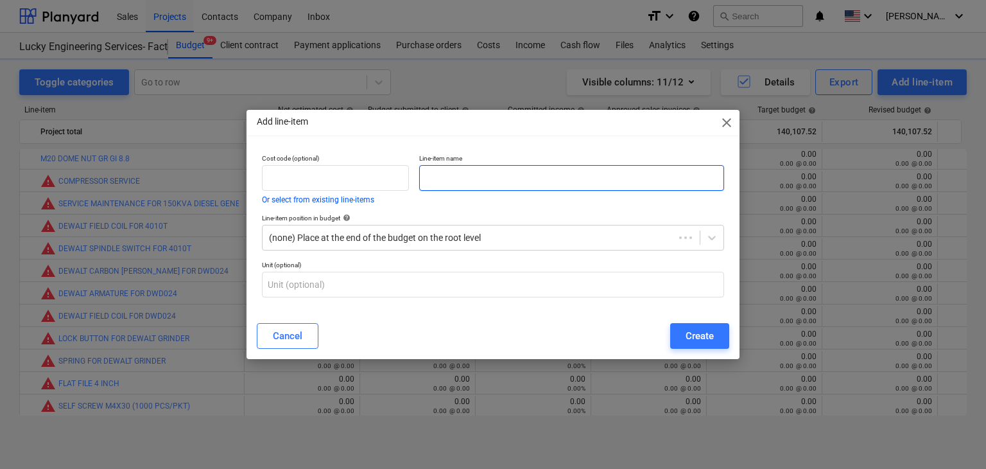
click at [471, 178] on input "text" at bounding box center [571, 178] width 305 height 26
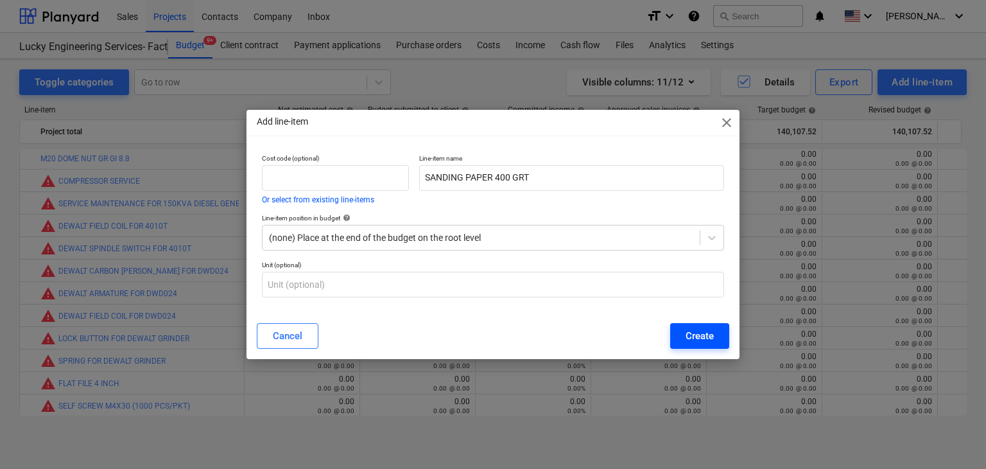
click at [673, 335] on button "Create" at bounding box center [699, 336] width 59 height 26
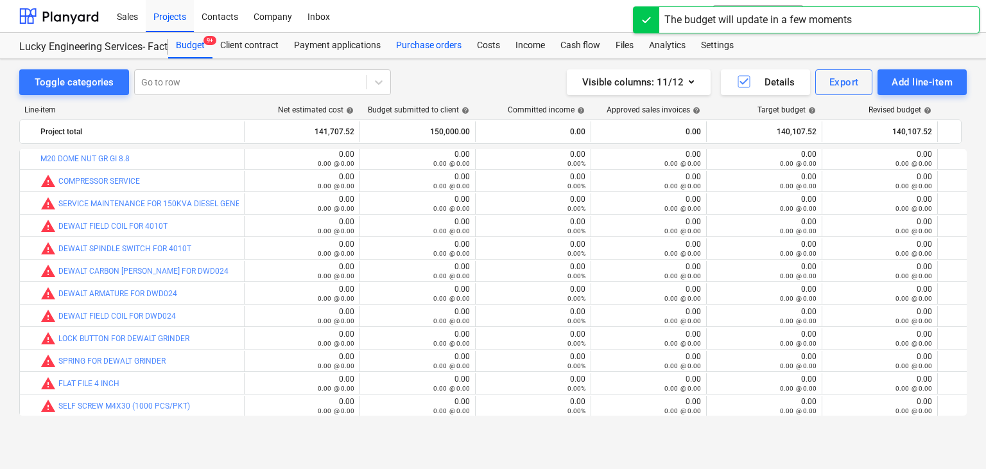
click at [413, 33] on div "Purchase orders" at bounding box center [429, 46] width 81 height 26
